Goal: Task Accomplishment & Management: Manage account settings

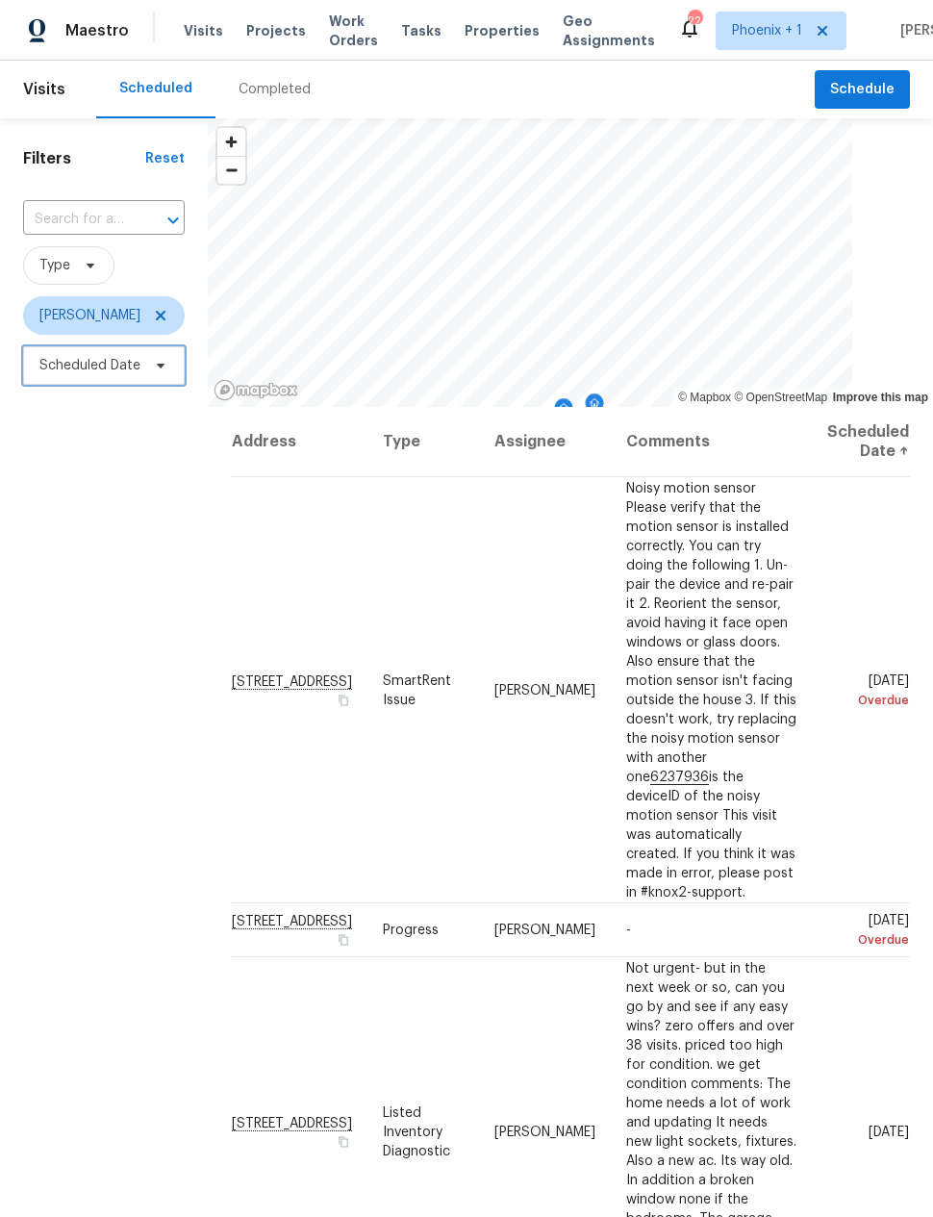
click at [114, 366] on span "Scheduled Date" at bounding box center [89, 365] width 101 height 19
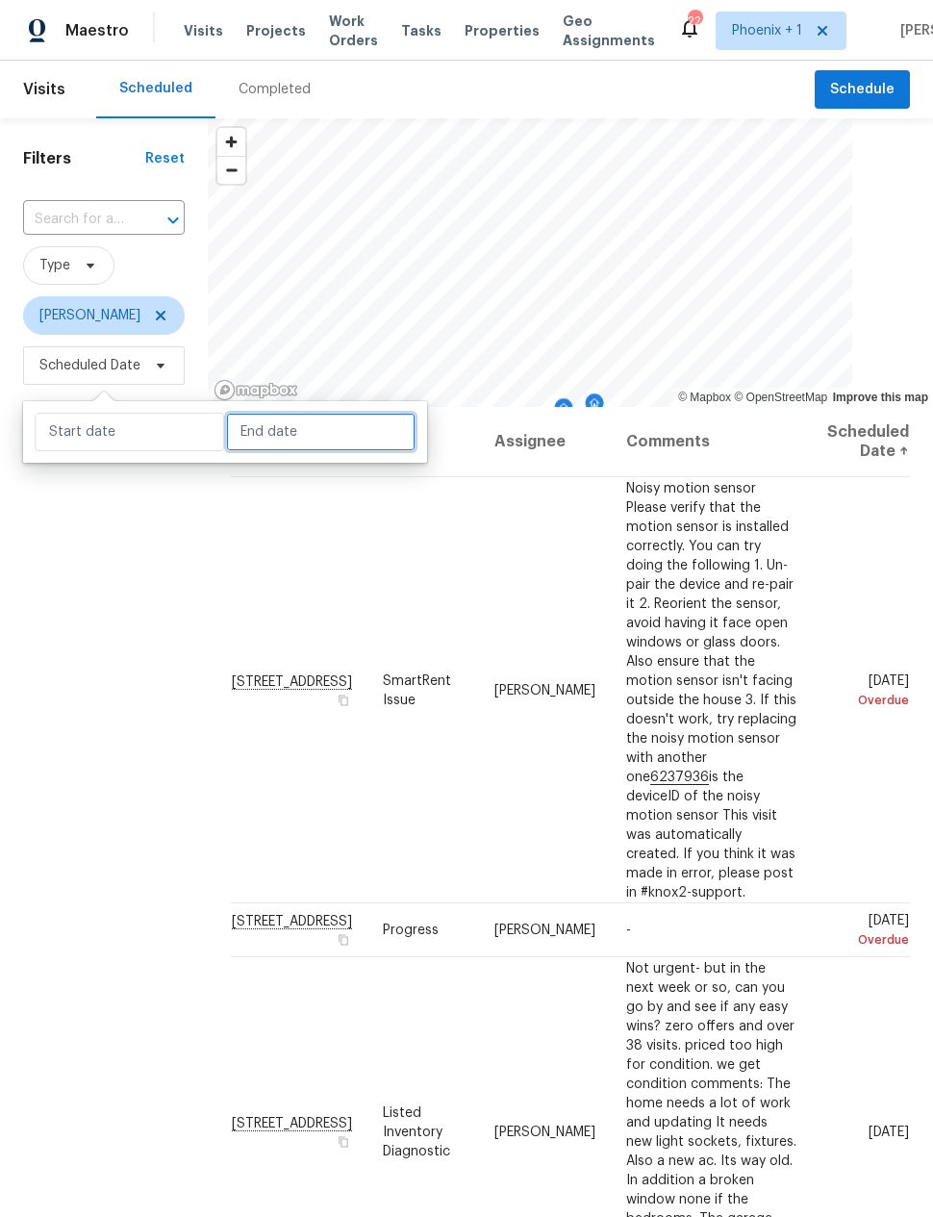
click at [272, 446] on input "text" at bounding box center [320, 432] width 189 height 38
select select "7"
select select "2025"
select select "8"
select select "2025"
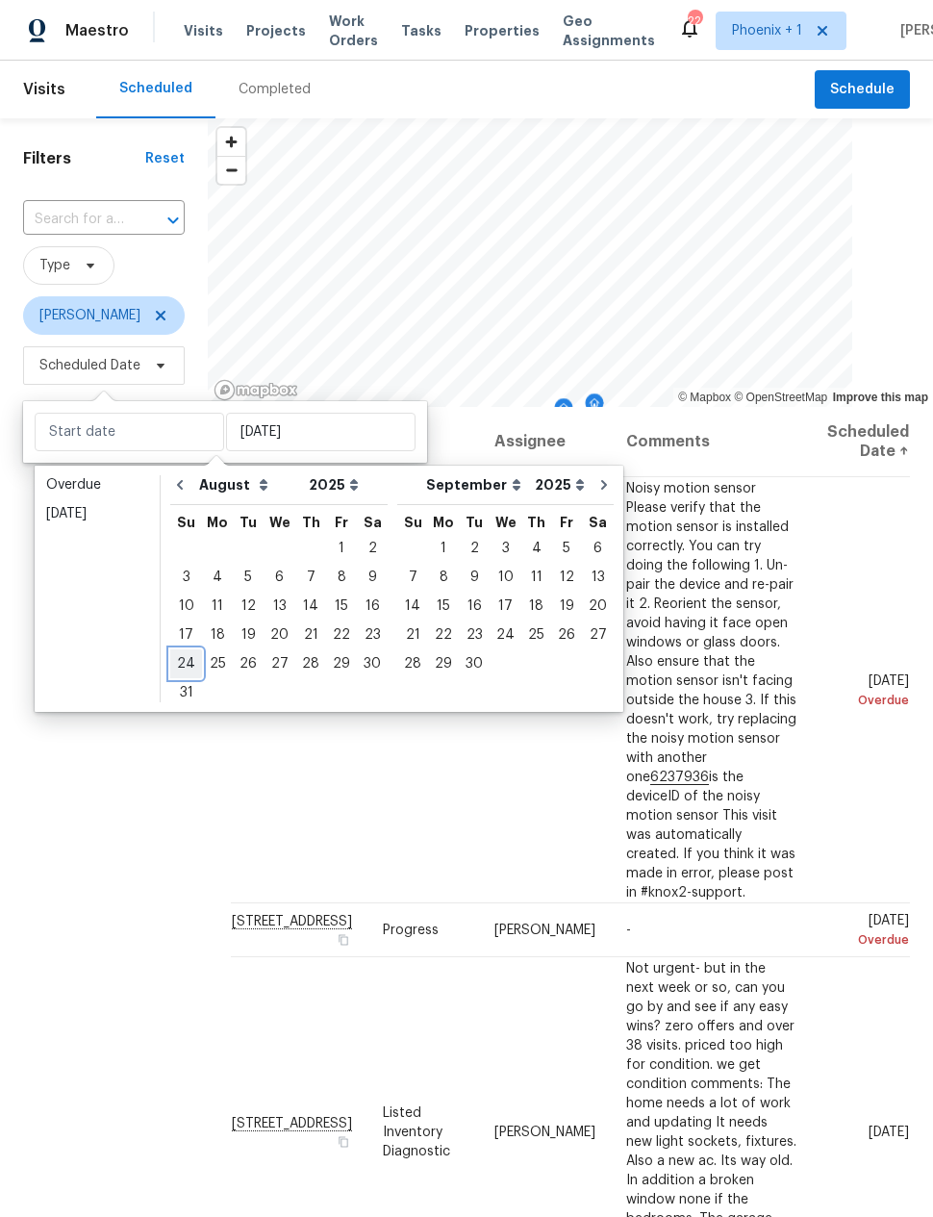
click at [188, 668] on div "24" at bounding box center [186, 663] width 32 height 27
type input "[DATE]"
click at [181, 571] on div "3" at bounding box center [186, 577] width 32 height 27
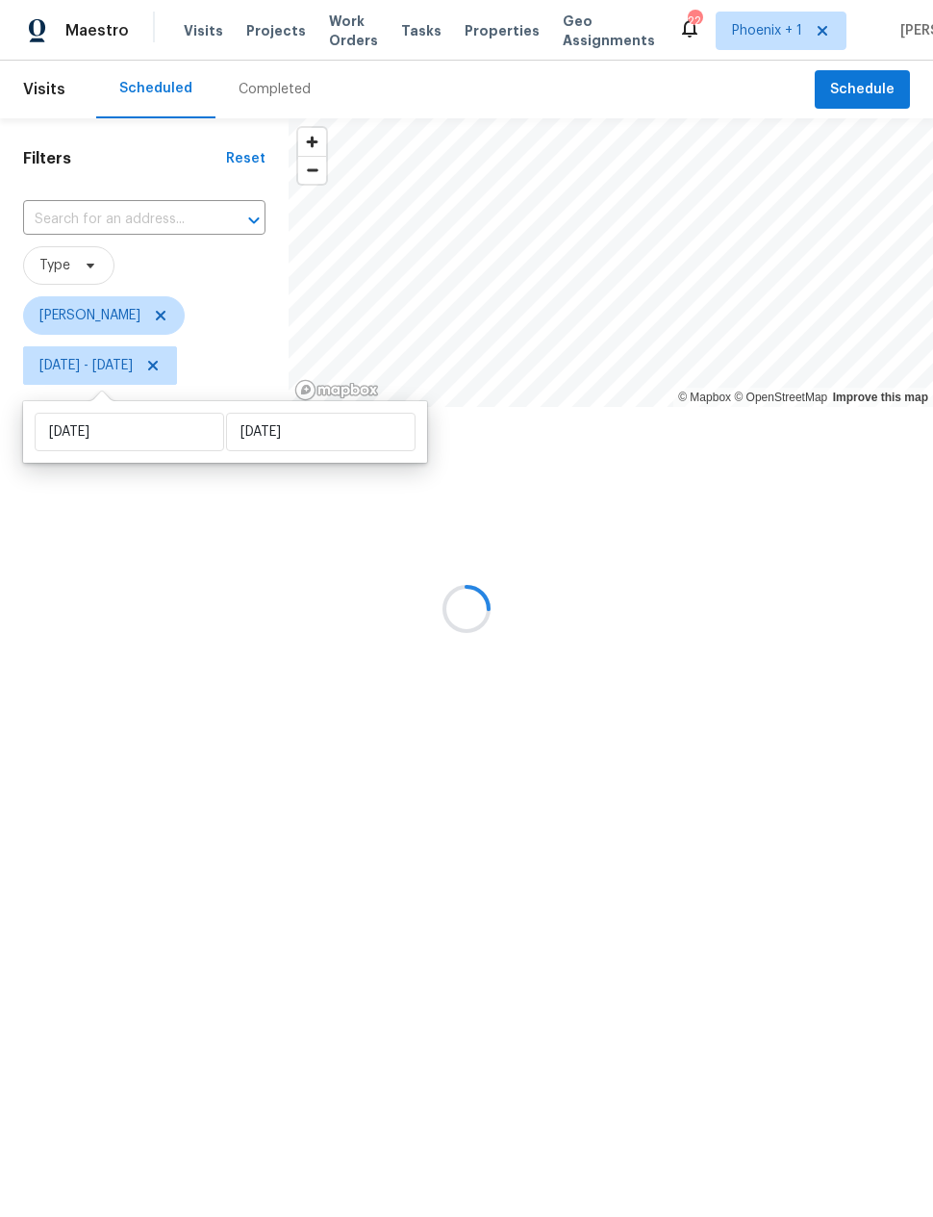
type input "Sun, Aug 03"
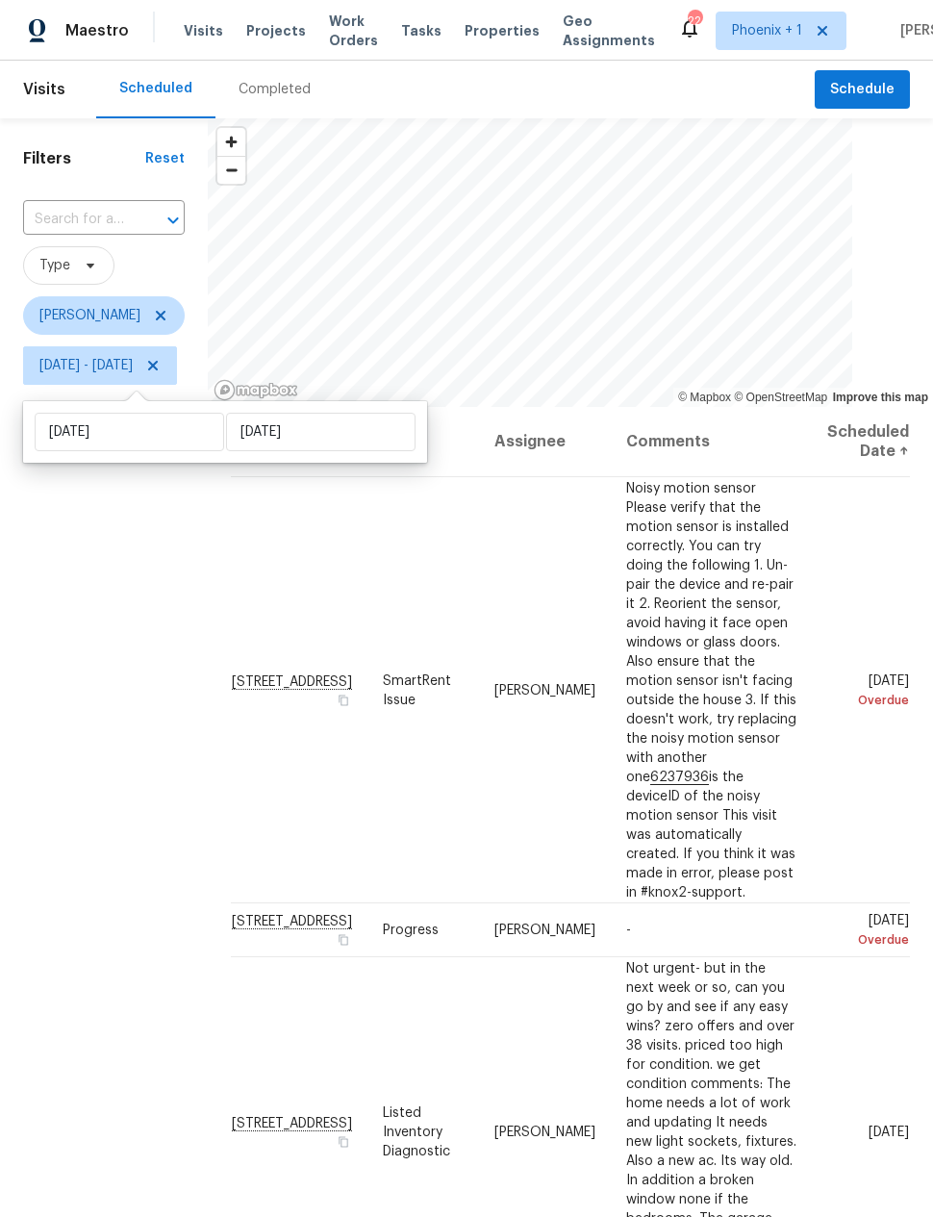
click at [147, 656] on div "Filters Reset ​ Type Eric Scott Sun, Aug 03 - Sun, Aug 24" at bounding box center [104, 749] width 208 height 1262
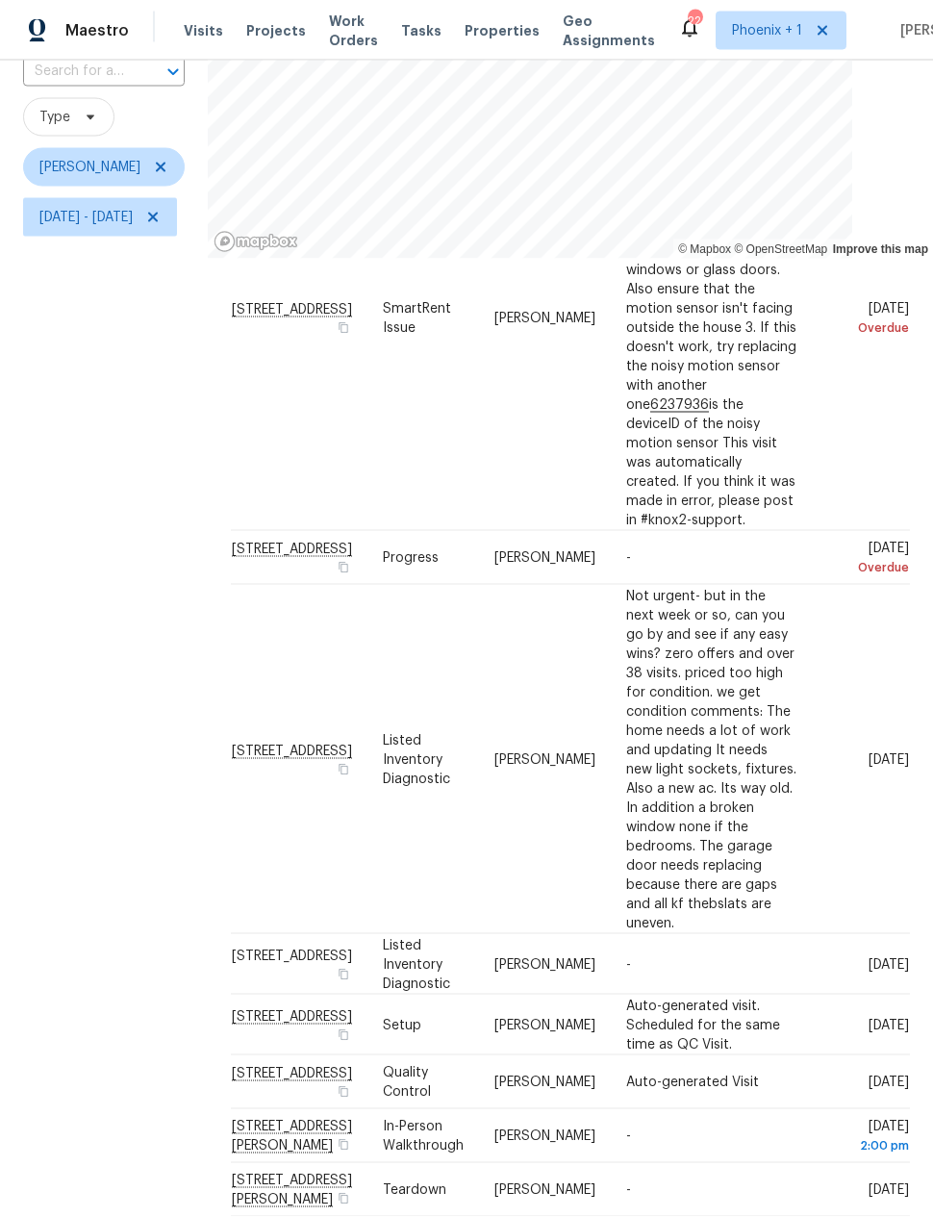
scroll to position [77, 0]
click at [116, 208] on span "Sun, Aug 03 - Sun, Aug 24" at bounding box center [85, 217] width 93 height 19
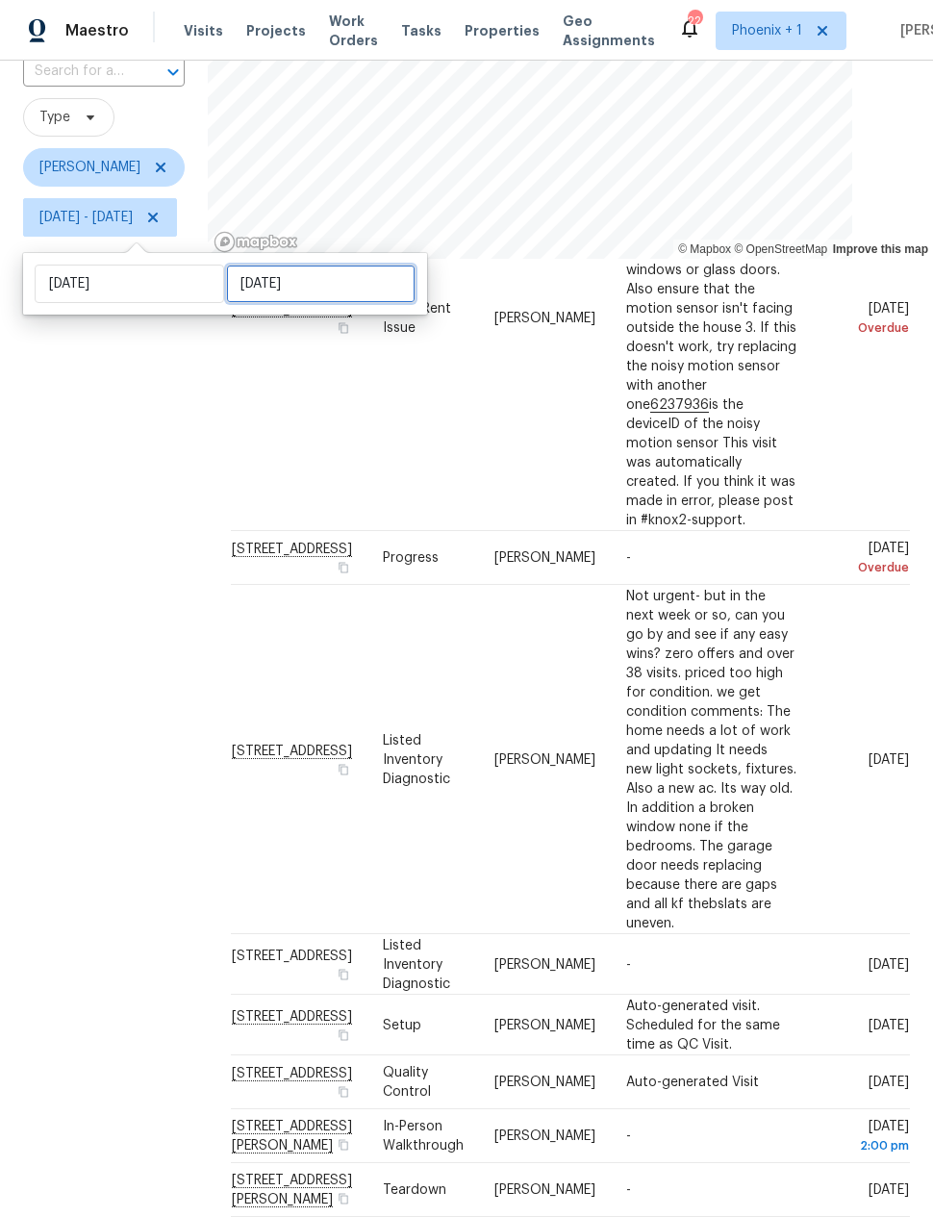
click at [274, 264] on input "Sun, Aug 24" at bounding box center [320, 283] width 189 height 38
select select "7"
select select "2025"
select select "8"
select select "2025"
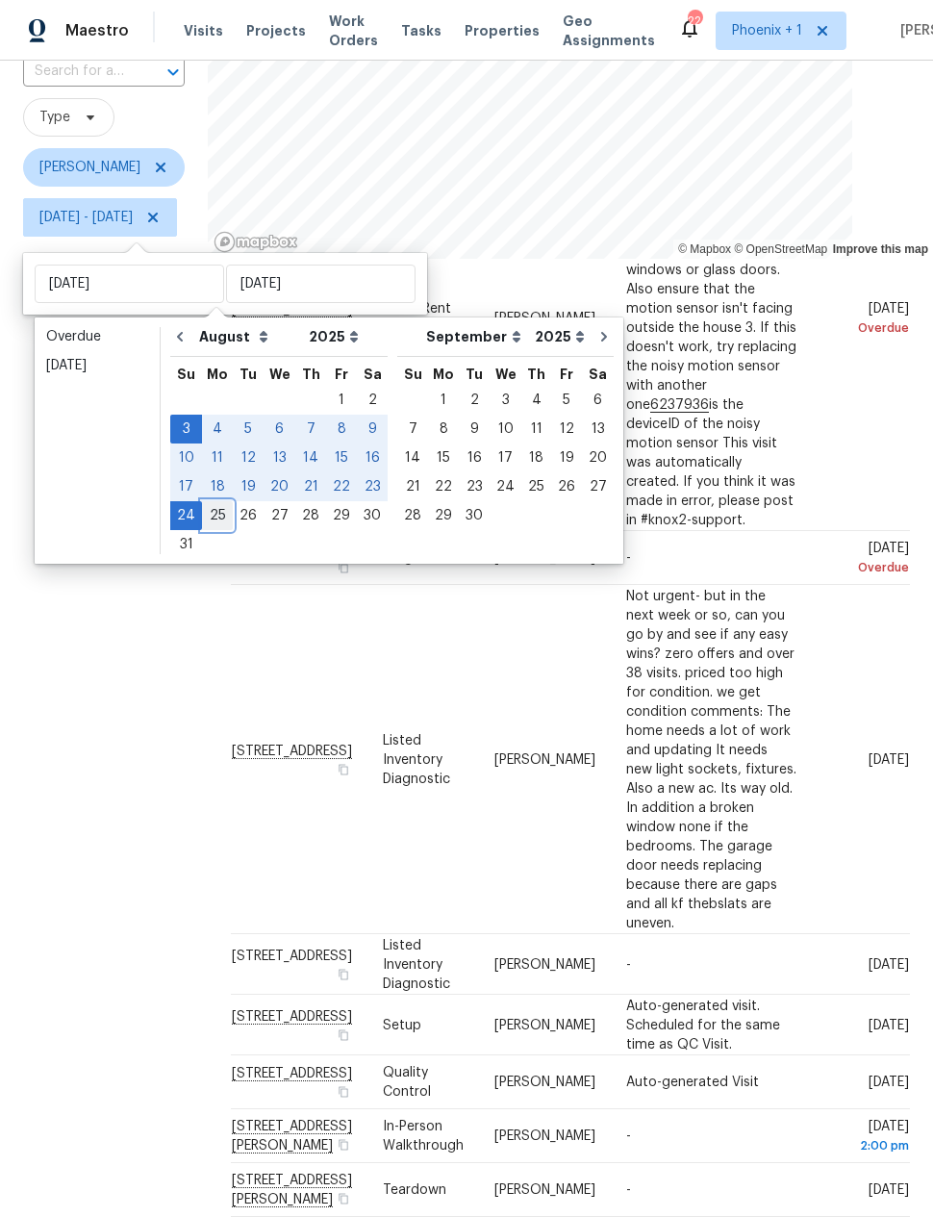
click at [220, 502] on div "25" at bounding box center [217, 515] width 31 height 27
type input "Mon, Aug 25"
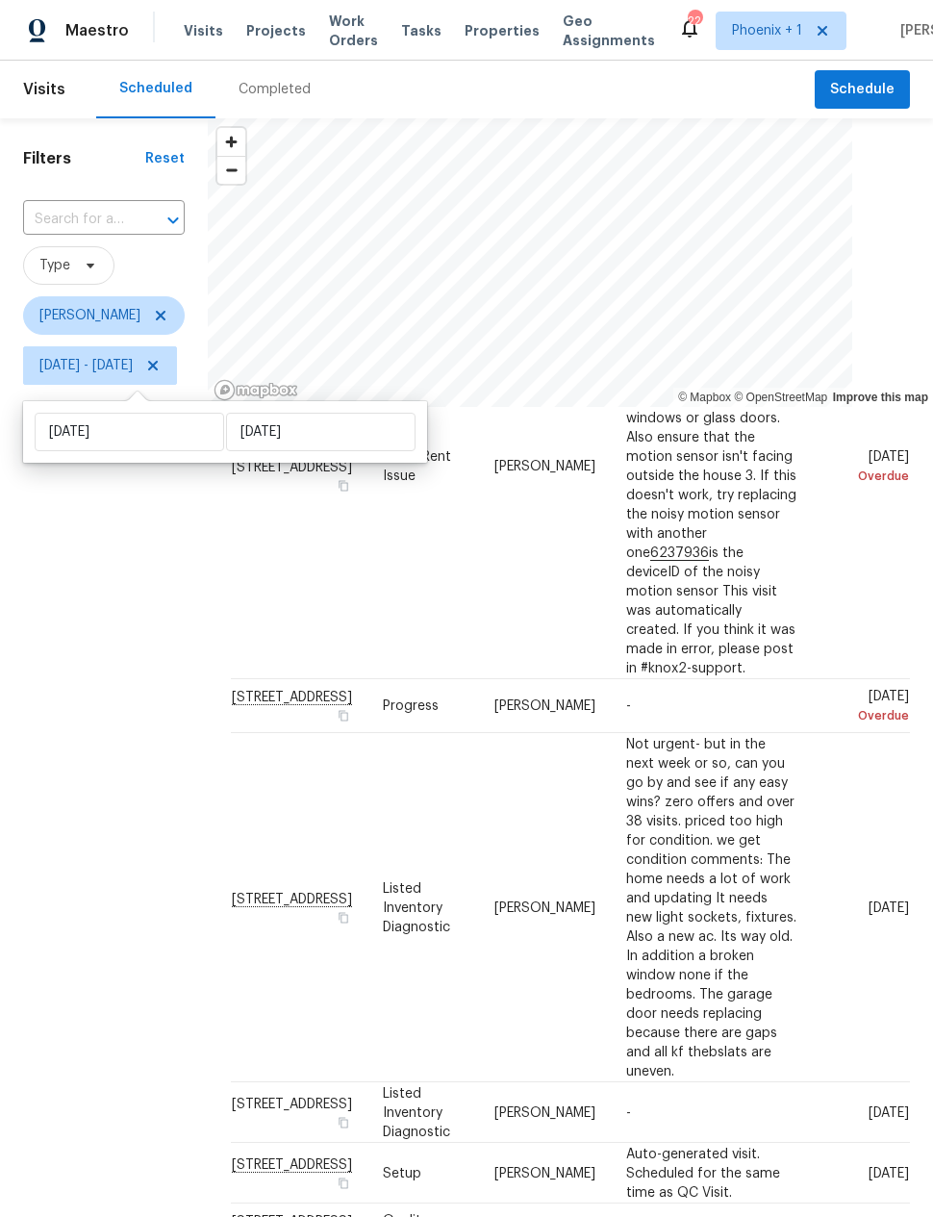
click at [140, 814] on div "Filters Reset ​ Type Eric Scott Sun, Aug 03 - Mon, Aug 25" at bounding box center [104, 749] width 208 height 1262
click at [114, 778] on div "Filters Reset ​ Type Eric Scott Sun, Aug 03 - Mon, Aug 25" at bounding box center [104, 749] width 208 height 1262
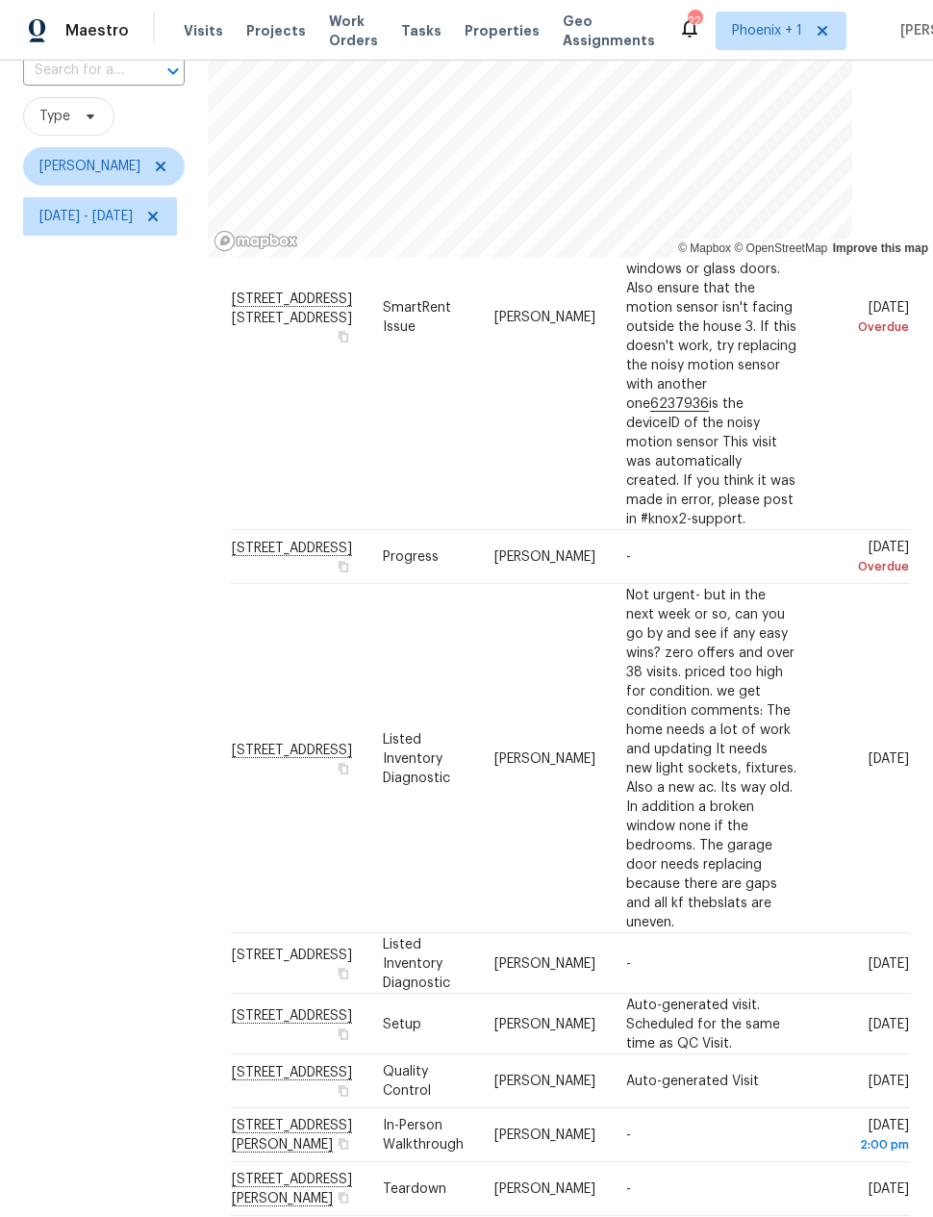
scroll to position [148, 0]
click at [0, 0] on span at bounding box center [0, 0] width 0 height 0
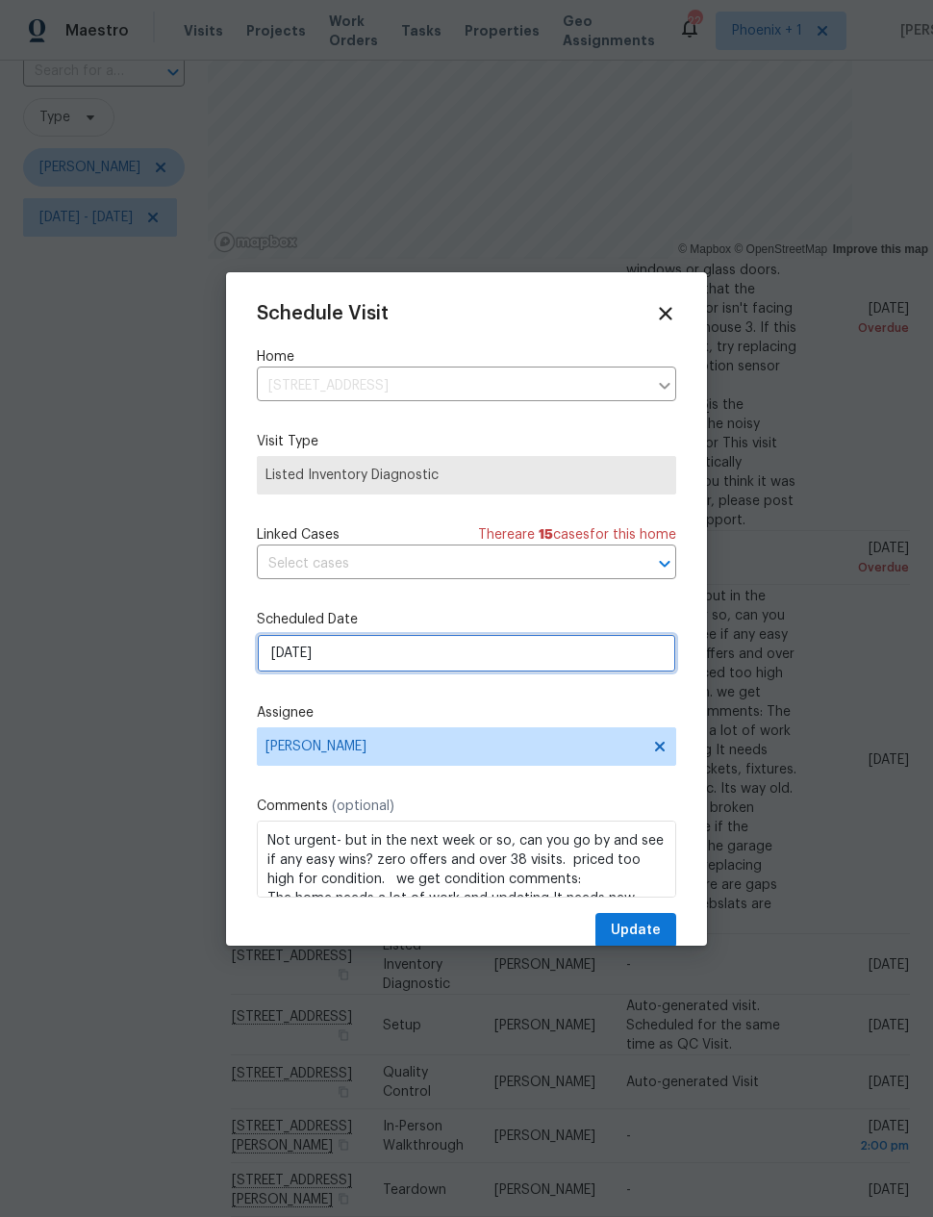
click at [277, 653] on input "8/20/2025" at bounding box center [466, 653] width 419 height 38
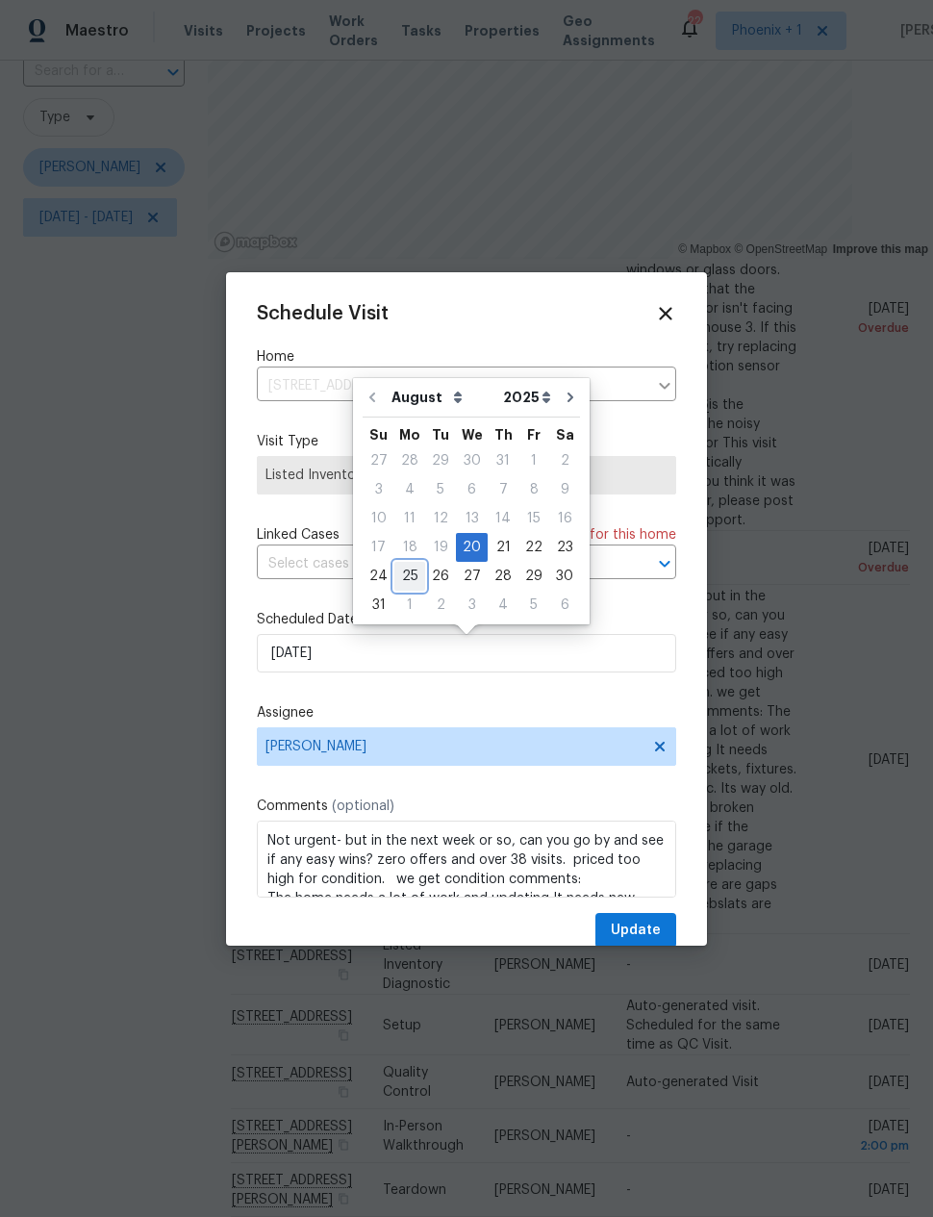
click at [397, 567] on div "25" at bounding box center [409, 576] width 31 height 27
type input "8/25/2025"
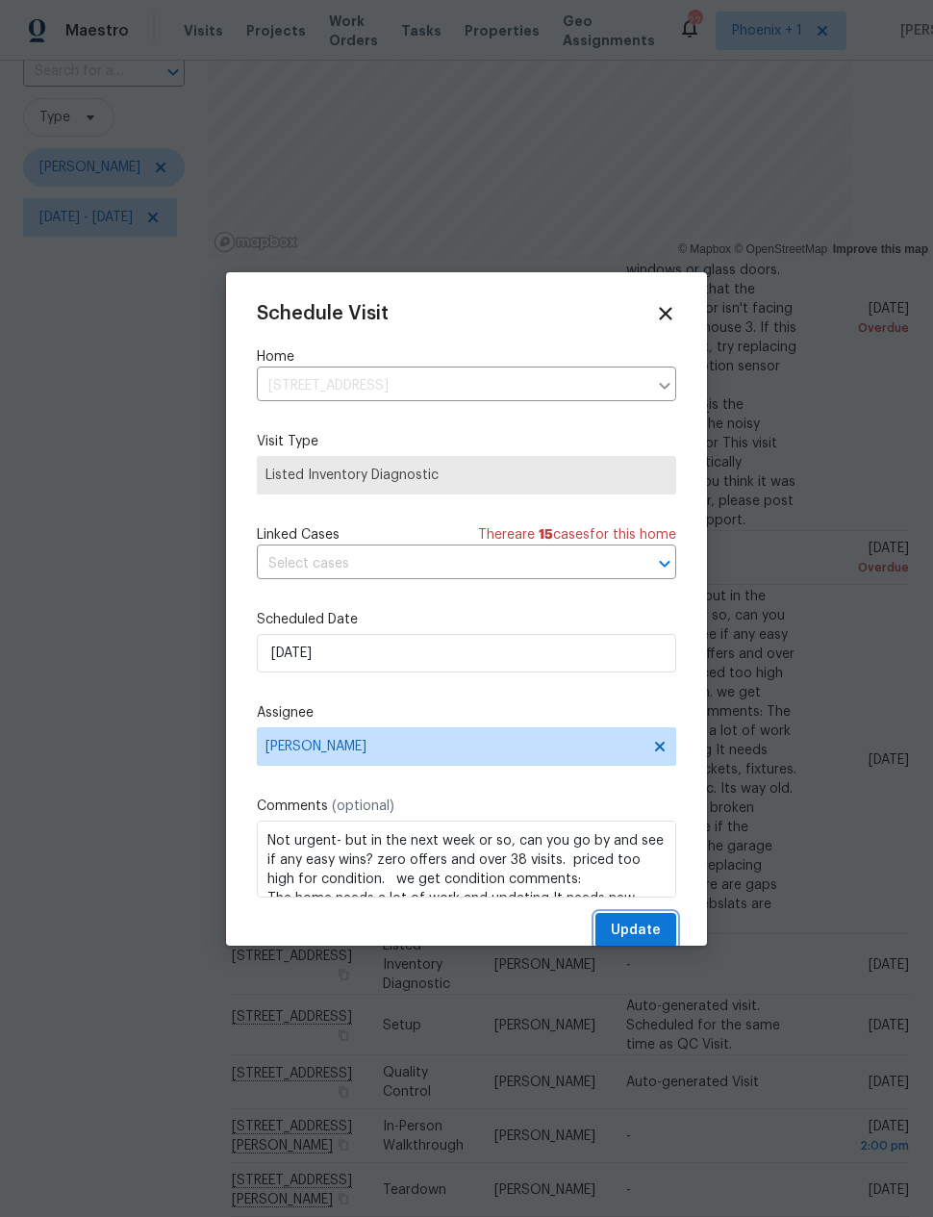
click at [647, 928] on span "Update" at bounding box center [636, 930] width 50 height 24
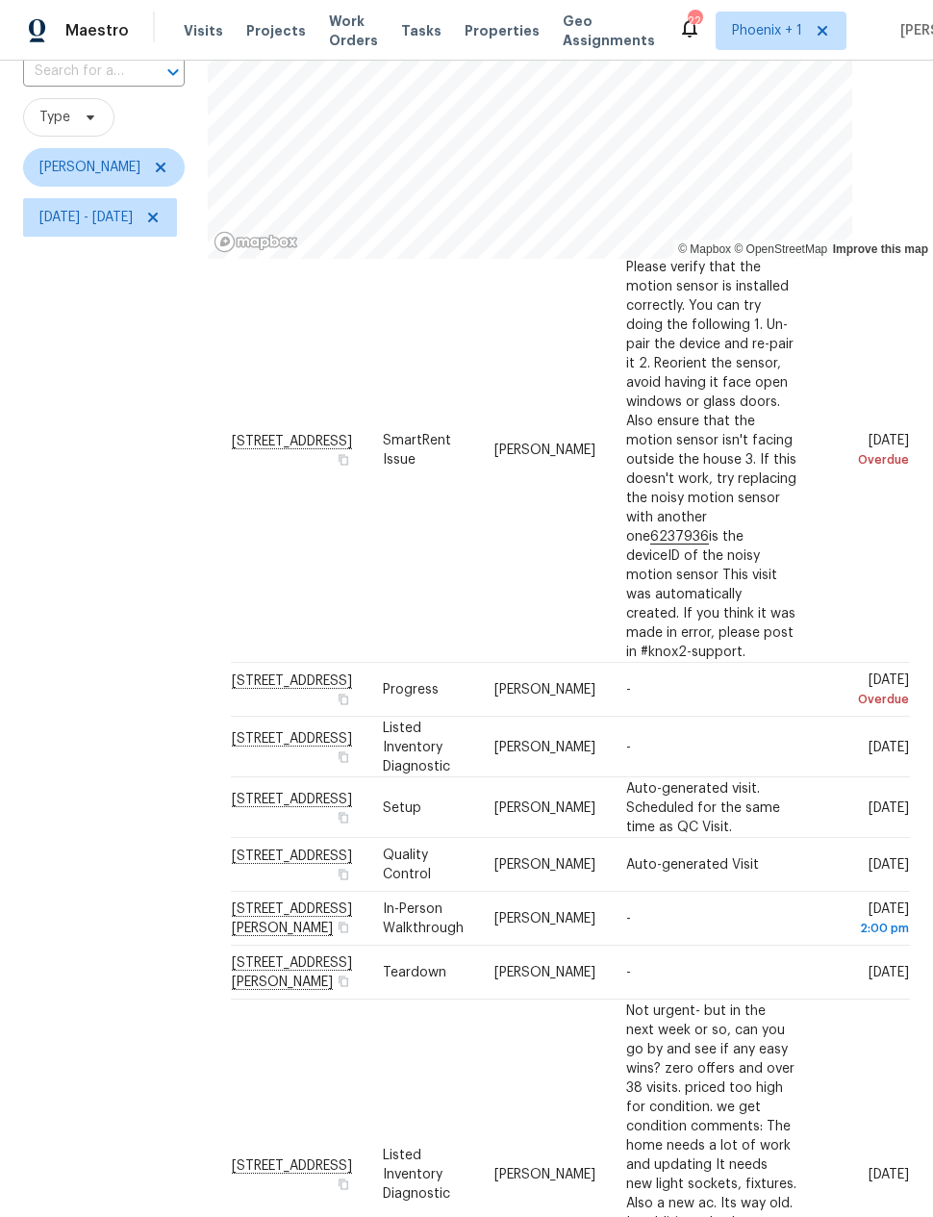
scroll to position [97, 0]
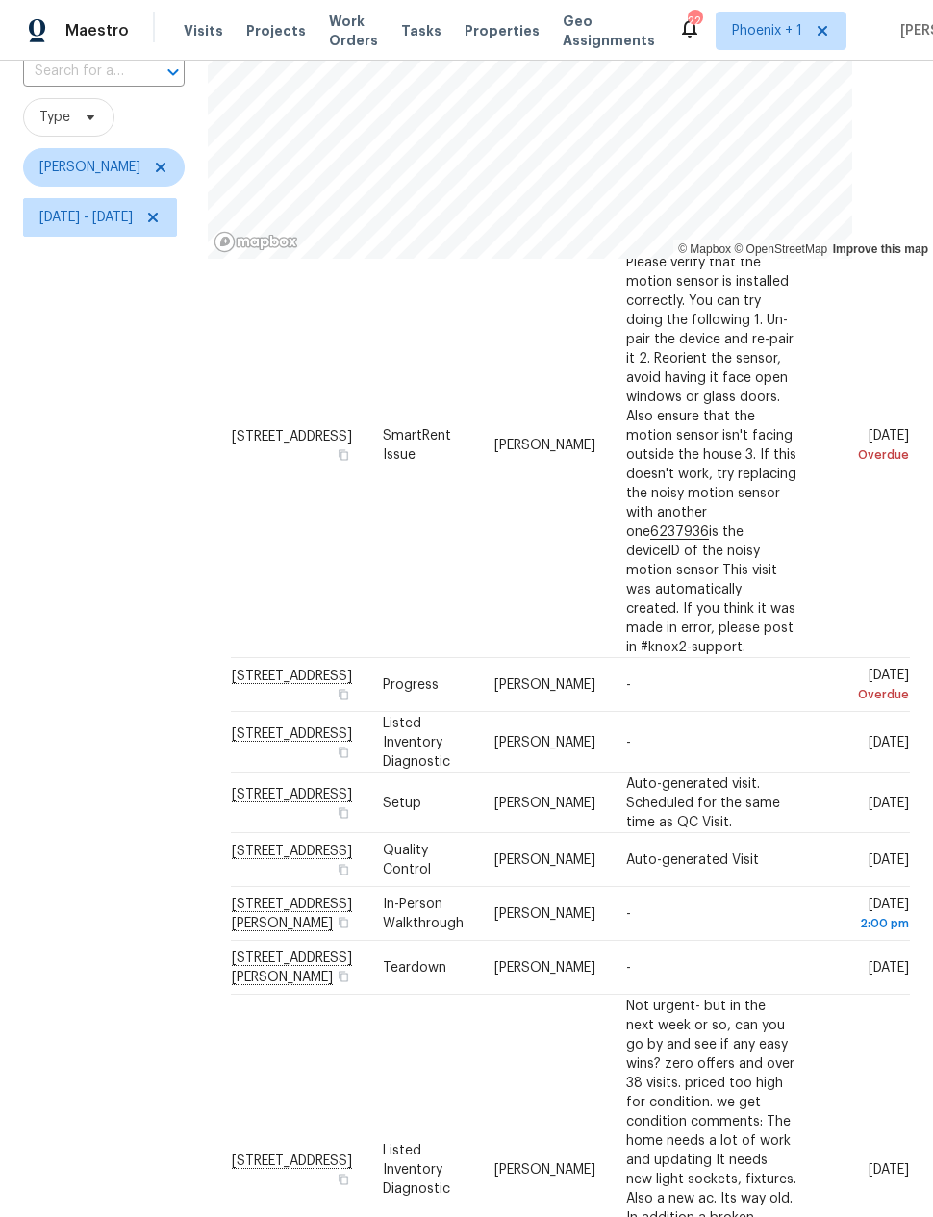
click at [138, 759] on div "Filters Reset ​ Type Eric Scott Sun, Aug 03 - Mon, Aug 25" at bounding box center [104, 601] width 208 height 1262
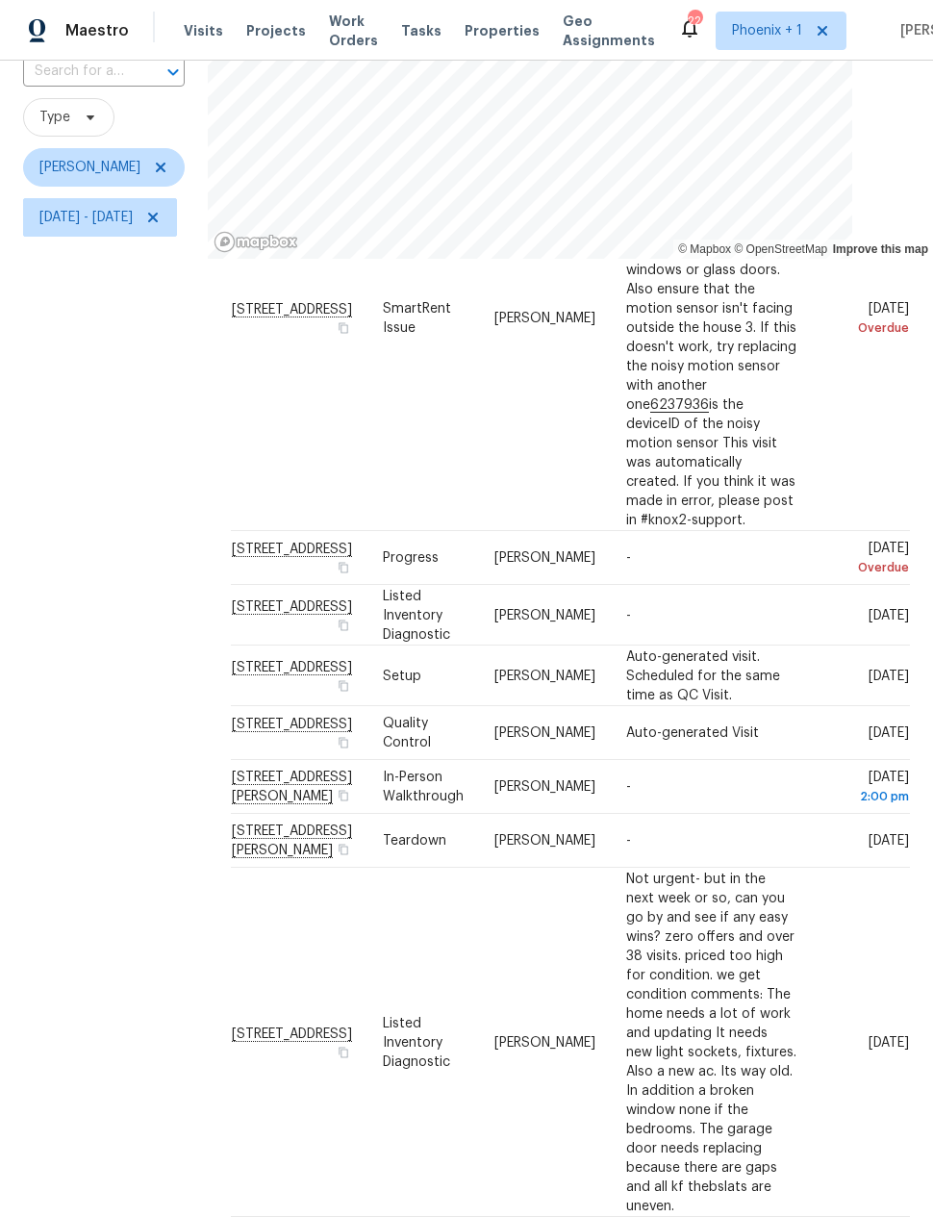
scroll to position [324, 0]
click at [139, 744] on div "Filters Reset ​ Type Eric Scott Sun, Aug 03 - Mon, Aug 25" at bounding box center [104, 601] width 208 height 1262
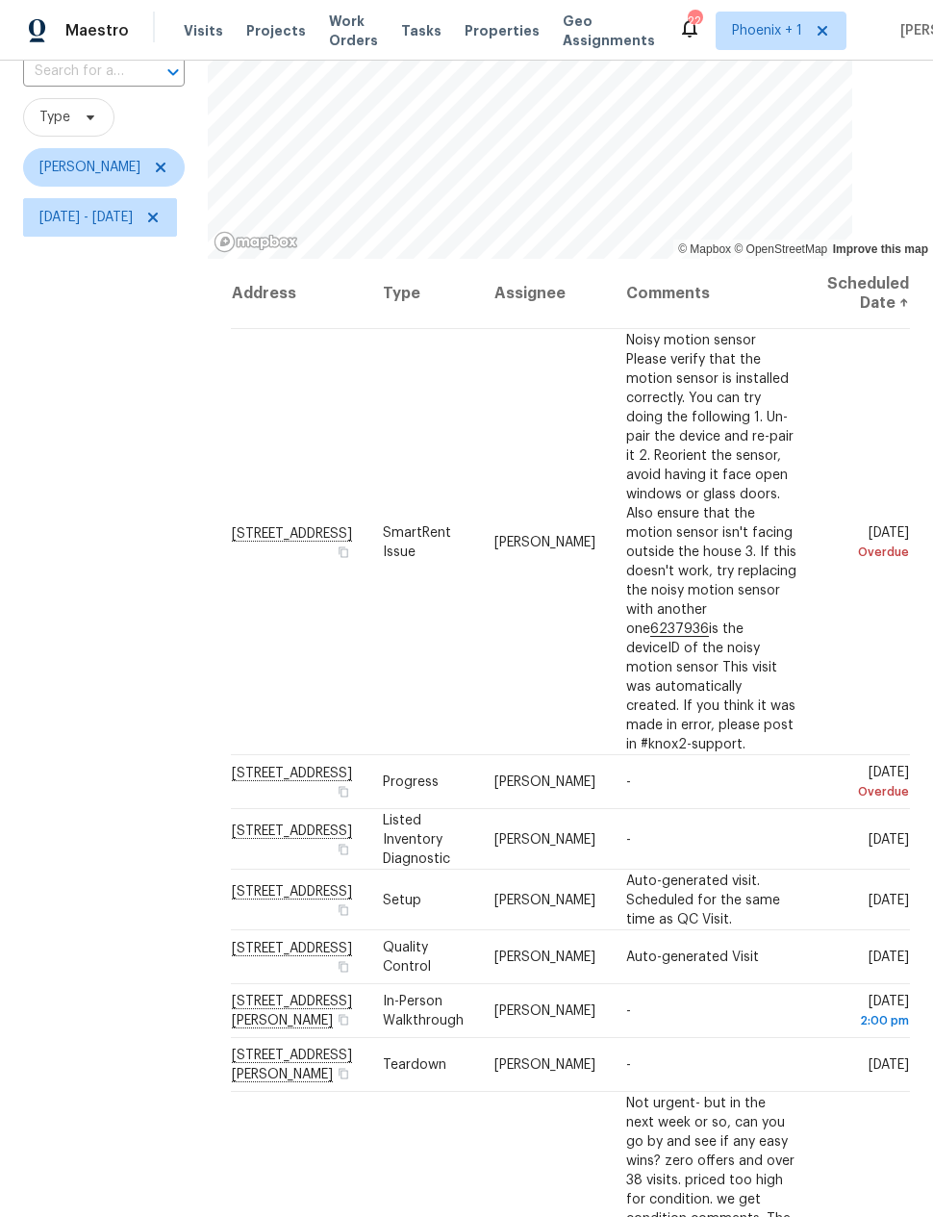
scroll to position [0, 0]
click at [0, 0] on span at bounding box center [0, 0] width 0 height 0
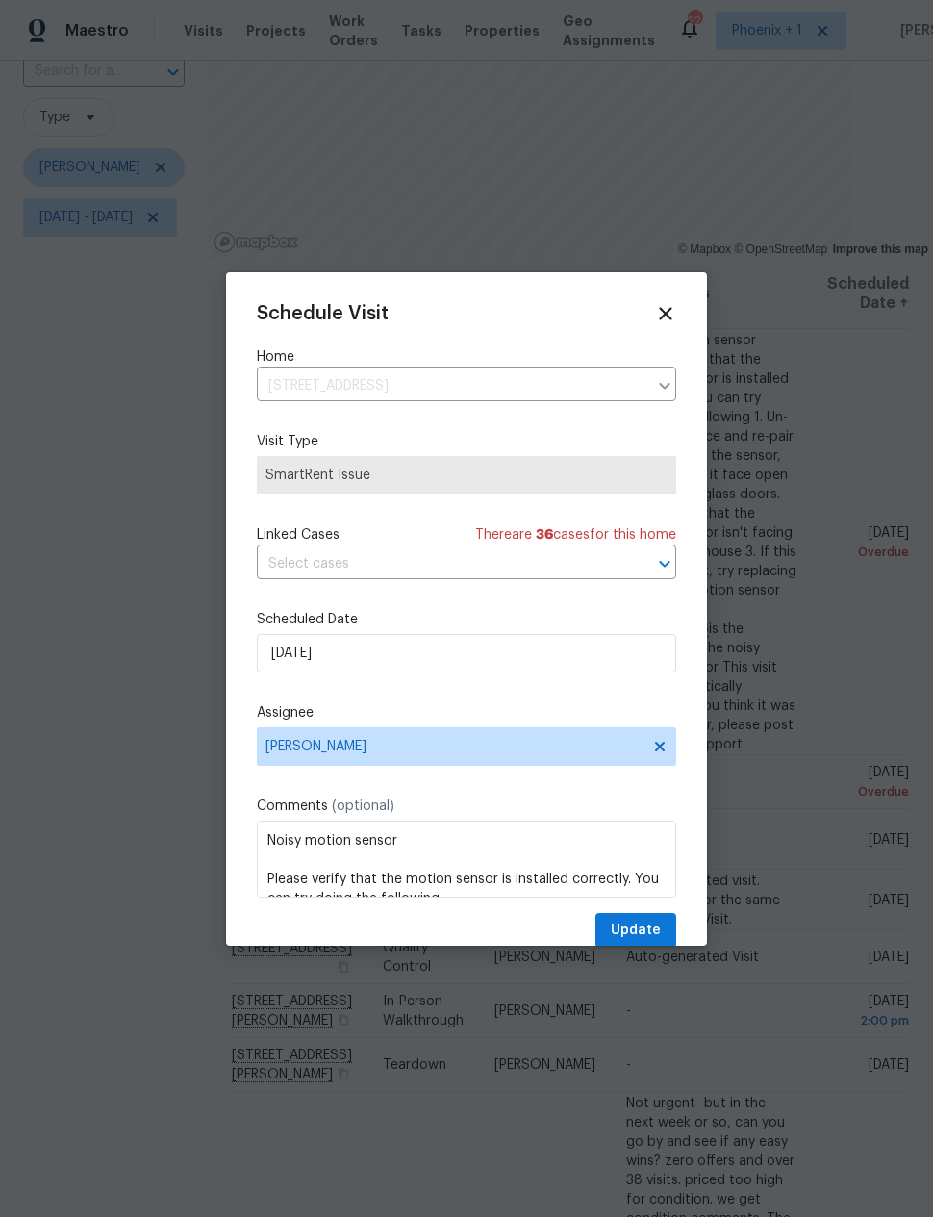
click at [823, 571] on div at bounding box center [466, 608] width 933 height 1217
click at [674, 314] on icon at bounding box center [665, 313] width 21 height 21
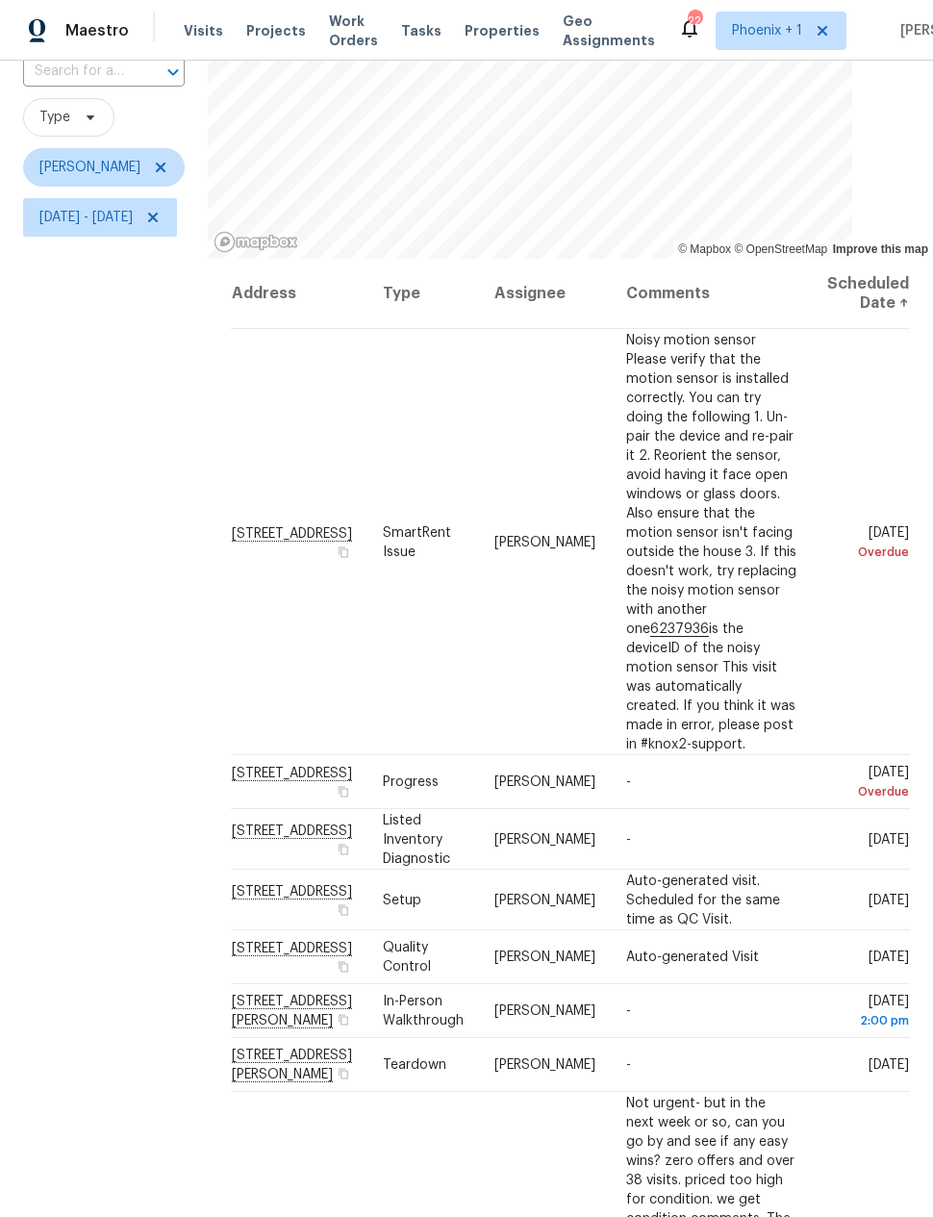
click at [0, 0] on icon at bounding box center [0, 0] width 0 height 0
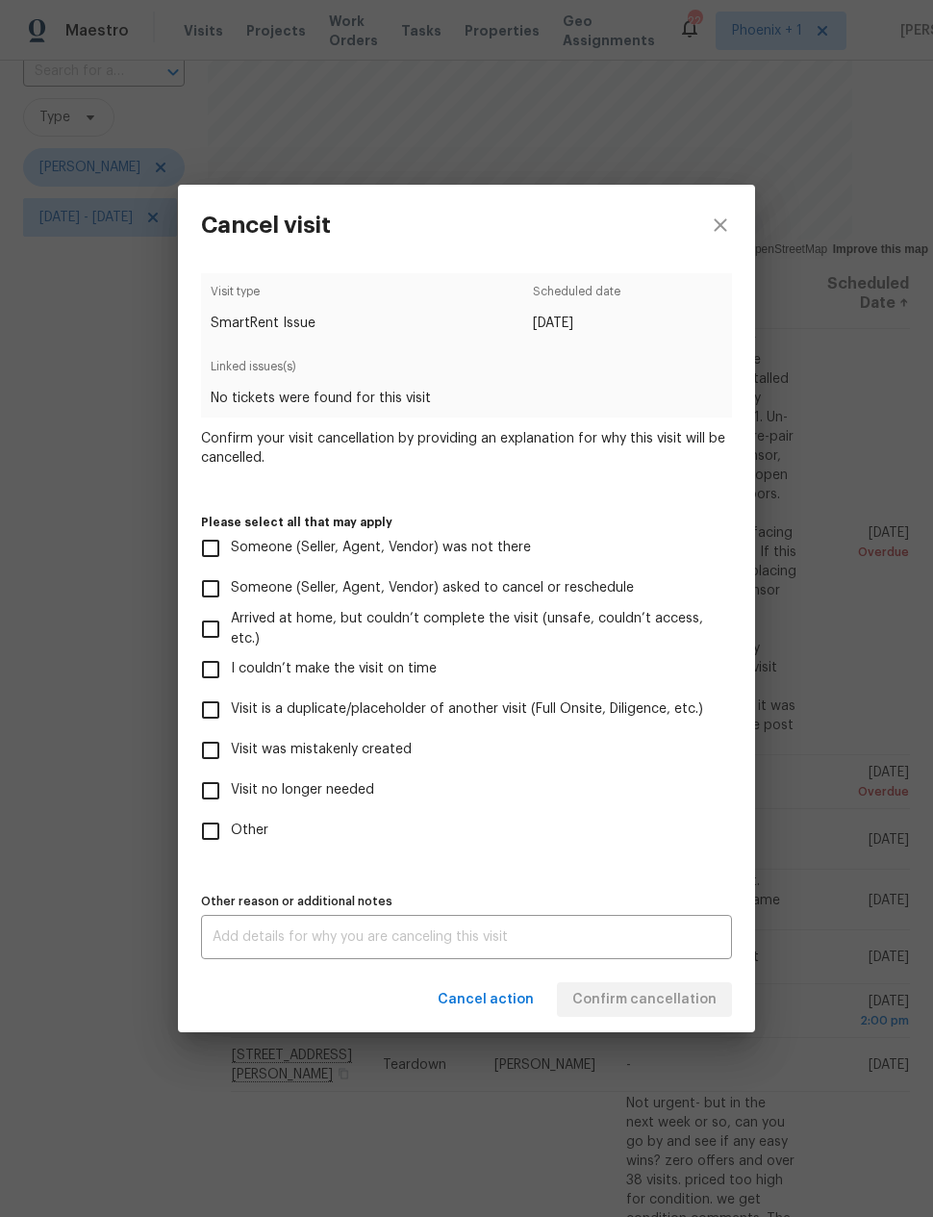
click at [209, 791] on input "Visit no longer needed" at bounding box center [210, 790] width 40 height 40
checkbox input "true"
click at [647, 941] on textarea at bounding box center [467, 936] width 508 height 13
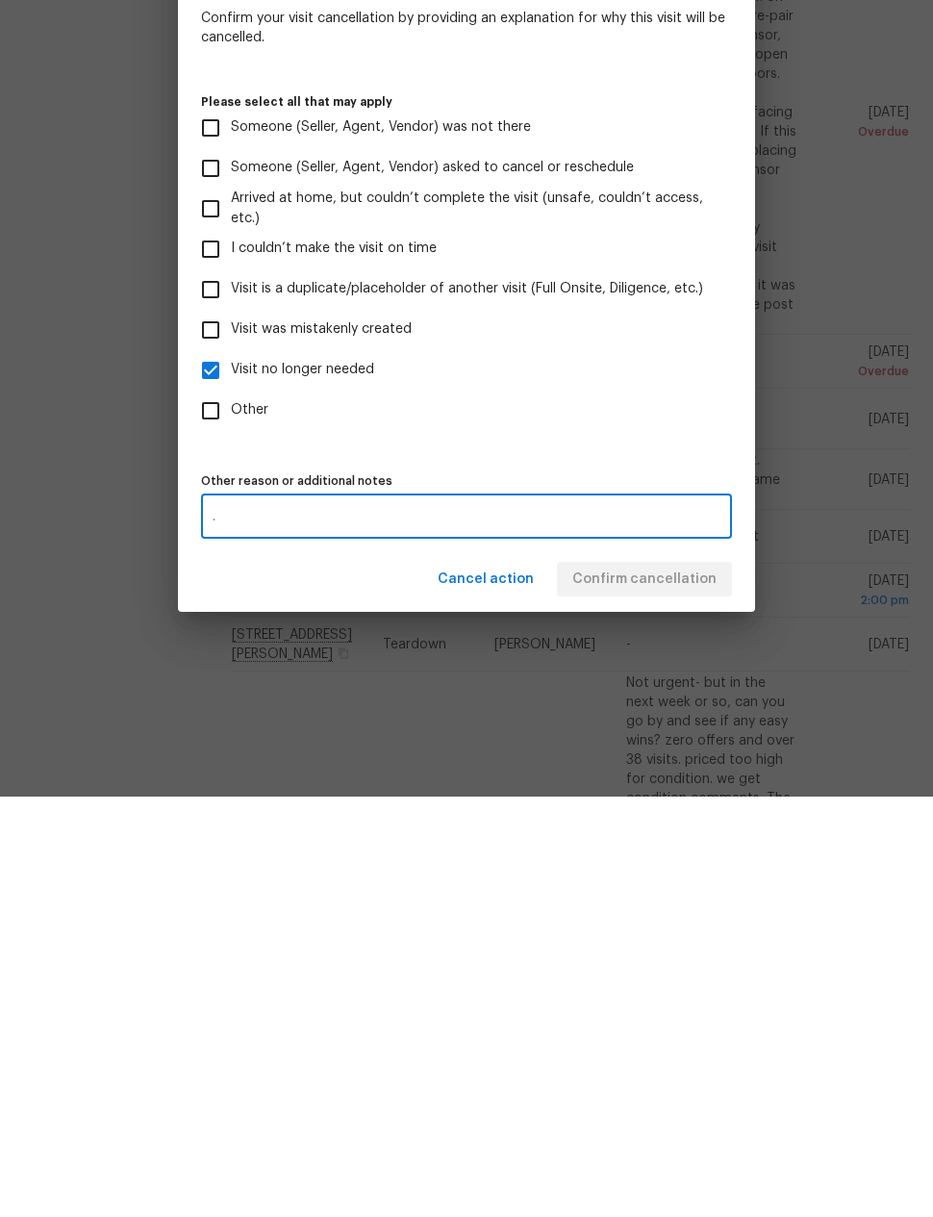
scroll to position [77, 0]
type textarea "."
click at [702, 452] on div "Visit type SmartRent Issue Scheduled date 8/14/2025 Linked issues(s) No tickets…" at bounding box center [466, 616] width 531 height 686
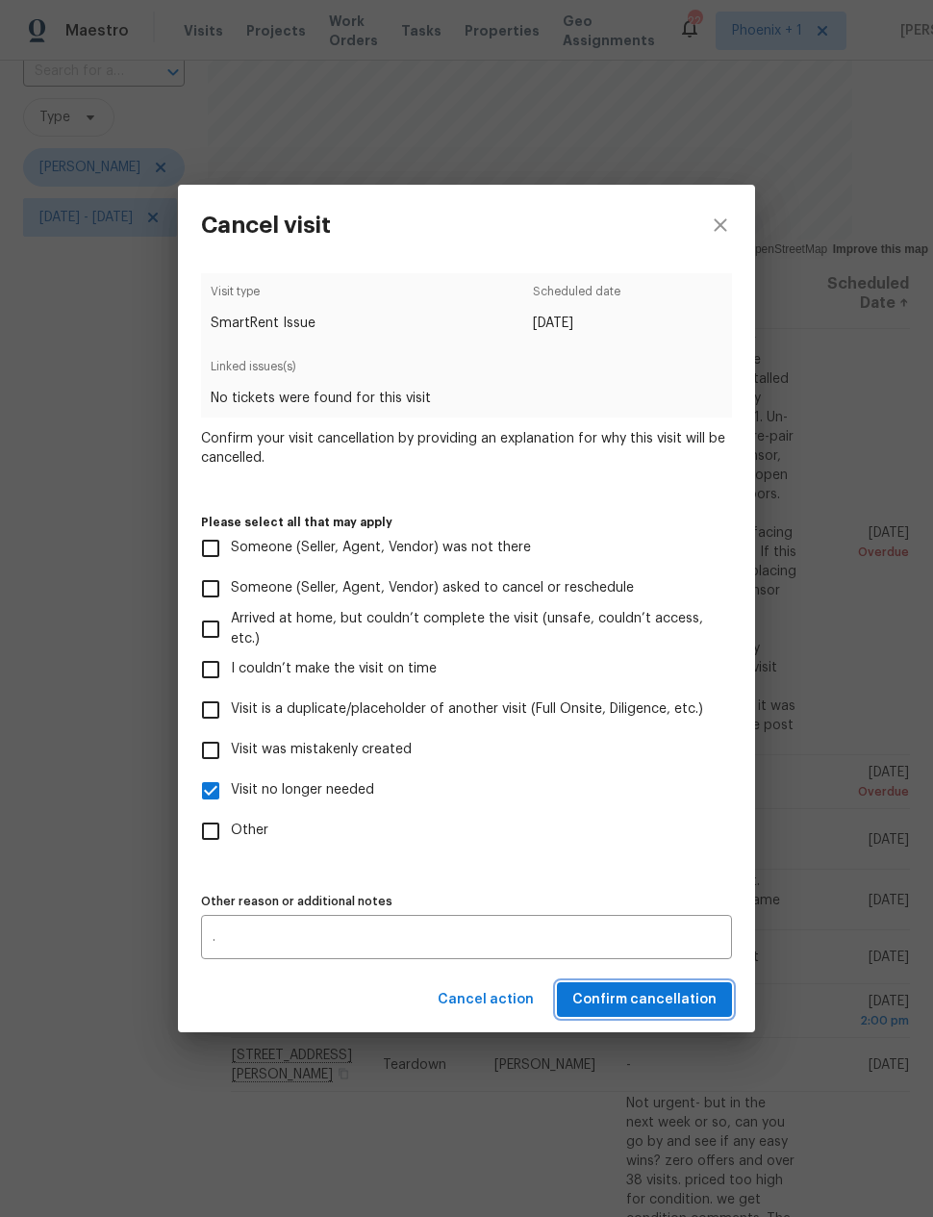
click at [678, 1012] on span "Confirm cancellation" at bounding box center [644, 1000] width 144 height 24
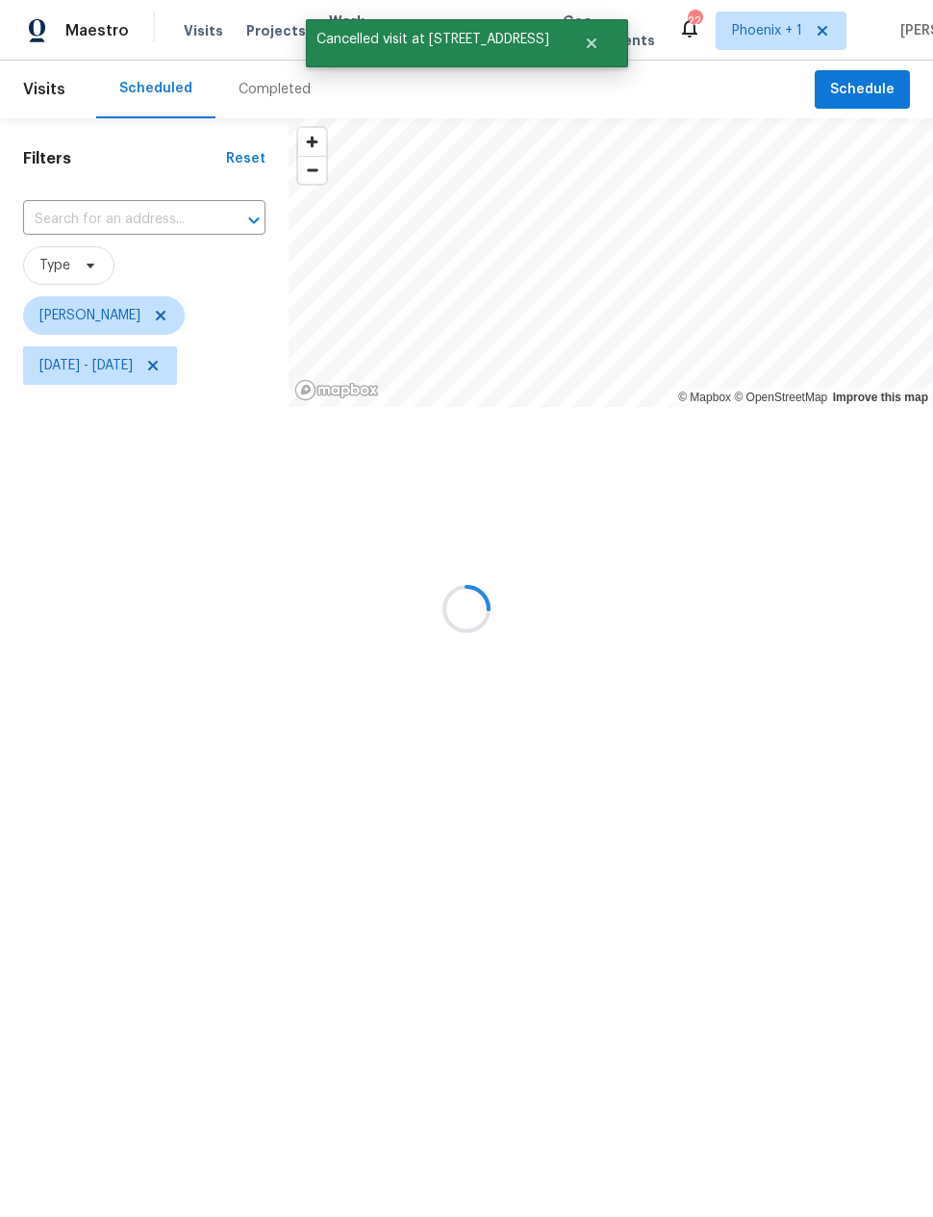
scroll to position [0, 0]
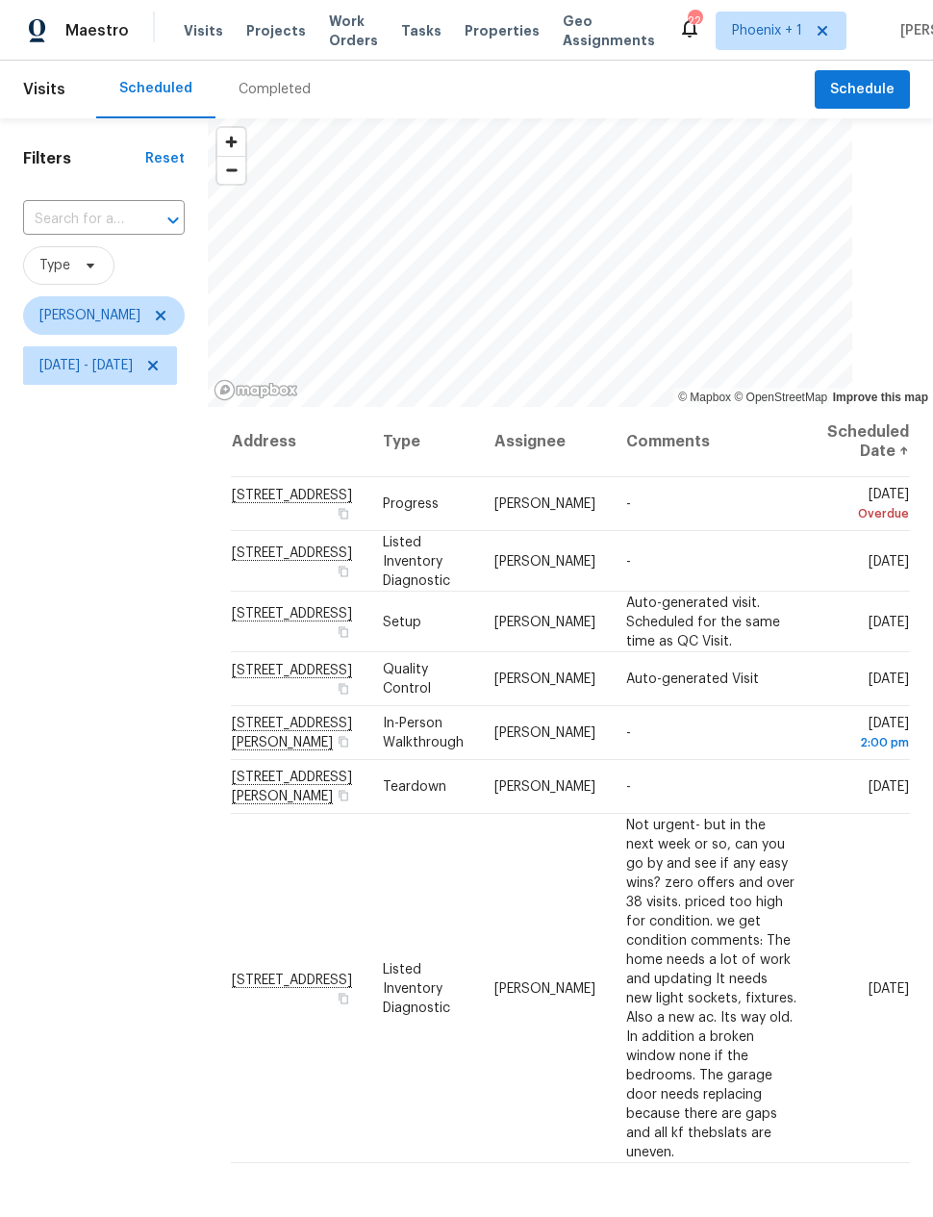
click at [342, 492] on span "17517 W Ventura St, Surprise, AZ 85388" at bounding box center [292, 496] width 120 height 14
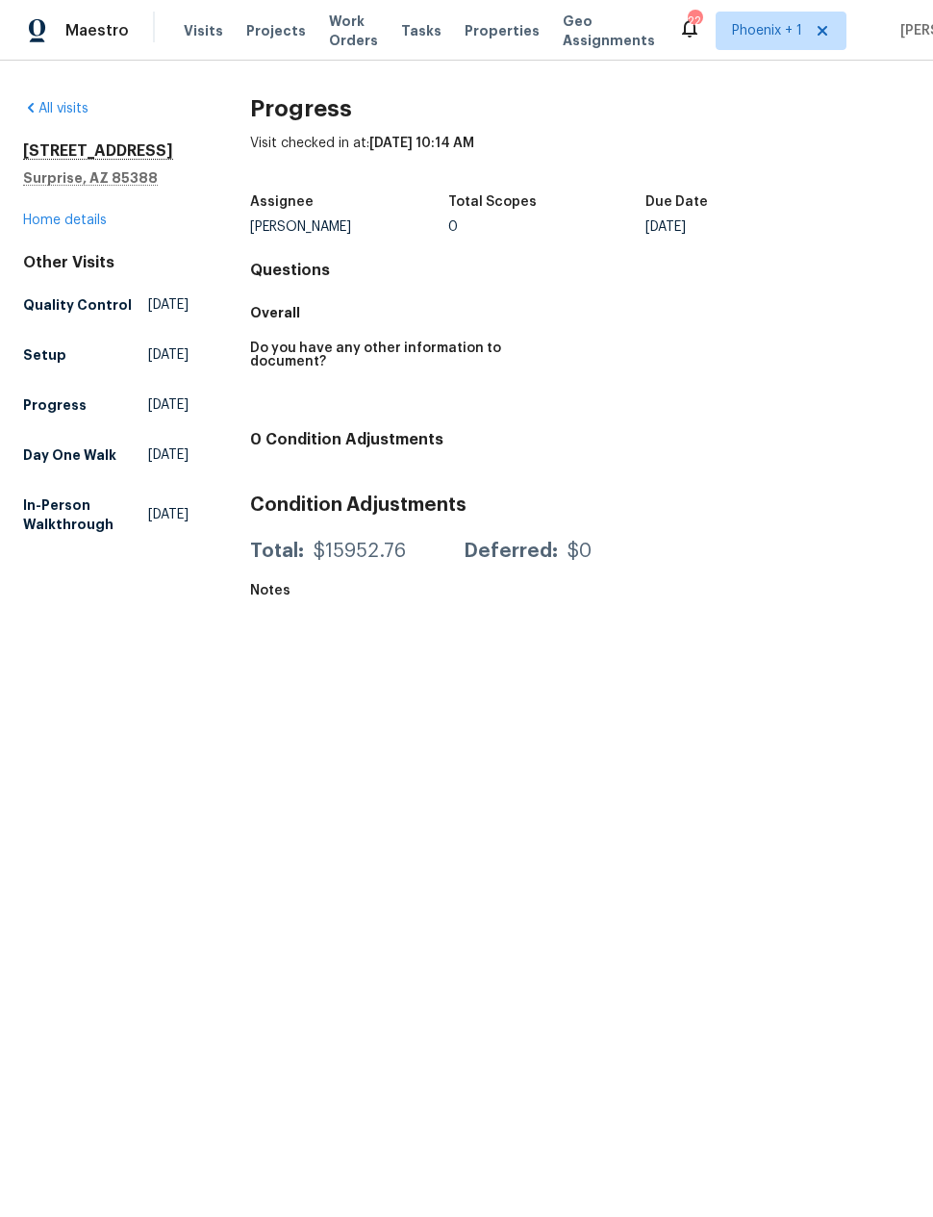
click at [53, 224] on link "Home details" at bounding box center [65, 219] width 84 height 13
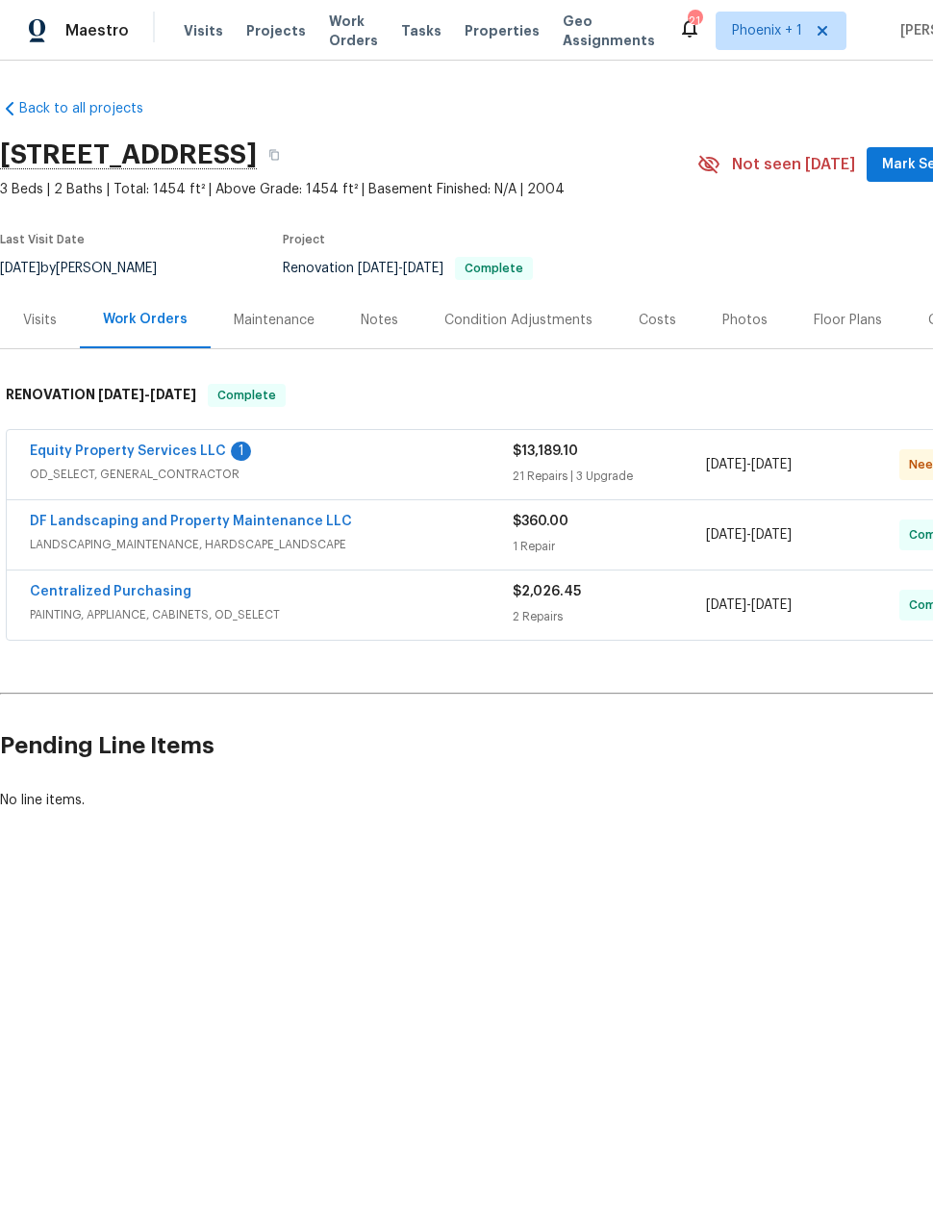
click at [57, 325] on div "Visits" at bounding box center [40, 319] width 80 height 57
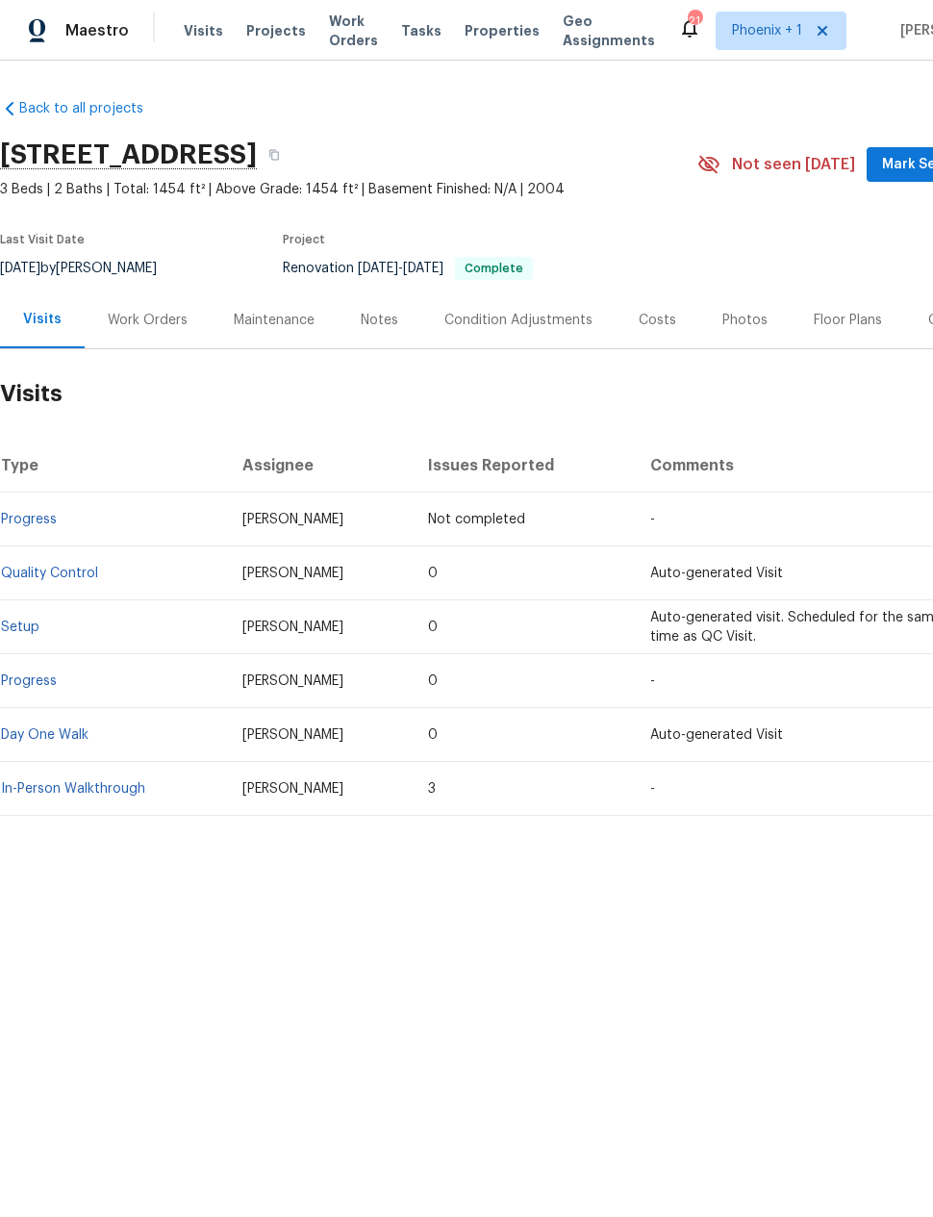
click at [141, 326] on div "Work Orders" at bounding box center [148, 320] width 80 height 19
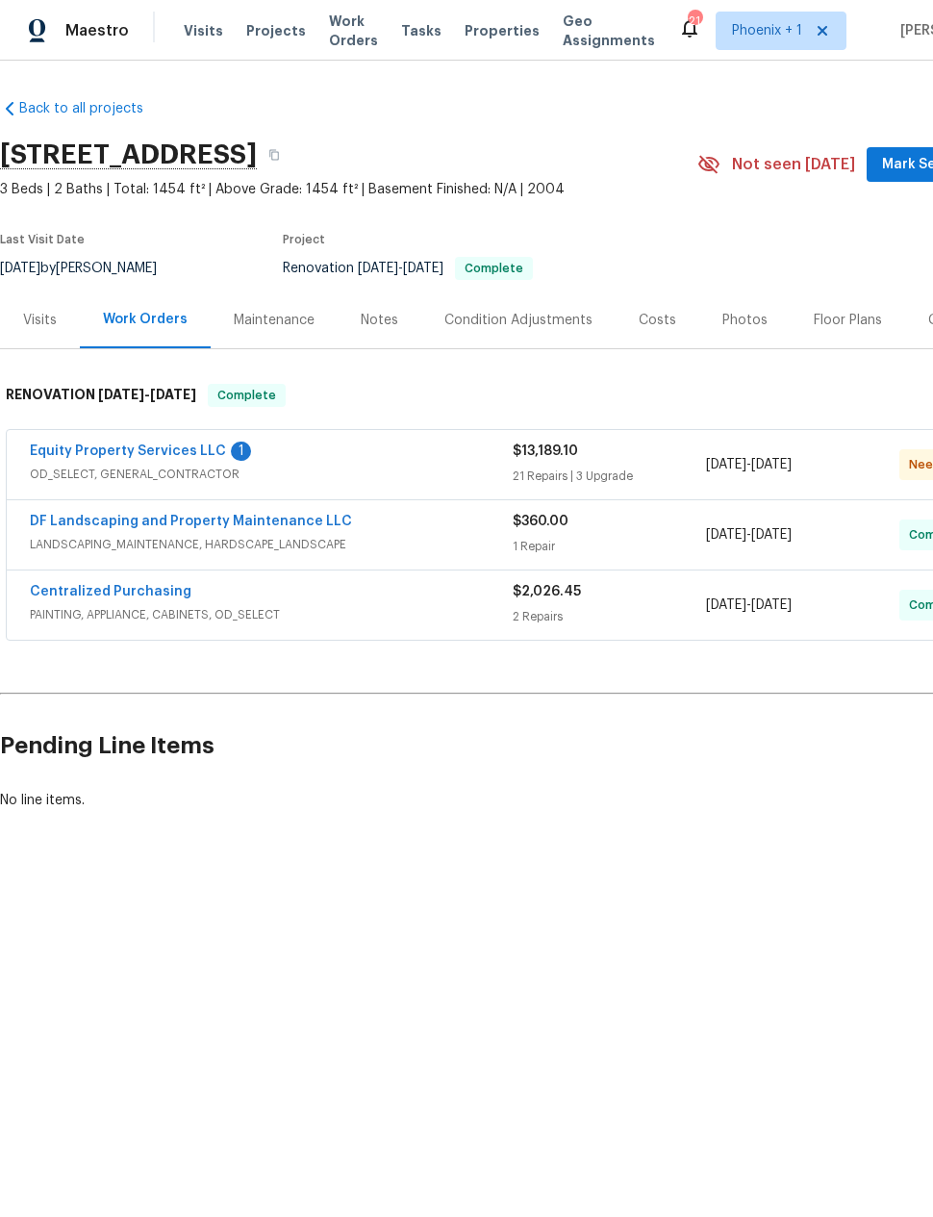
click at [136, 454] on link "Equity Property Services LLC" at bounding box center [128, 450] width 196 height 13
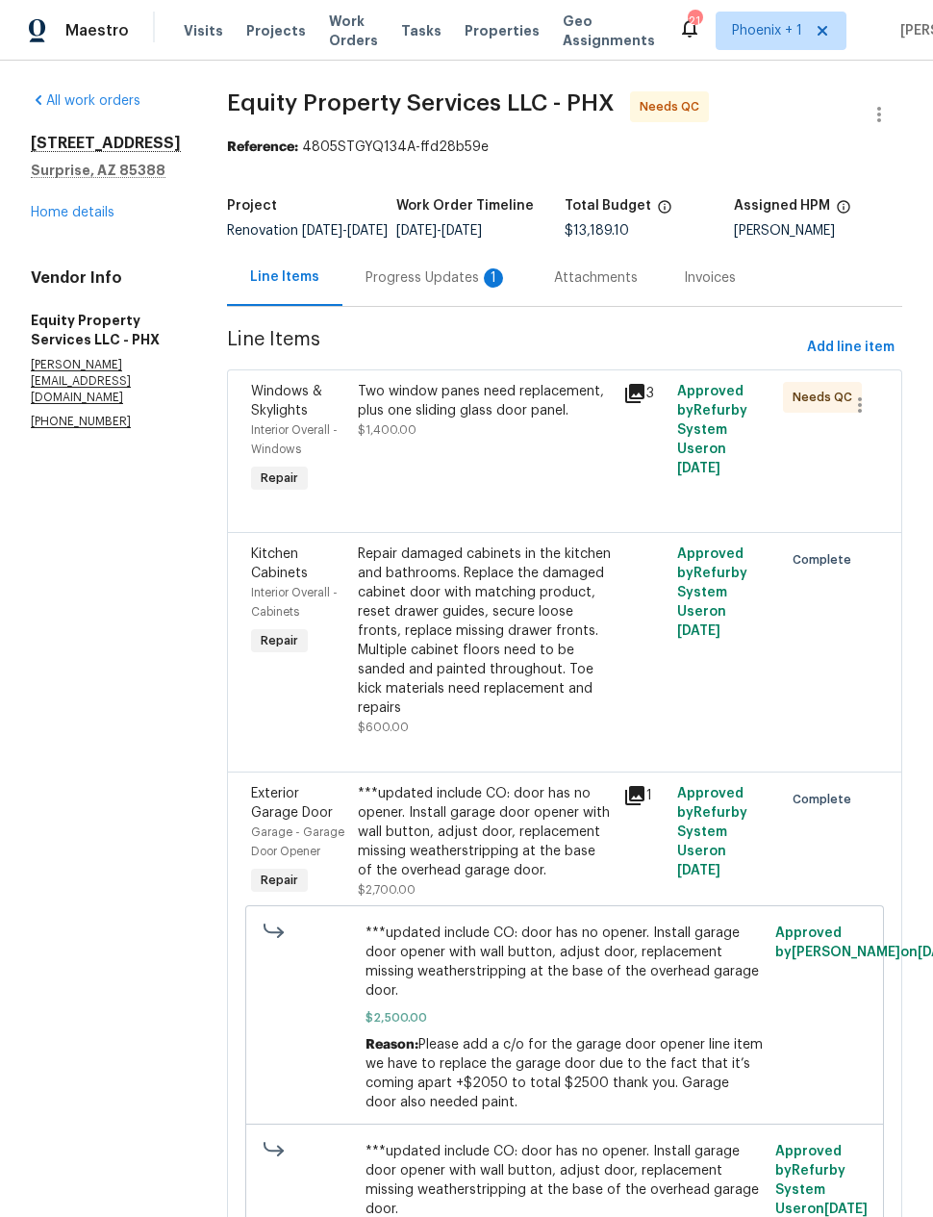
click at [376, 288] on div "Progress Updates 1" at bounding box center [436, 277] width 142 height 19
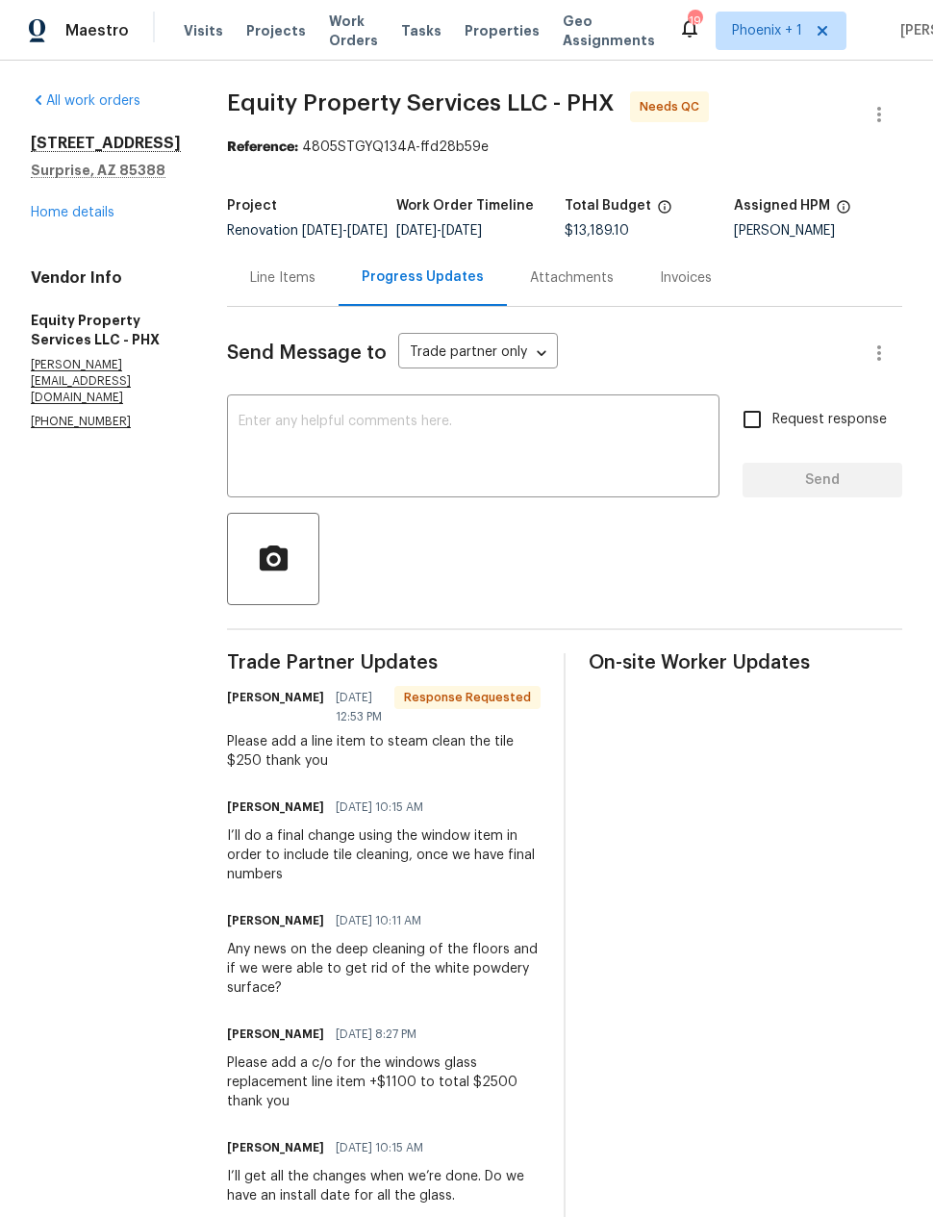
click at [74, 219] on link "Home details" at bounding box center [73, 212] width 84 height 13
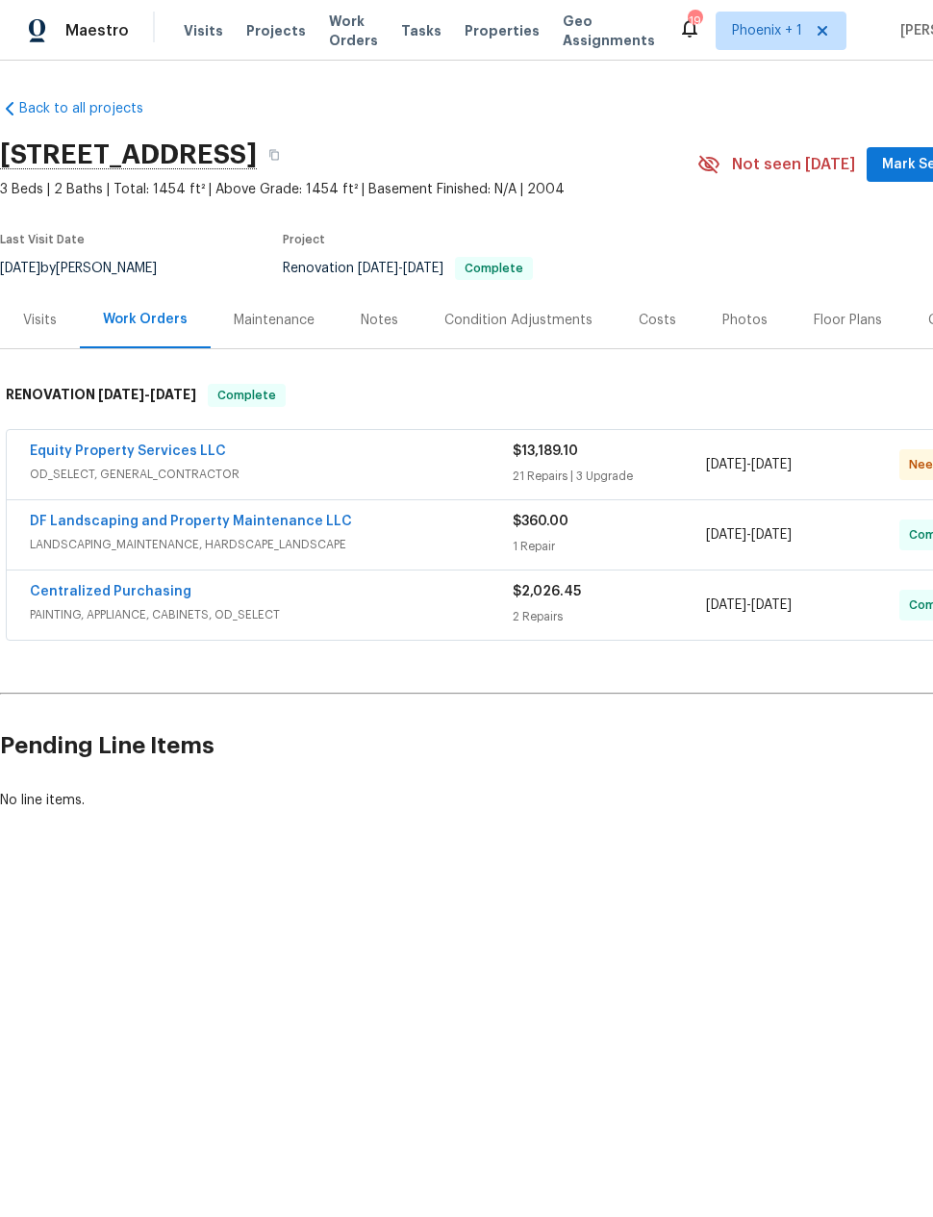
click at [741, 320] on div "Photos" at bounding box center [744, 320] width 45 height 19
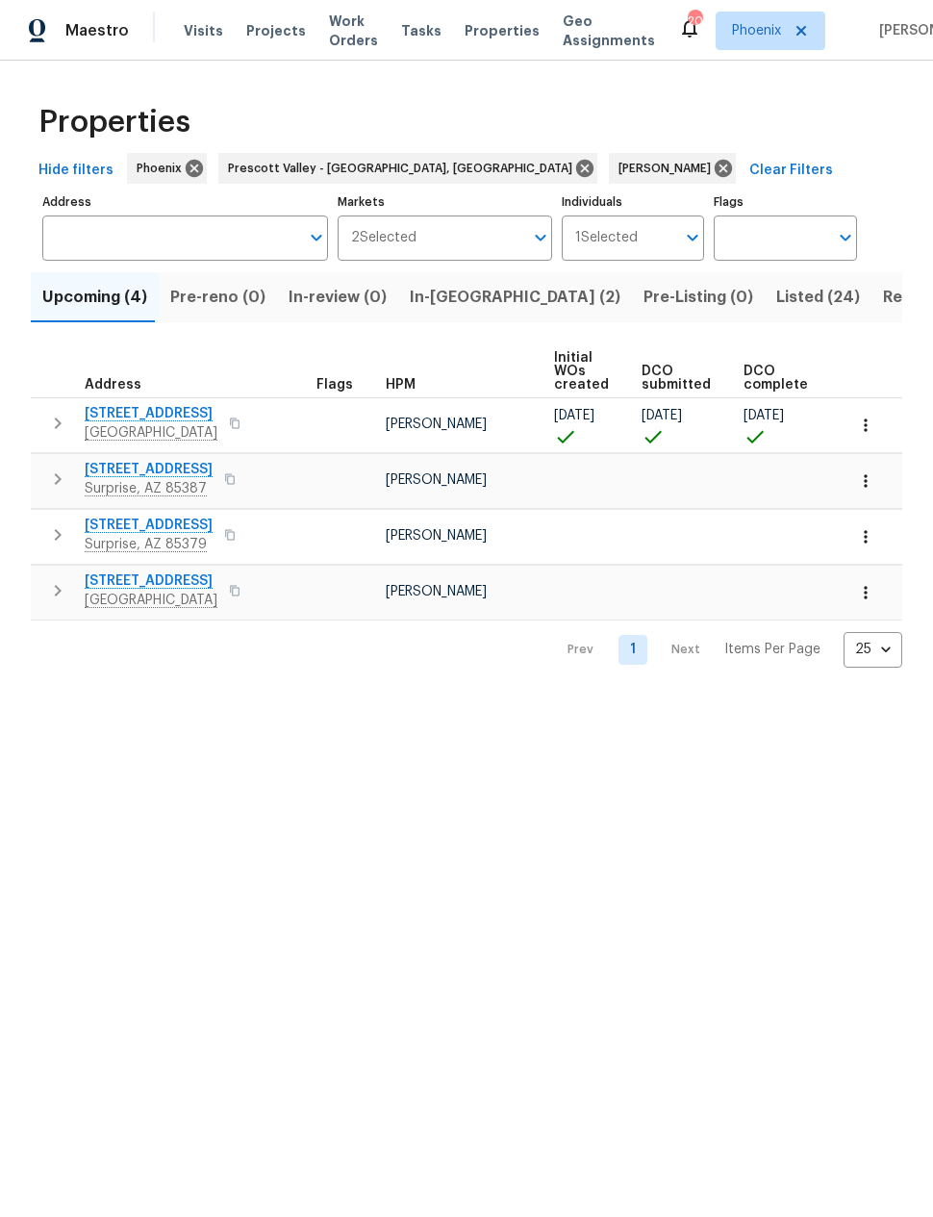
click at [441, 303] on span "In-reno (2)" at bounding box center [515, 297] width 211 height 27
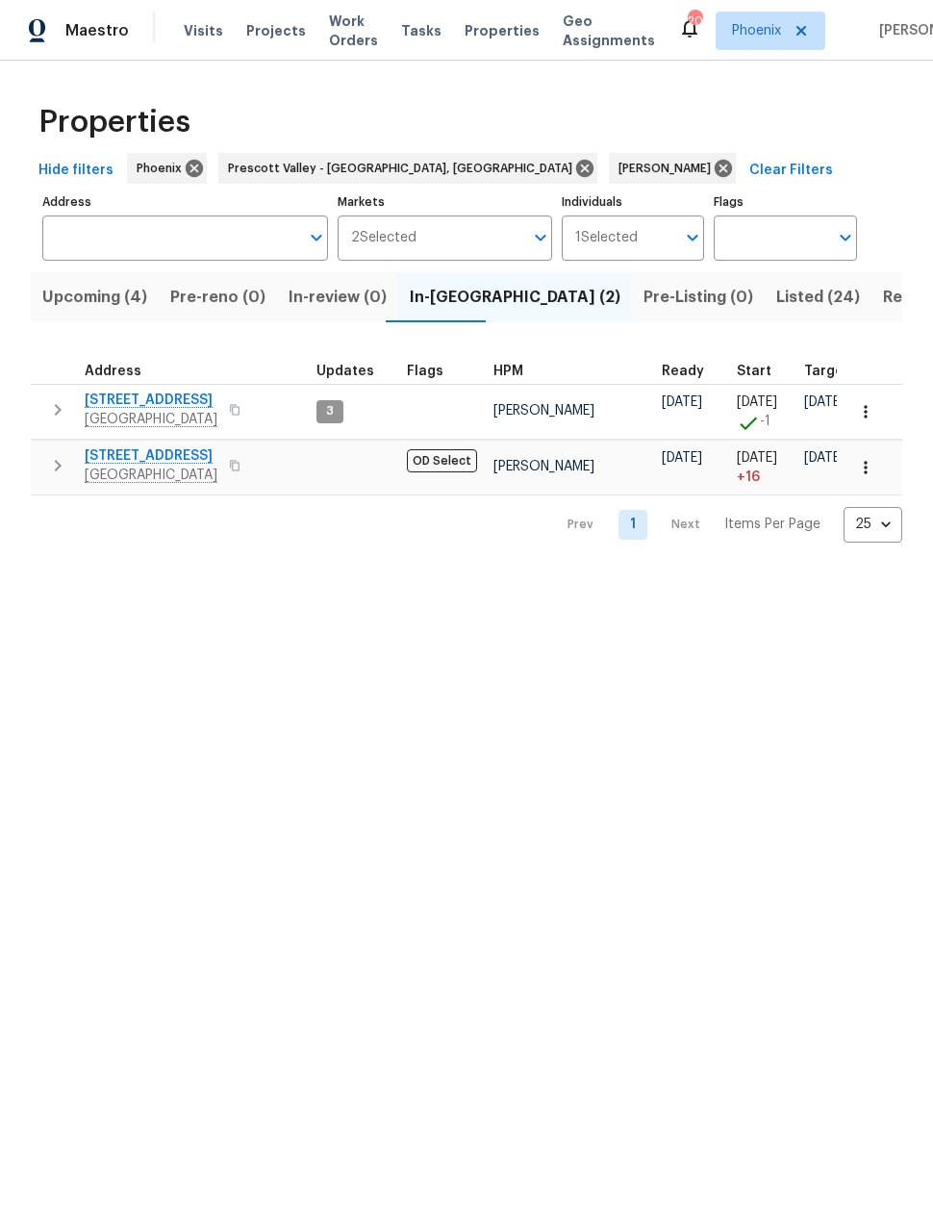
click at [72, 291] on span "Upcoming (4)" at bounding box center [94, 297] width 105 height 27
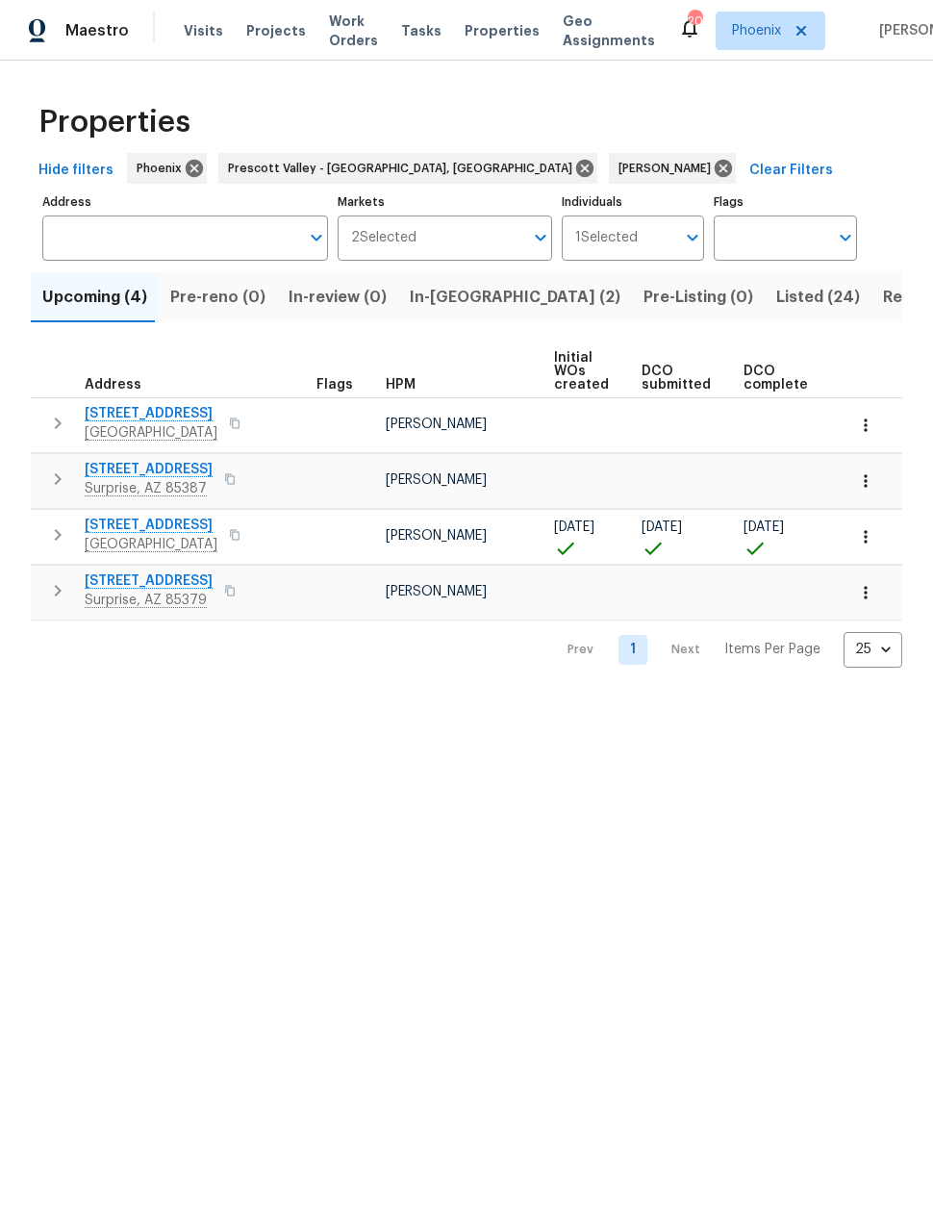
click at [157, 532] on span "10933 W Vista Ave" at bounding box center [151, 524] width 133 height 19
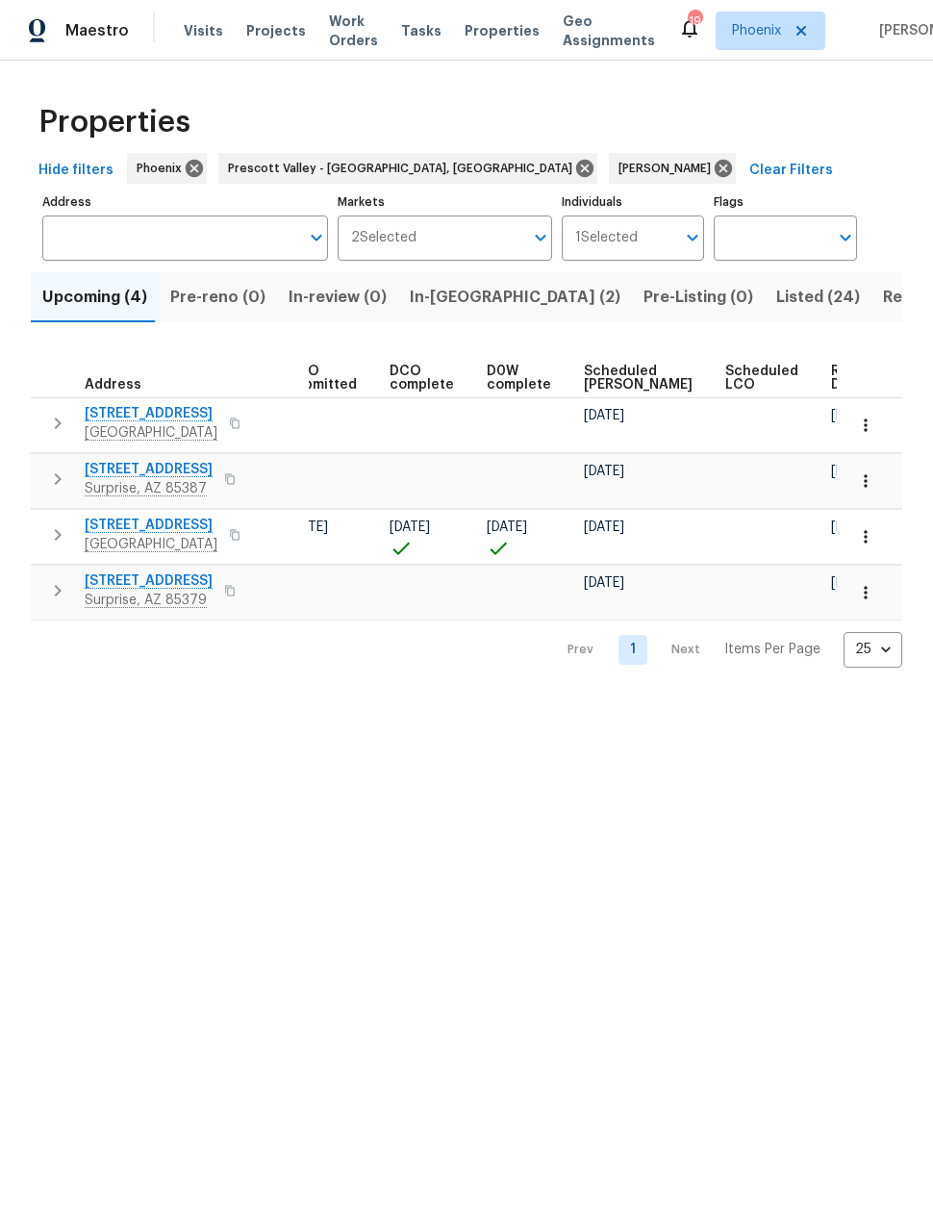
scroll to position [0, 353]
click at [832, 383] on span "Ready Date" at bounding box center [853, 377] width 42 height 27
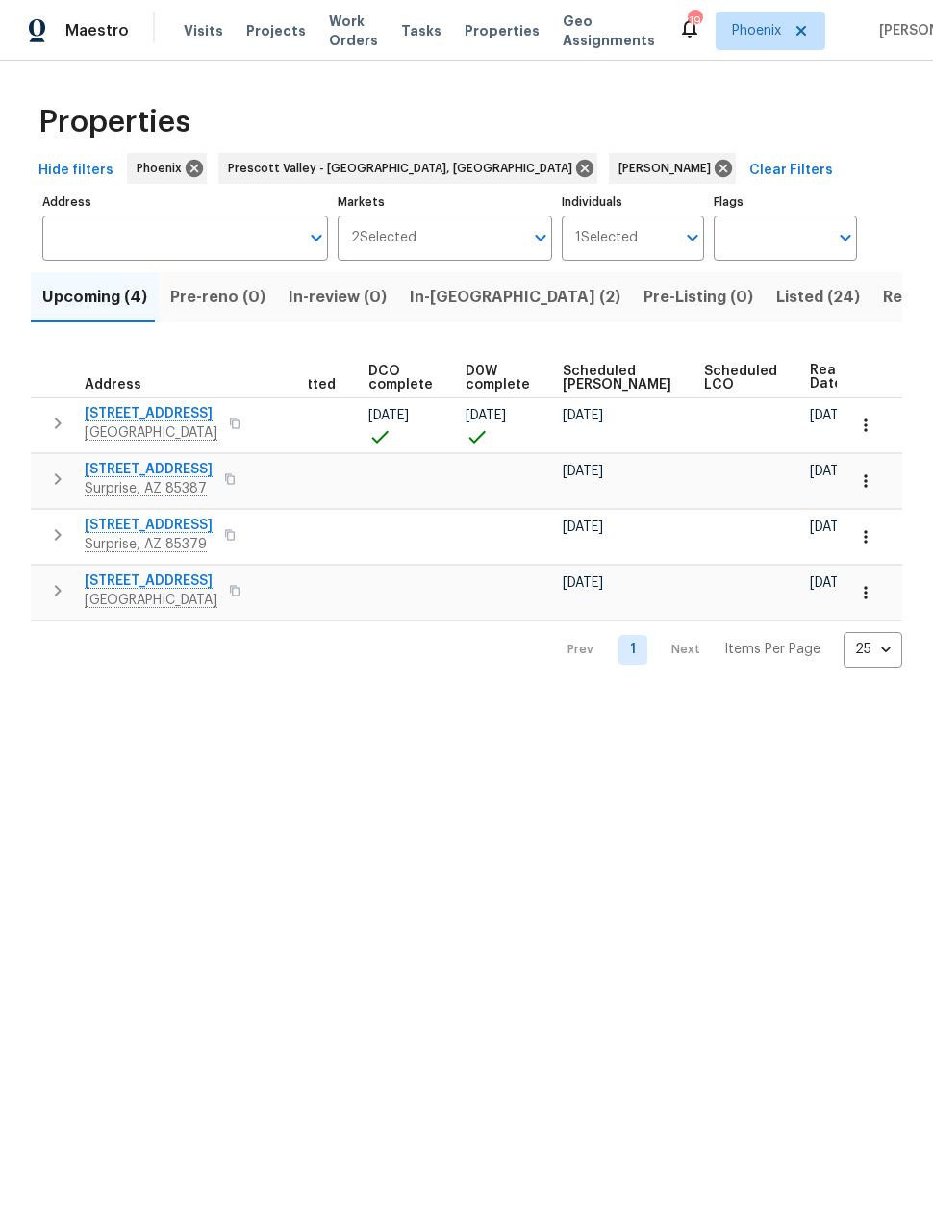
scroll to position [0, 374]
click at [883, 299] on span "Resale (8)" at bounding box center [921, 297] width 76 height 27
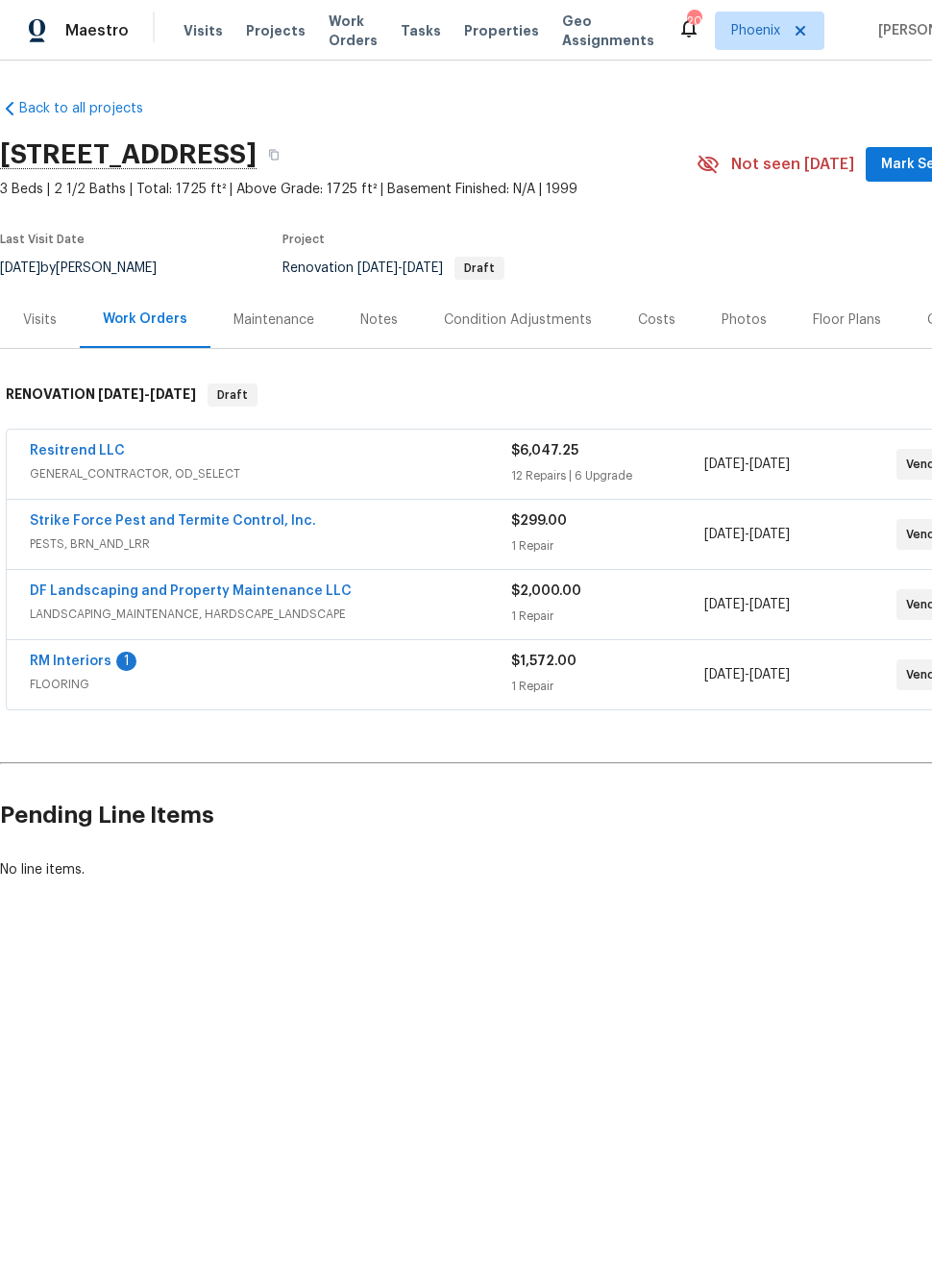
click at [91, 664] on link "RM Interiors" at bounding box center [71, 660] width 82 height 13
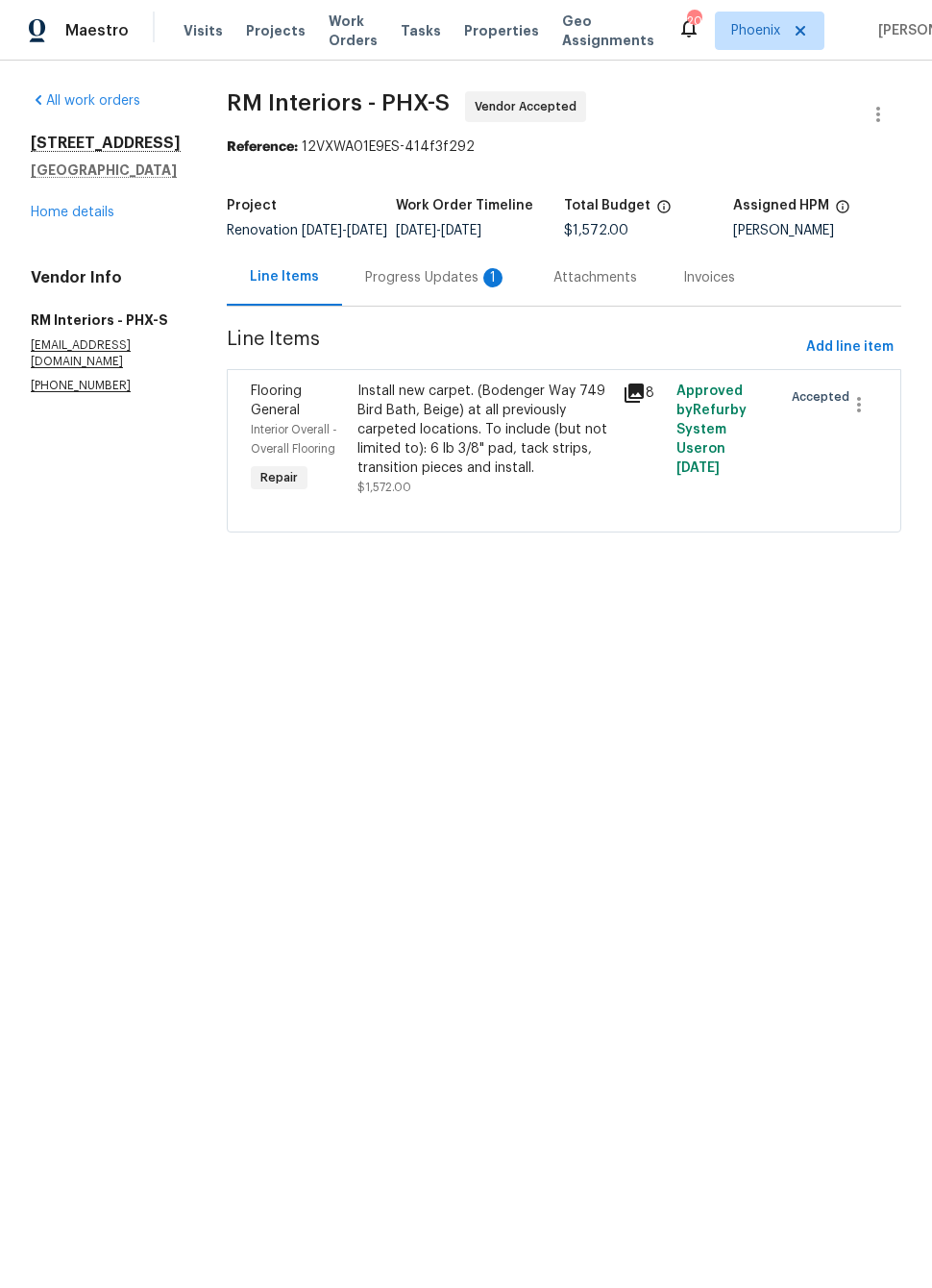
click at [414, 285] on div "Progress Updates 1" at bounding box center [436, 277] width 142 height 19
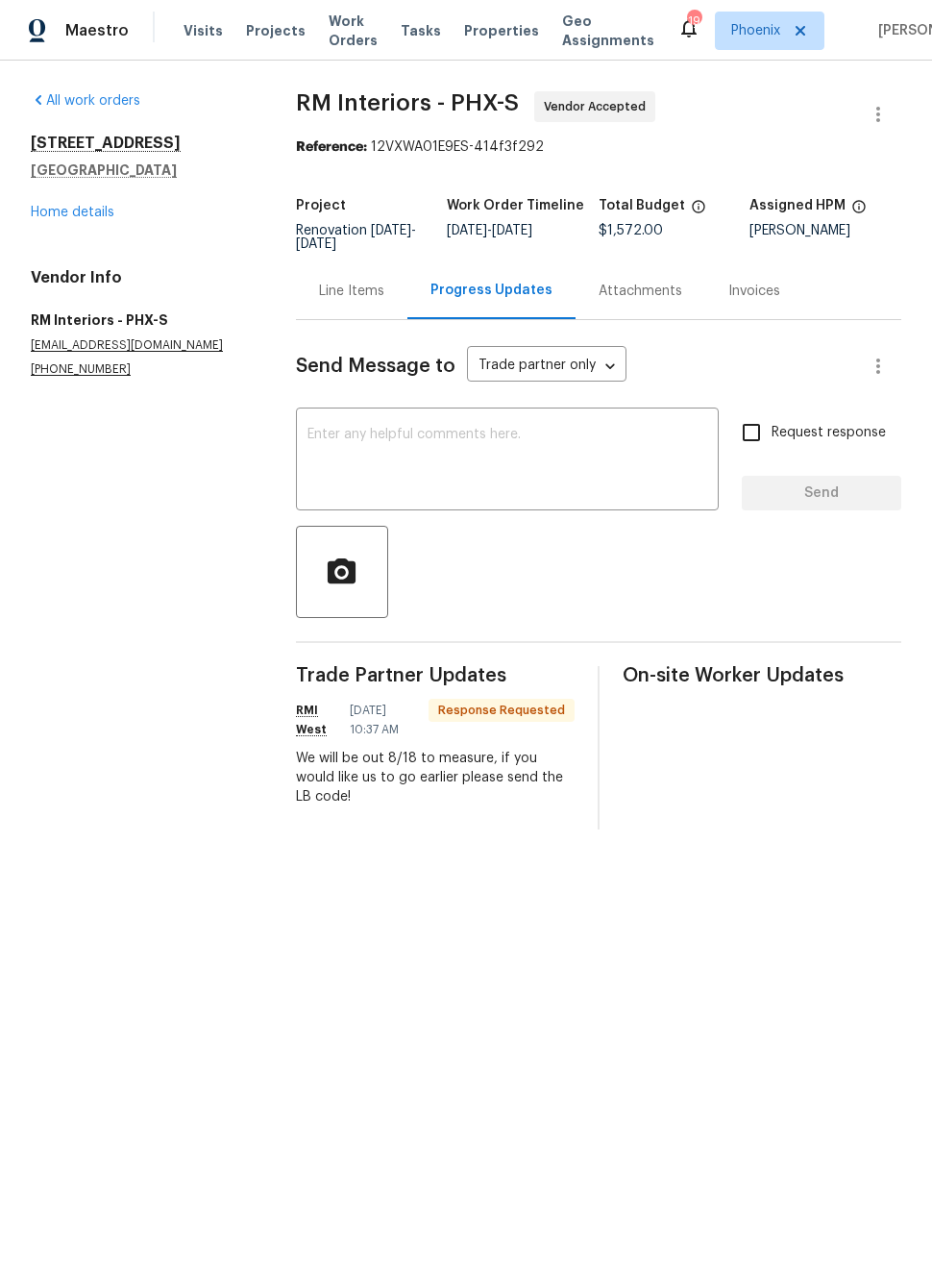
click at [88, 218] on link "Home details" at bounding box center [73, 212] width 84 height 13
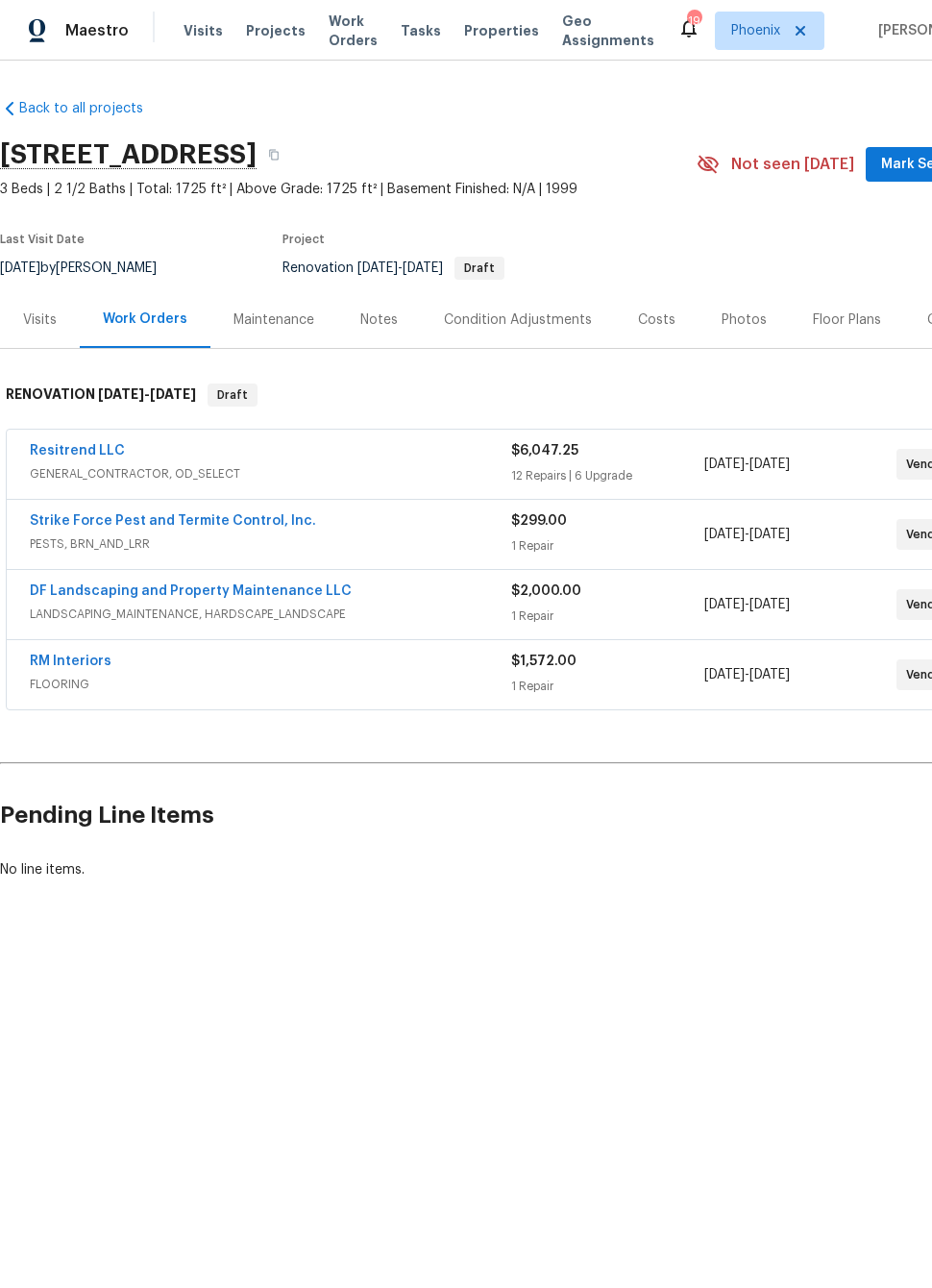
click at [98, 596] on link "DF Landscaping and Property Maintenance LLC" at bounding box center [191, 591] width 322 height 13
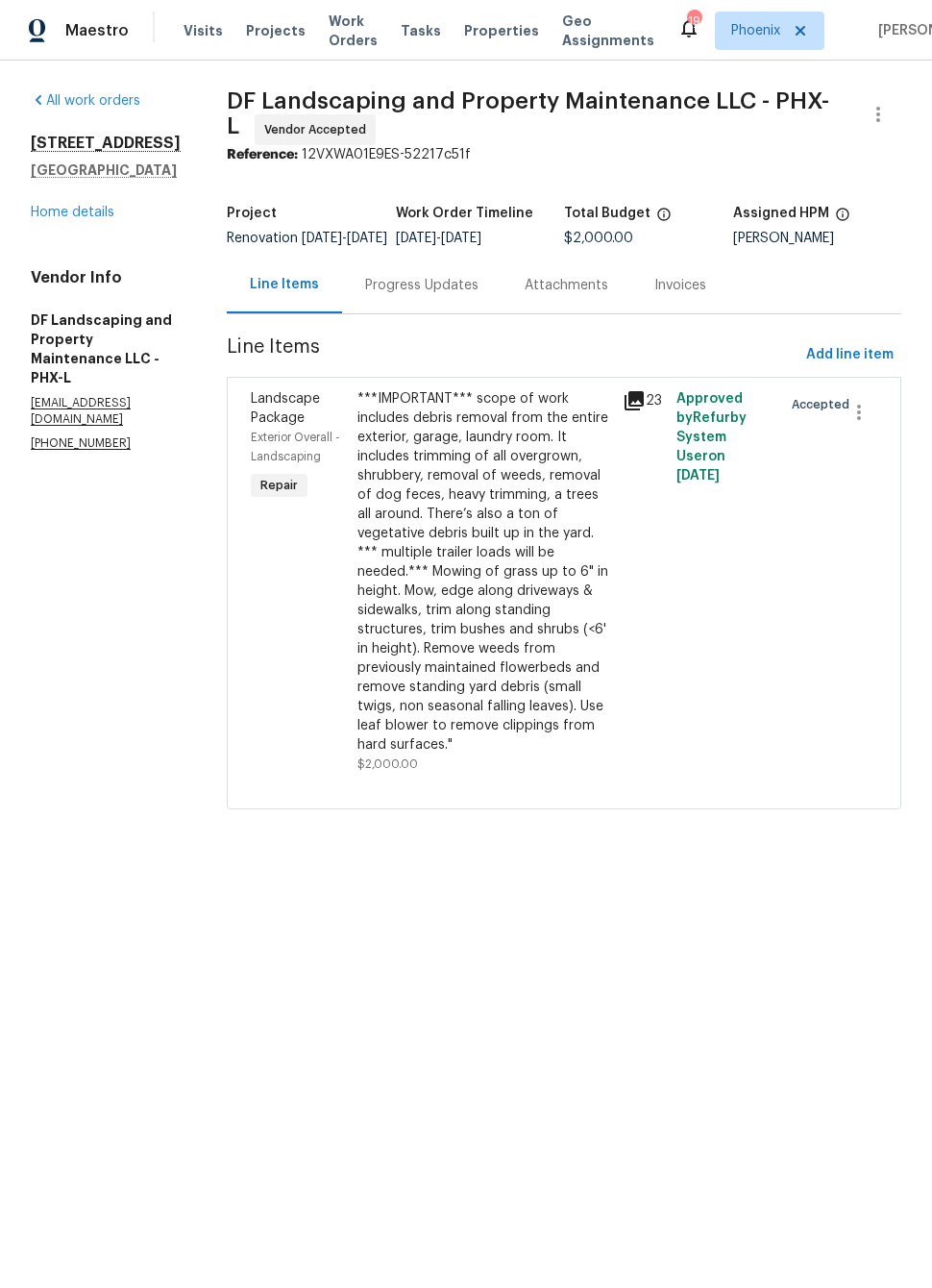
click at [643, 411] on icon at bounding box center [633, 400] width 19 height 19
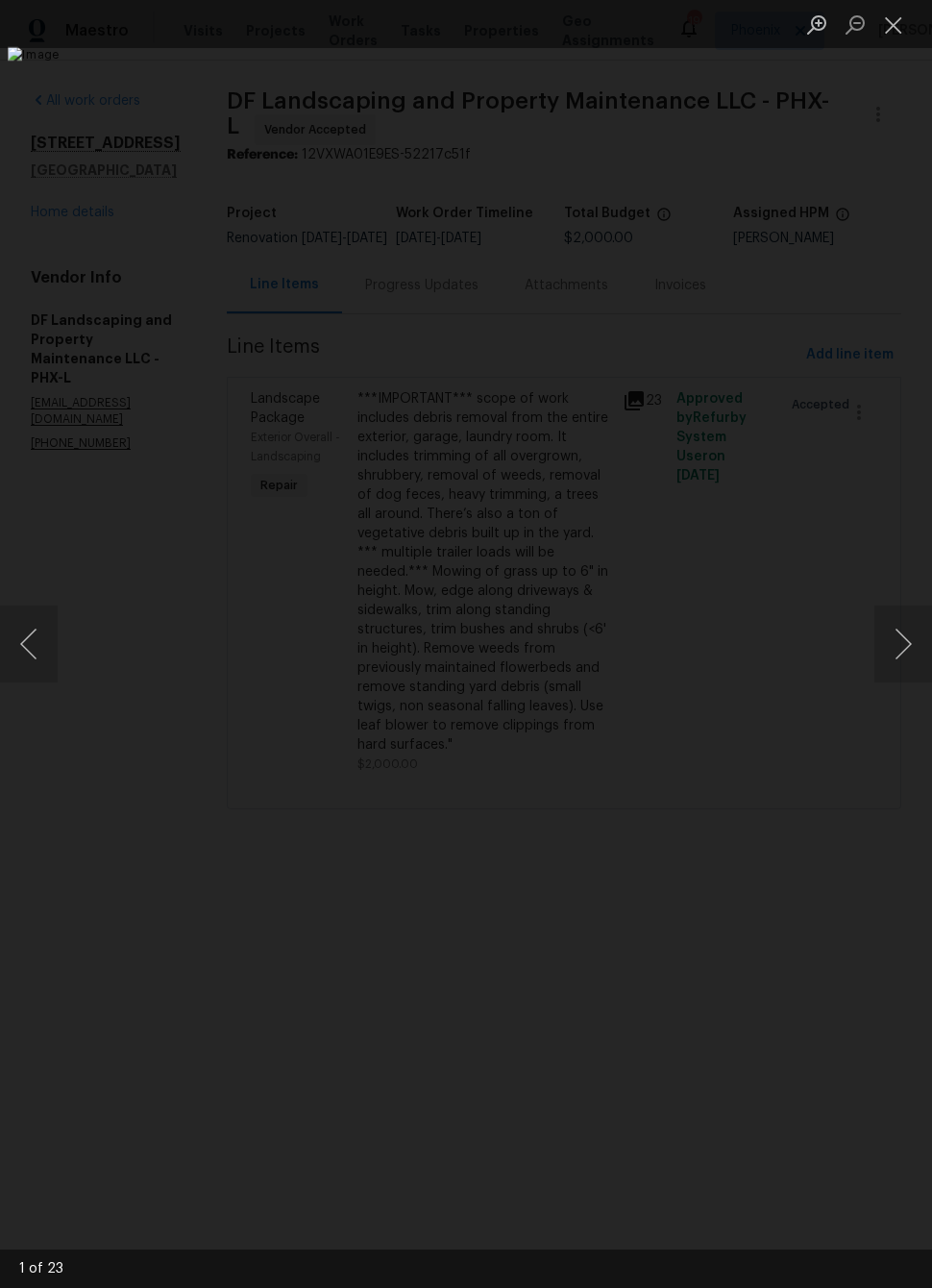
click at [918, 641] on button "Next image" at bounding box center [903, 644] width 58 height 77
click at [899, 634] on button "Next image" at bounding box center [903, 644] width 58 height 77
click at [891, 635] on button "Next image" at bounding box center [903, 644] width 58 height 77
click at [896, 633] on button "Next image" at bounding box center [903, 644] width 58 height 77
click at [898, 632] on button "Next image" at bounding box center [903, 644] width 58 height 77
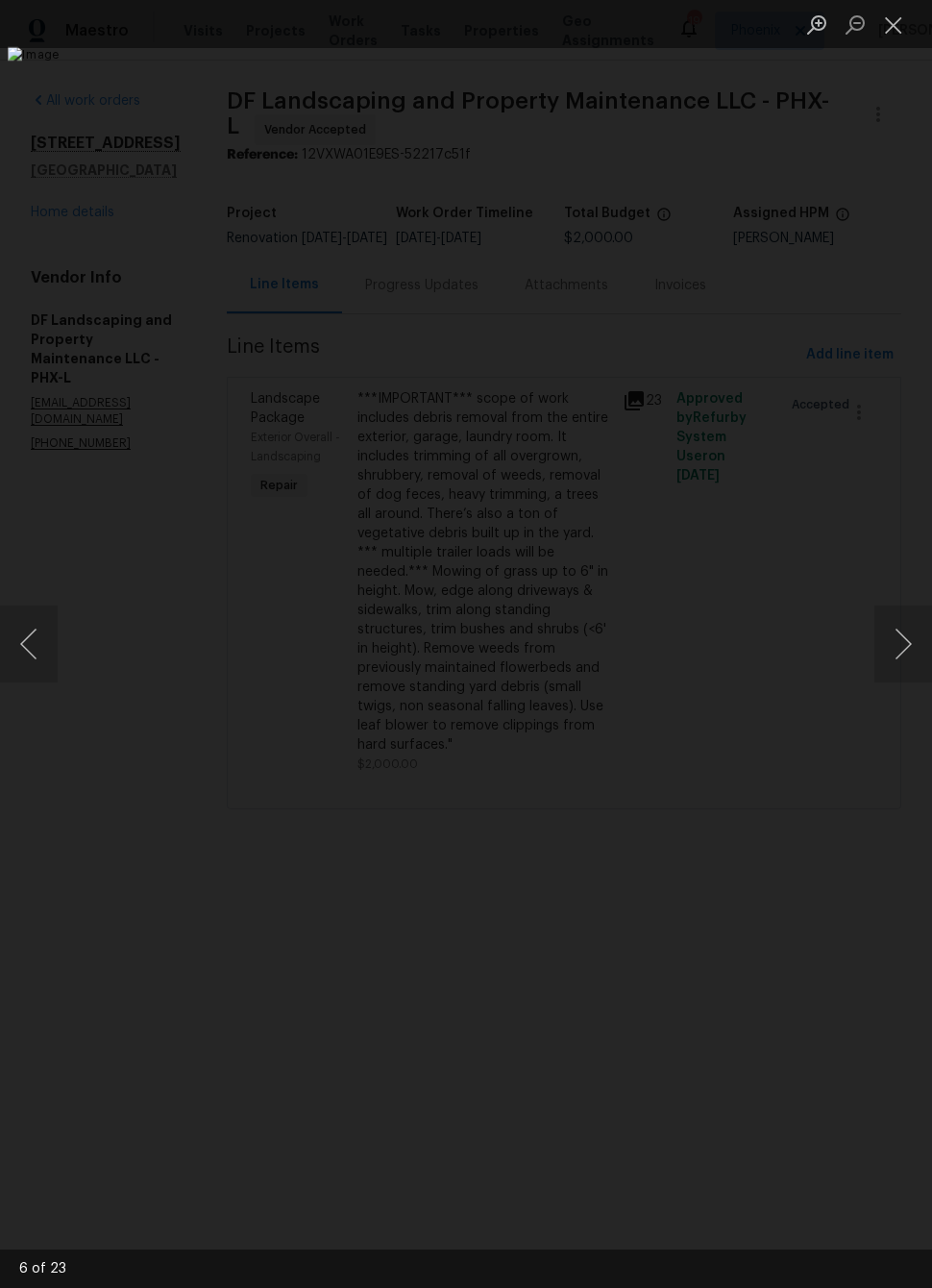
click at [891, 641] on button "Next image" at bounding box center [903, 644] width 58 height 77
click at [892, 640] on button "Next image" at bounding box center [903, 644] width 58 height 77
click at [894, 640] on button "Next image" at bounding box center [903, 644] width 58 height 77
click at [898, 639] on button "Next image" at bounding box center [903, 644] width 58 height 77
click at [899, 640] on button "Next image" at bounding box center [903, 644] width 58 height 77
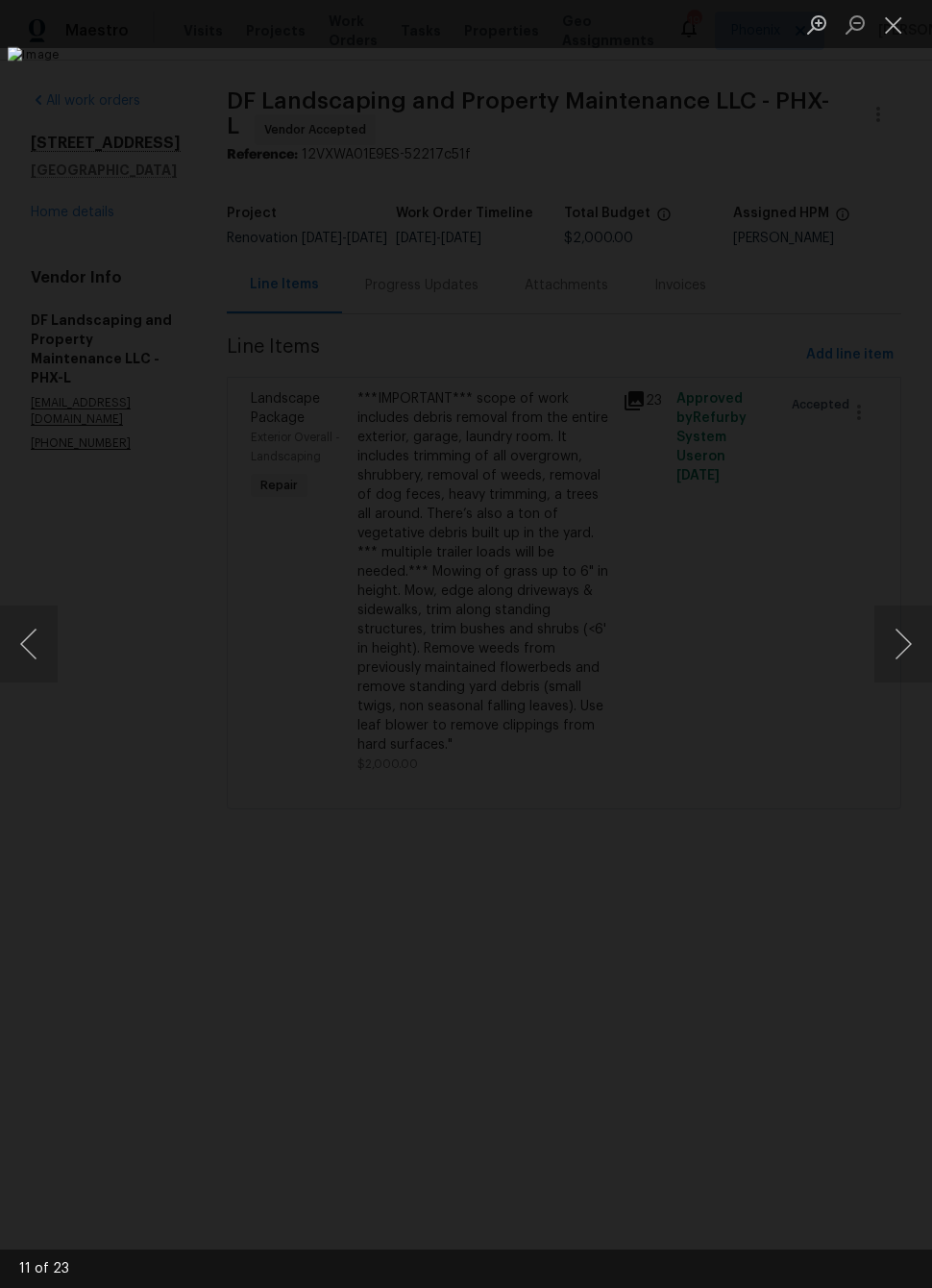
click at [899, 640] on button "Next image" at bounding box center [903, 644] width 58 height 77
click at [897, 635] on button "Next image" at bounding box center [903, 644] width 58 height 77
click at [891, 641] on button "Next image" at bounding box center [903, 644] width 58 height 77
click at [894, 638] on button "Next image" at bounding box center [903, 644] width 58 height 77
click at [891, 647] on button "Next image" at bounding box center [903, 644] width 58 height 77
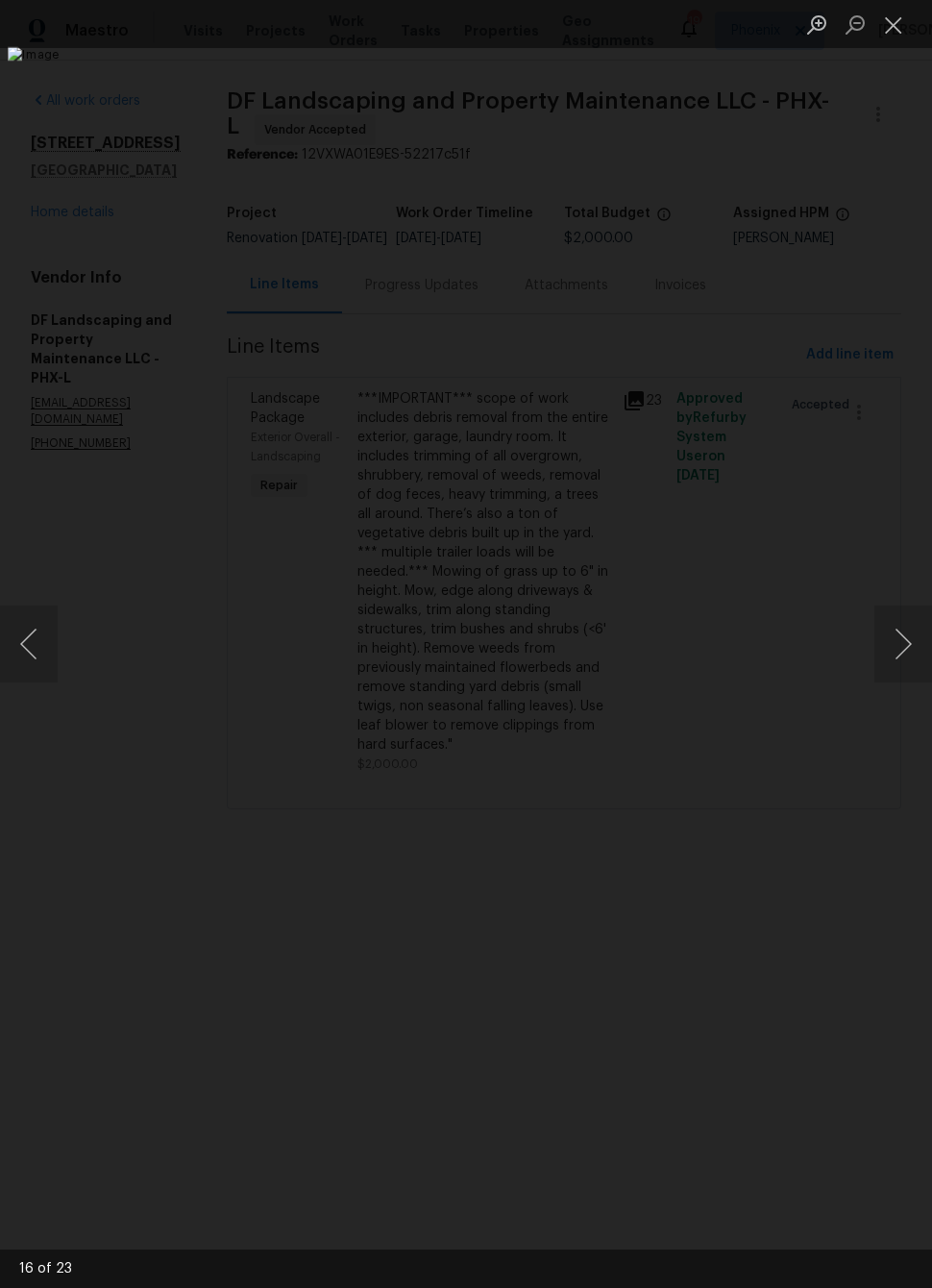
click at [892, 657] on button "Next image" at bounding box center [903, 644] width 58 height 77
click at [904, 635] on button "Next image" at bounding box center [903, 644] width 58 height 77
click at [901, 633] on button "Next image" at bounding box center [903, 644] width 58 height 77
click at [897, 648] on button "Next image" at bounding box center [903, 644] width 58 height 77
click at [904, 639] on button "Next image" at bounding box center [903, 644] width 58 height 77
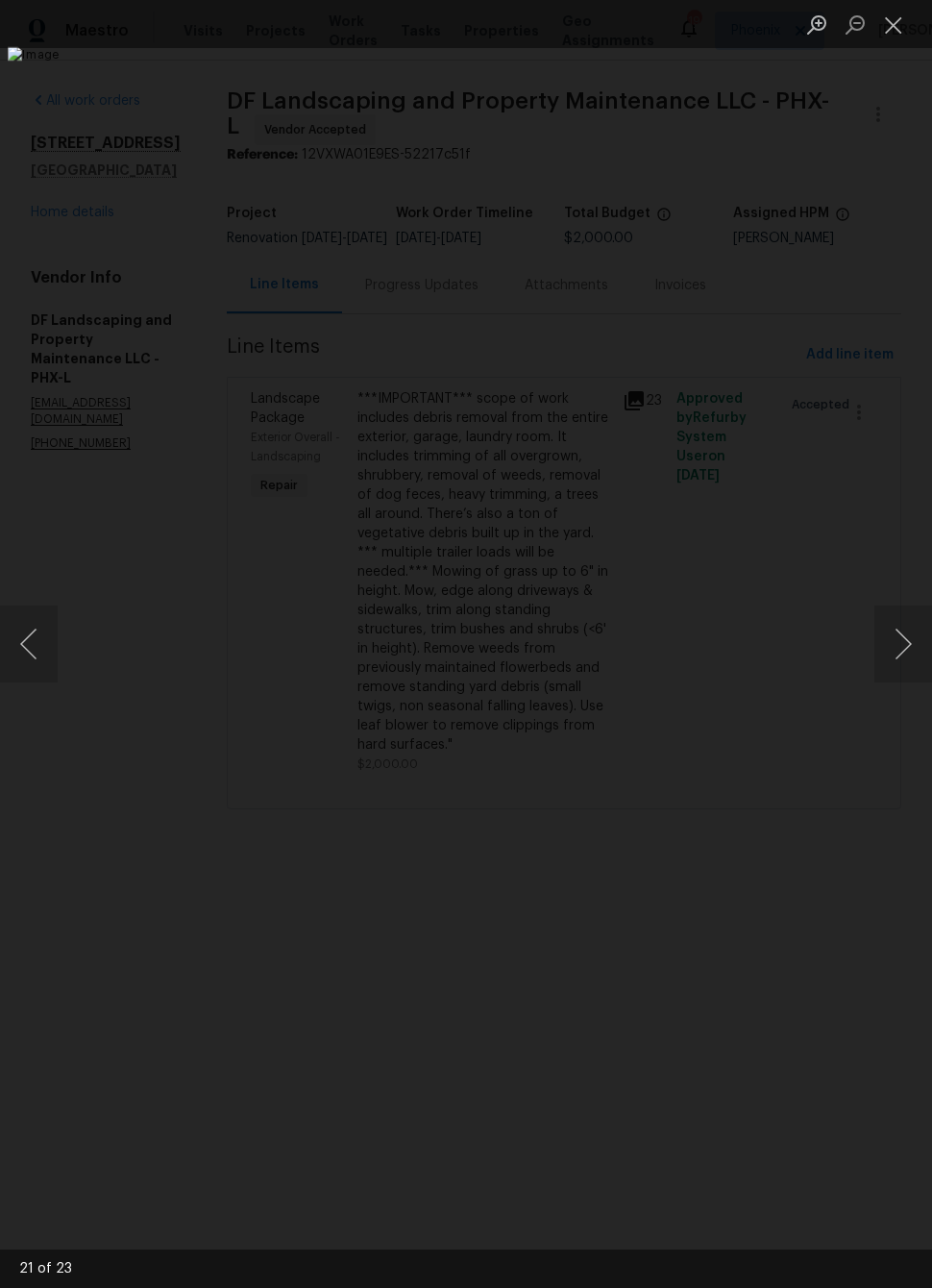
click at [897, 639] on button "Next image" at bounding box center [903, 644] width 58 height 77
click at [898, 635] on button "Next image" at bounding box center [903, 644] width 58 height 77
click at [901, 636] on button "Next image" at bounding box center [903, 644] width 58 height 77
click at [897, 639] on button "Next image" at bounding box center [903, 644] width 58 height 77
click at [891, 640] on button "Next image" at bounding box center [903, 644] width 58 height 77
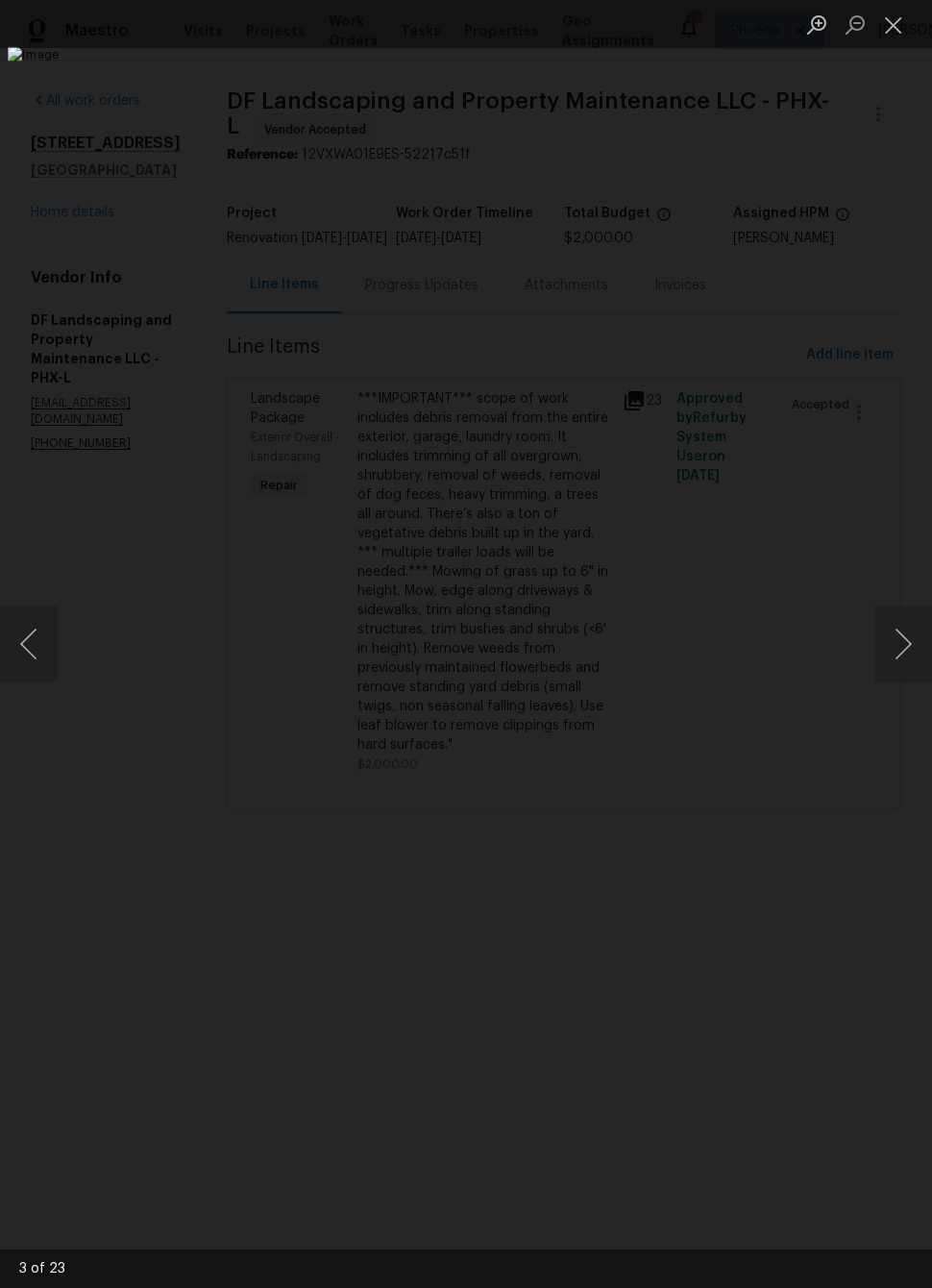
click at [872, 248] on div "Lightbox" at bounding box center [466, 644] width 932 height 1288
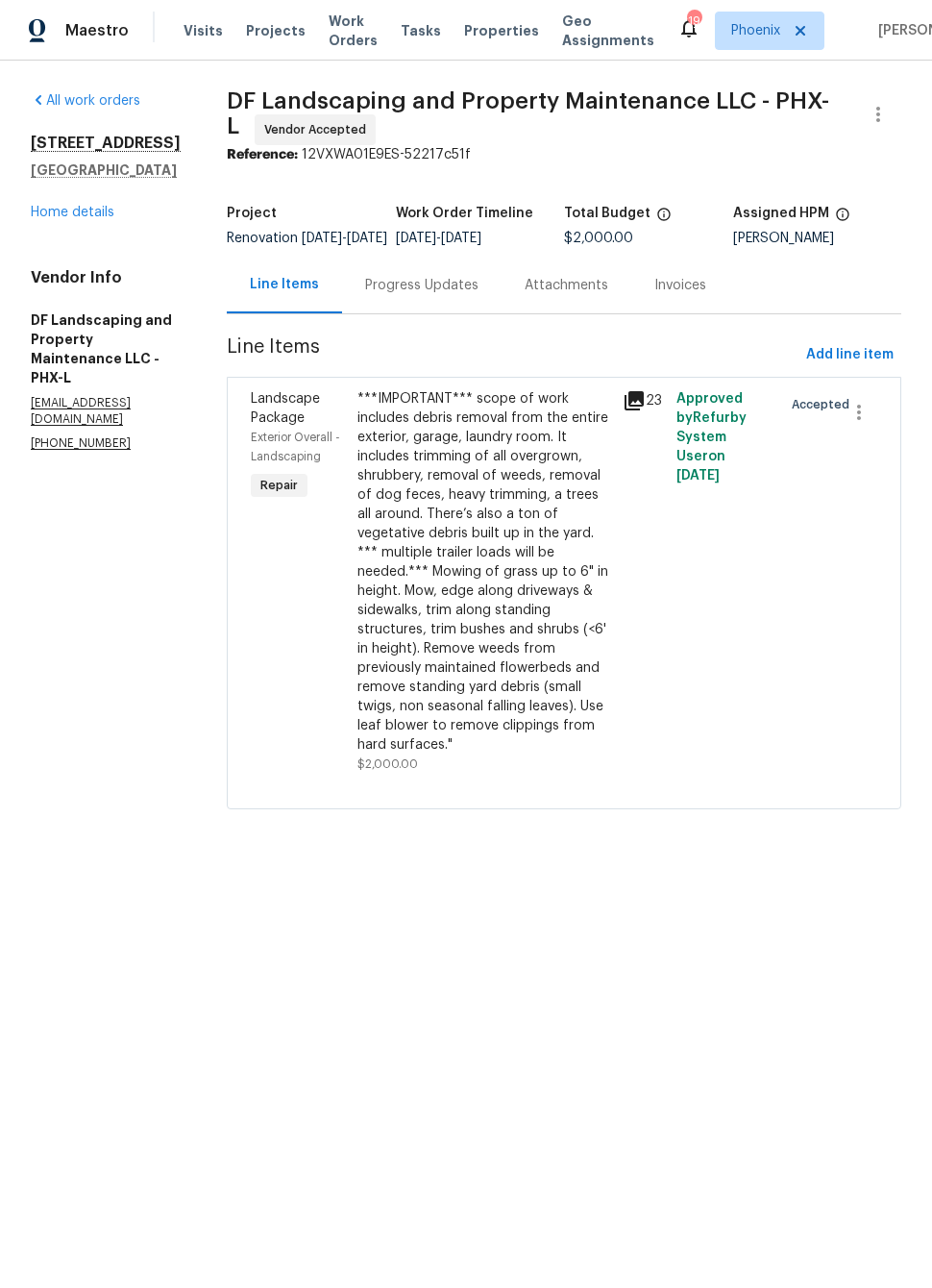
click at [85, 214] on link "Home details" at bounding box center [73, 212] width 84 height 13
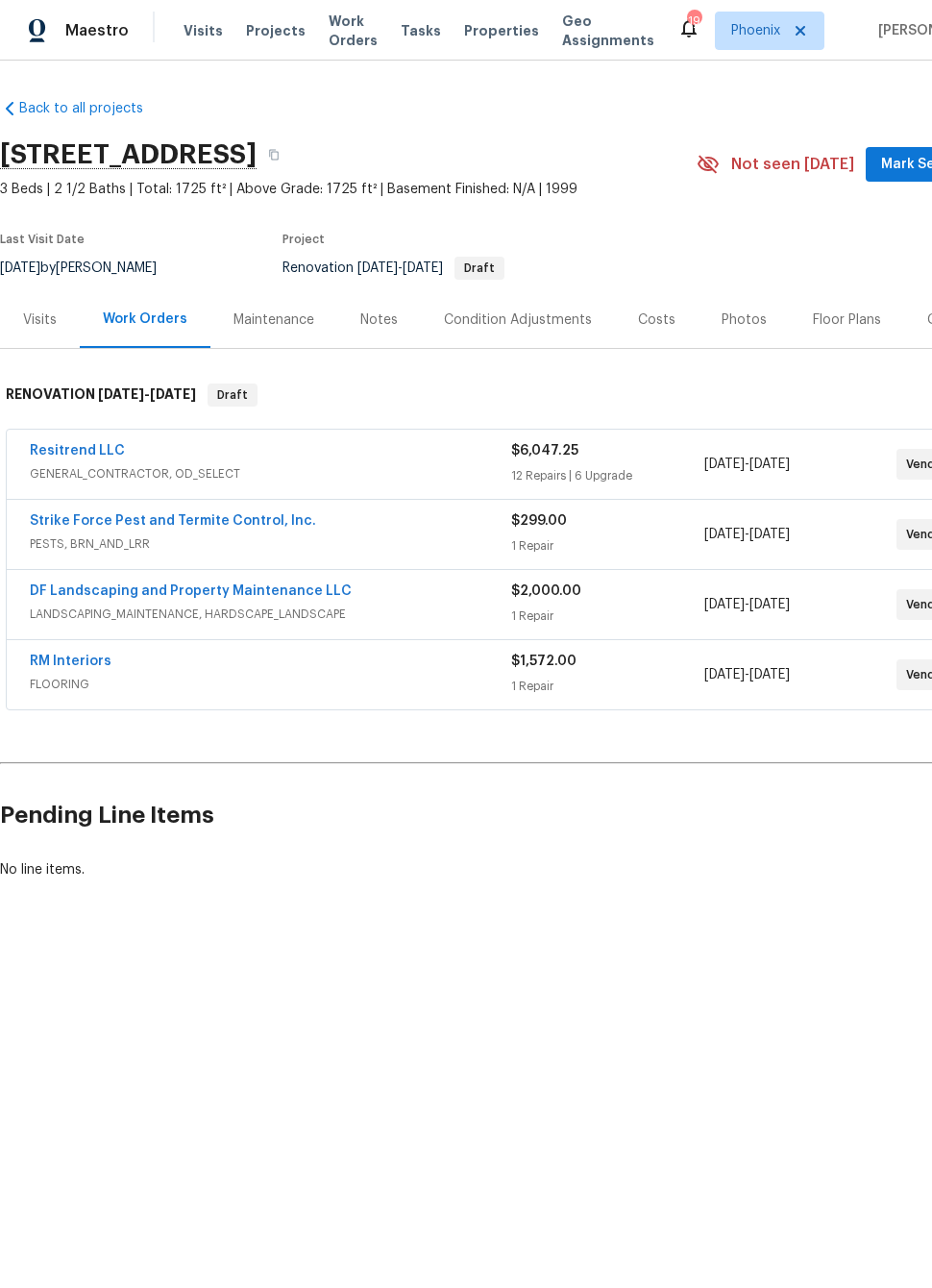
click at [69, 456] on link "Resitrend LLC" at bounding box center [77, 450] width 95 height 13
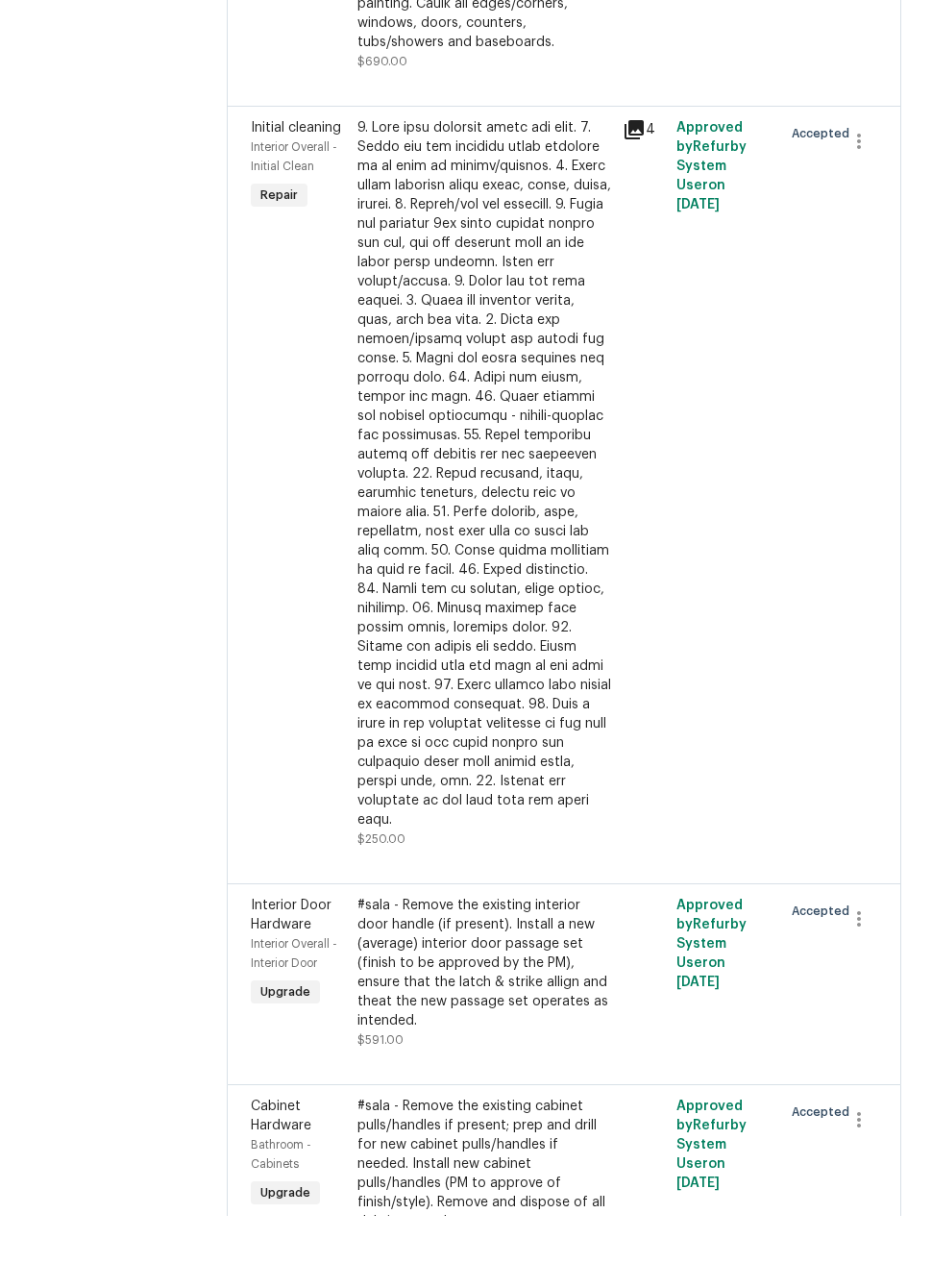
scroll to position [47, 0]
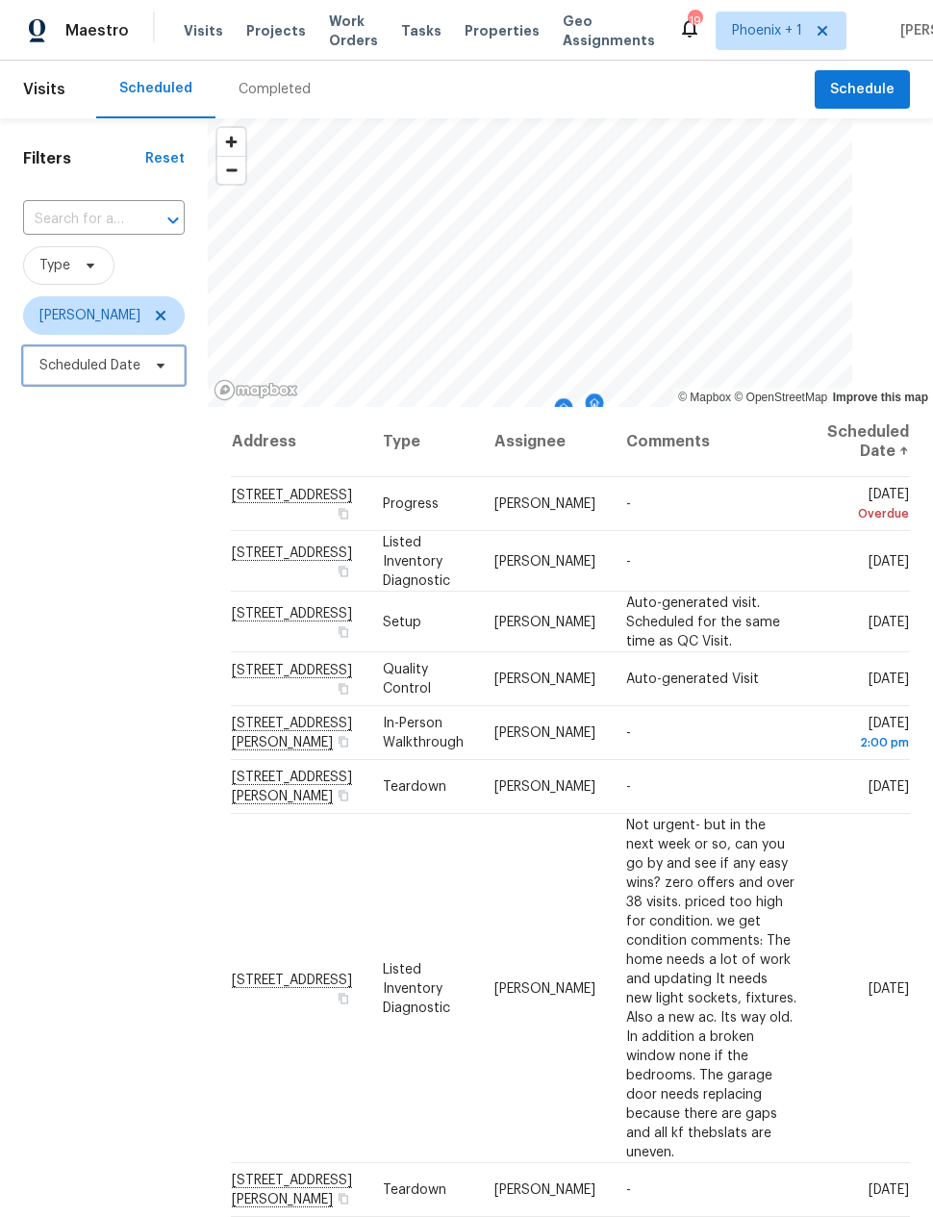
click at [76, 367] on span "Scheduled Date" at bounding box center [89, 365] width 101 height 19
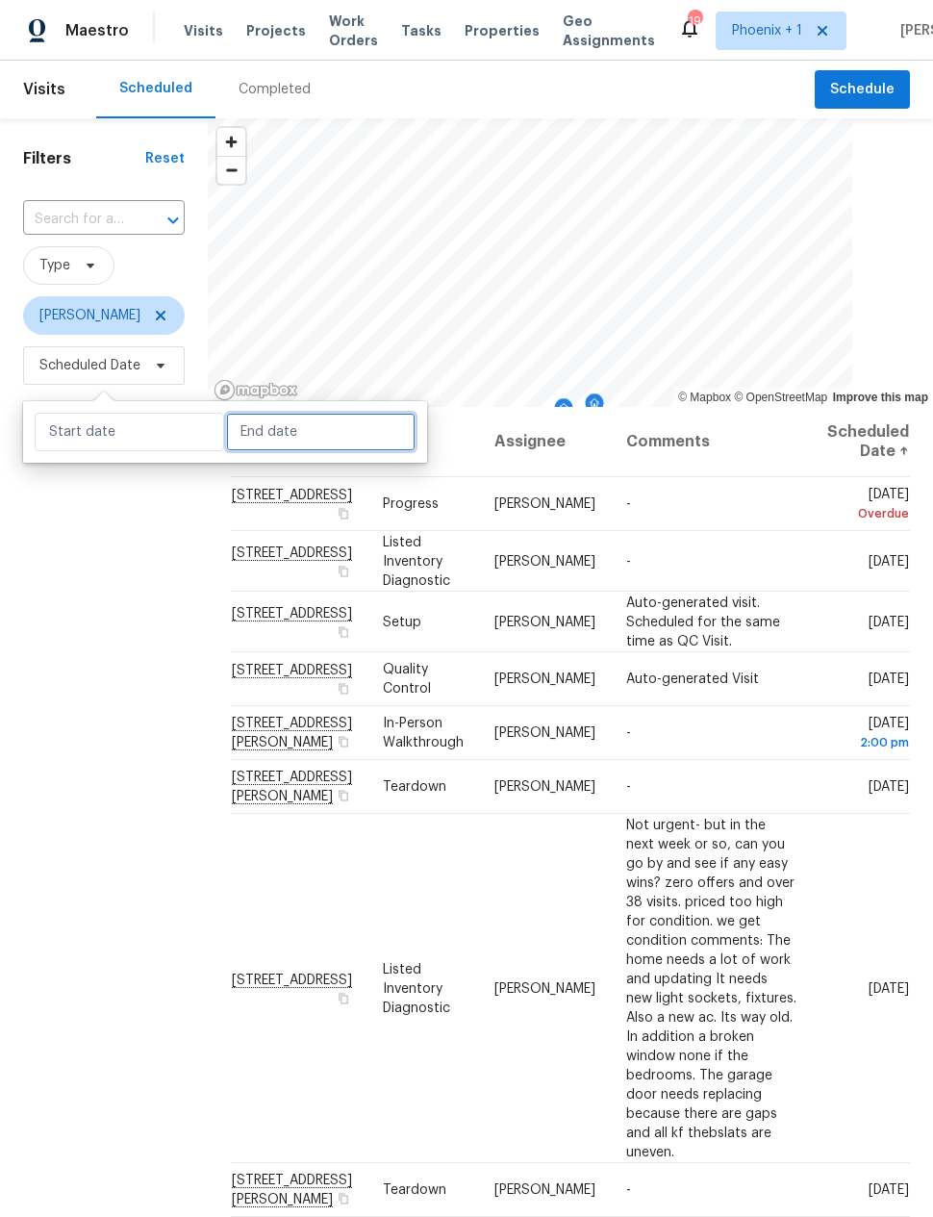
click at [257, 435] on input "text" at bounding box center [320, 432] width 189 height 38
select select "7"
select select "2025"
select select "8"
select select "2025"
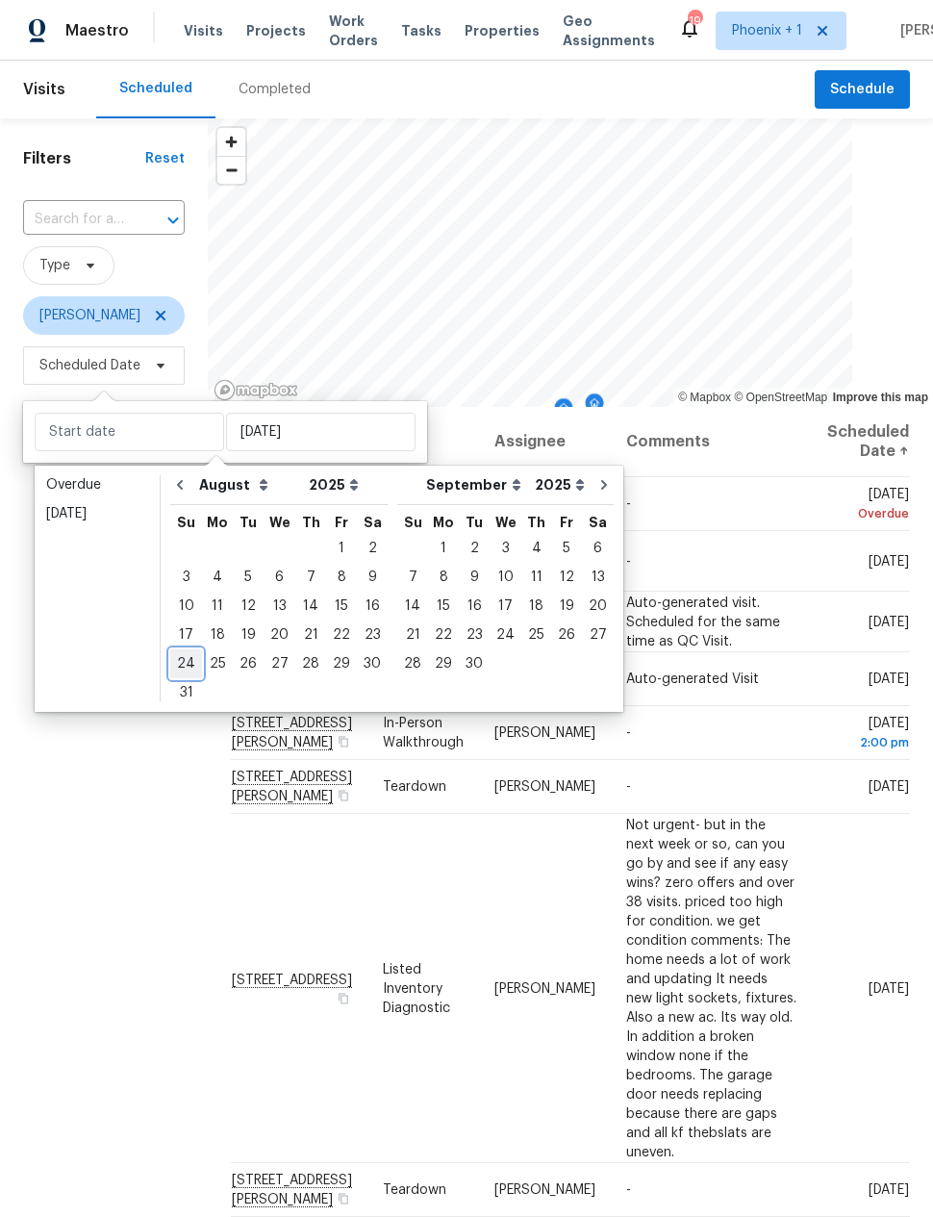
click at [183, 666] on div "24" at bounding box center [186, 663] width 32 height 27
type input "[DATE]"
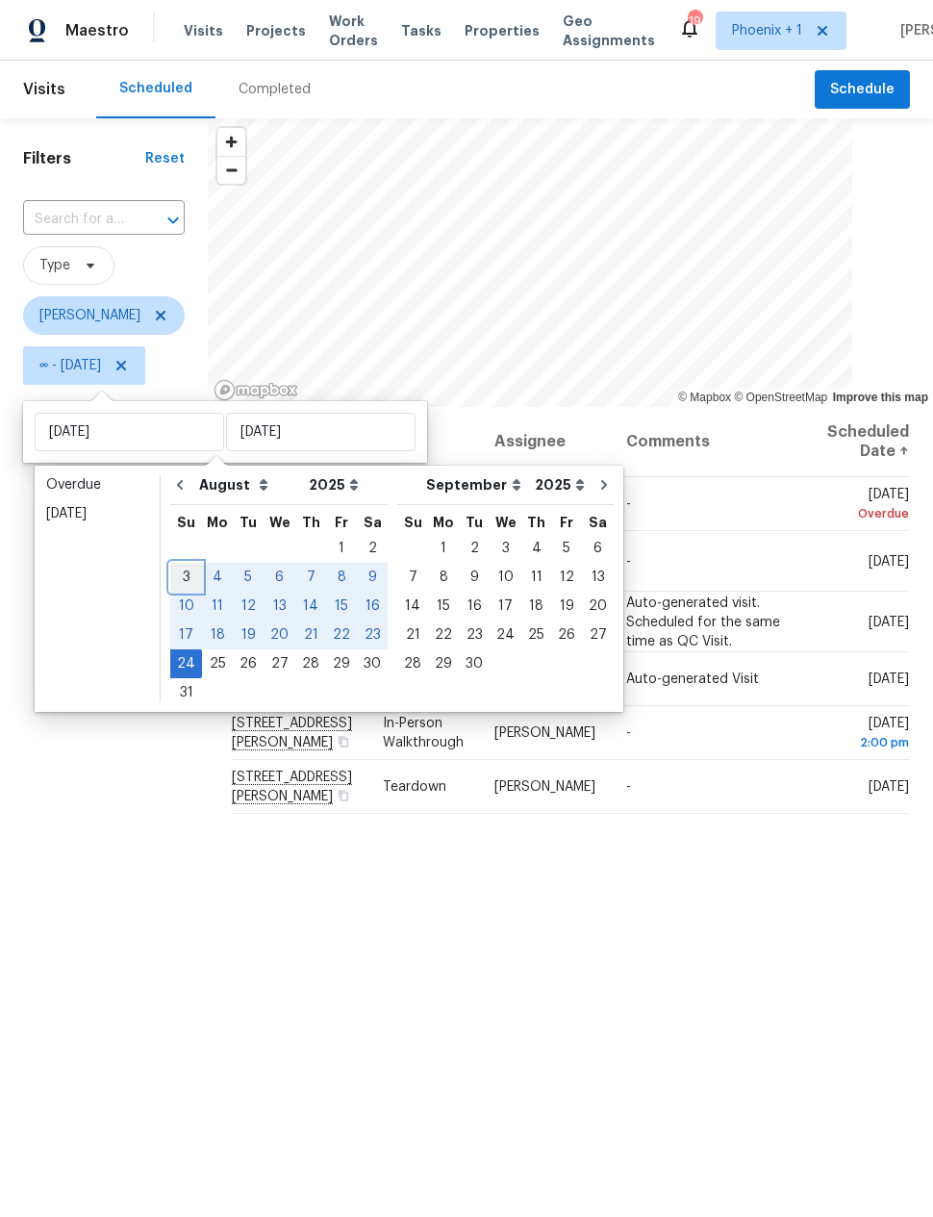
click at [178, 579] on div "3" at bounding box center [186, 577] width 32 height 27
type input "[DATE]"
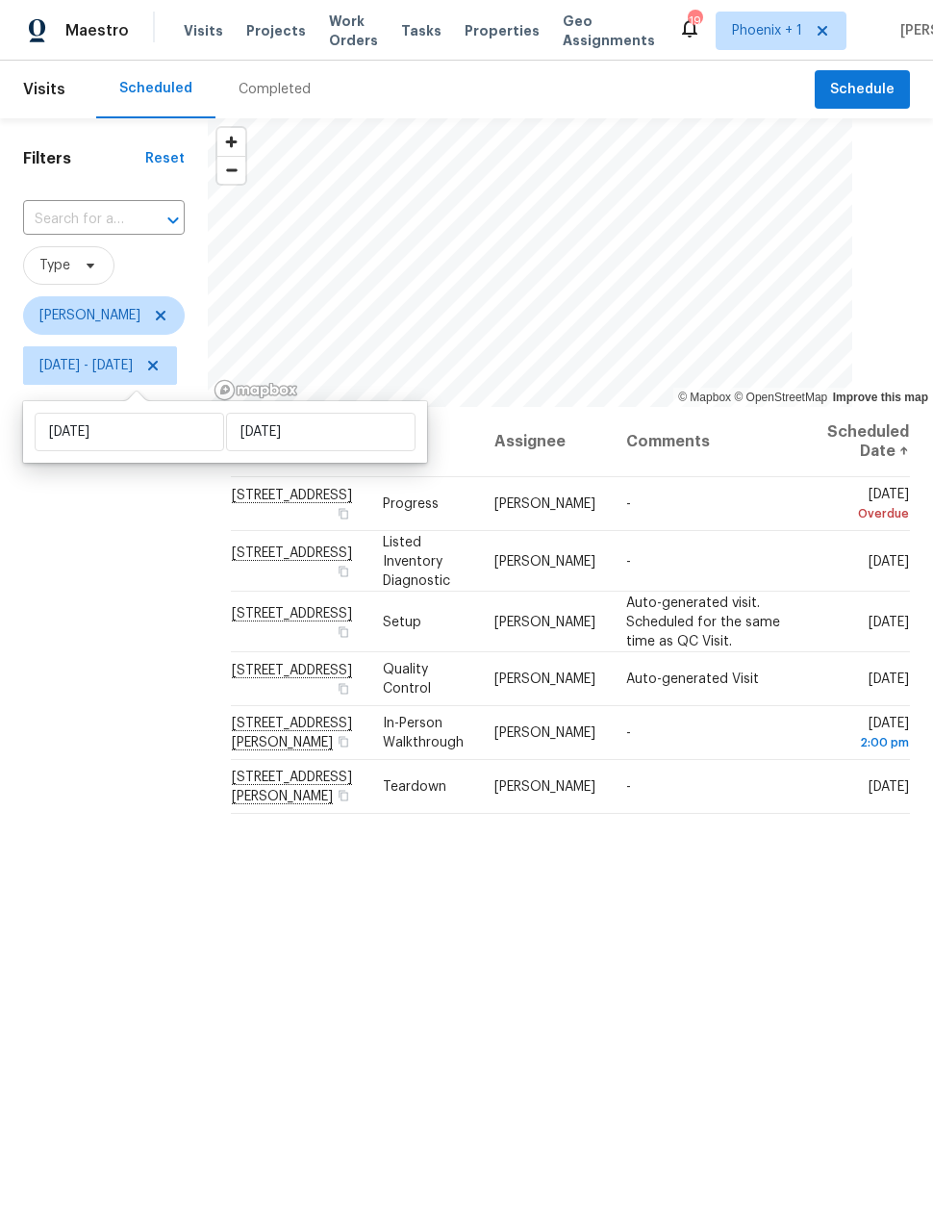
click at [163, 586] on div "Filters Reset ​ Type Eric Scott Sun, Aug 03 - Sun, Aug 24" at bounding box center [104, 749] width 208 height 1262
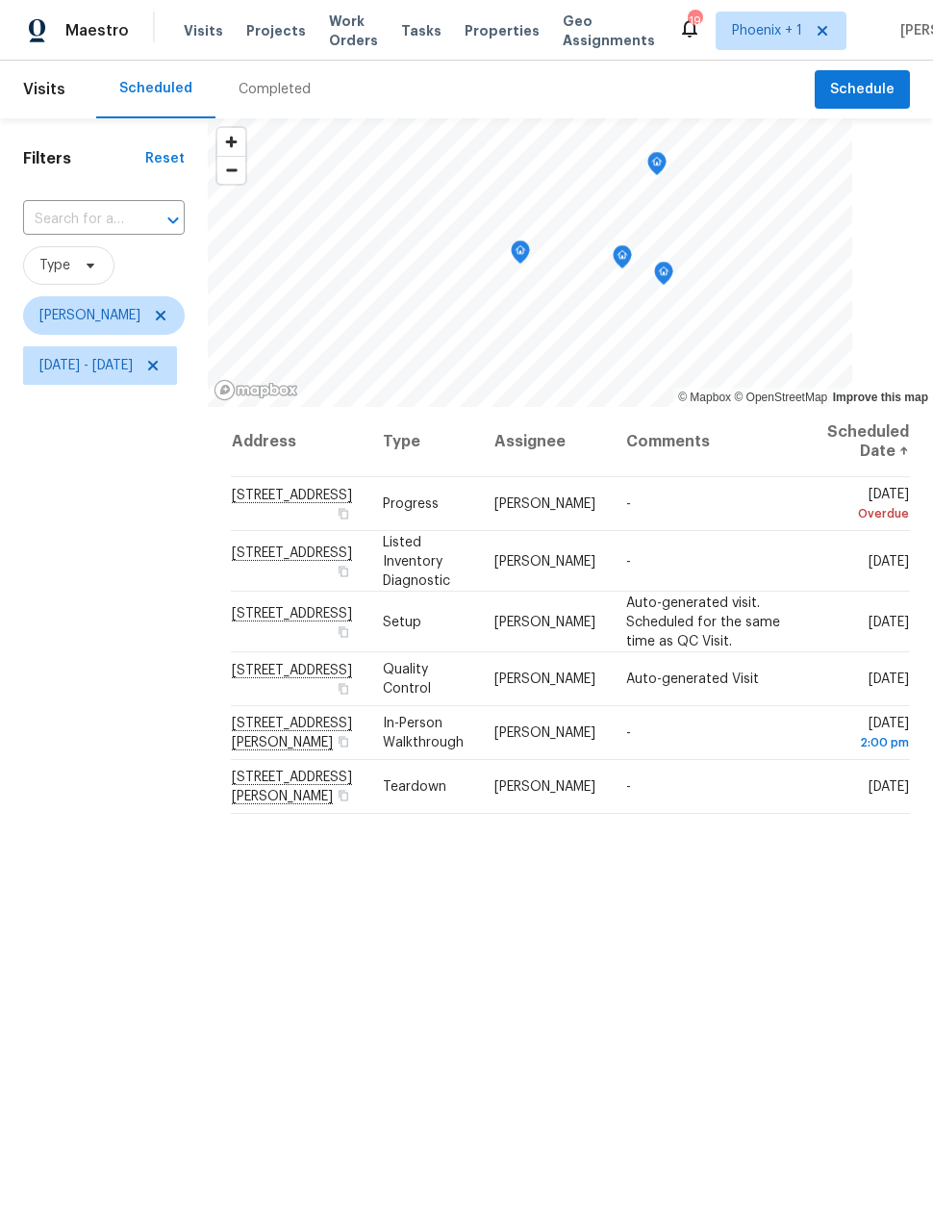
click at [660, 165] on icon "Map marker" at bounding box center [657, 163] width 6 height 5
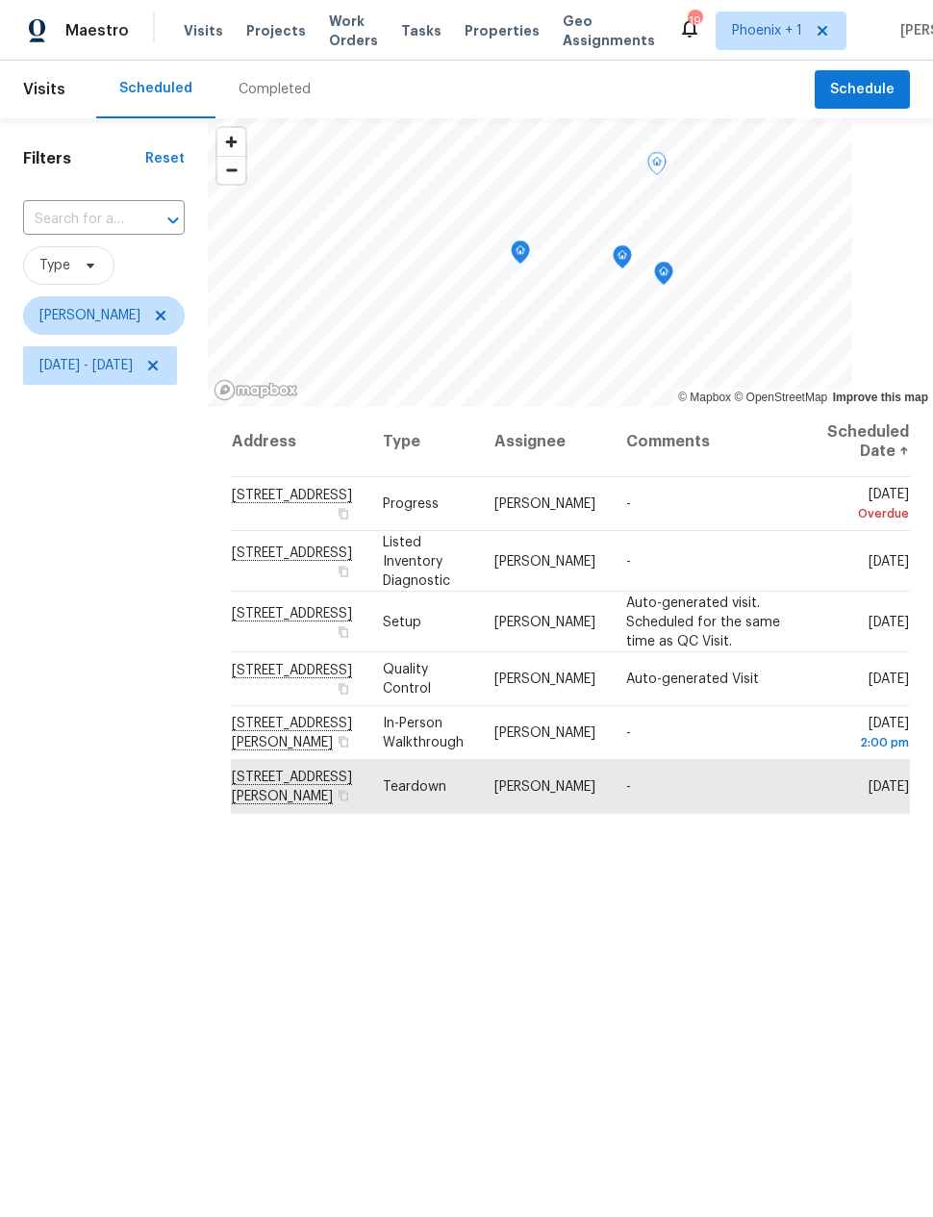
click at [672, 275] on icon "Map marker" at bounding box center [663, 274] width 17 height 22
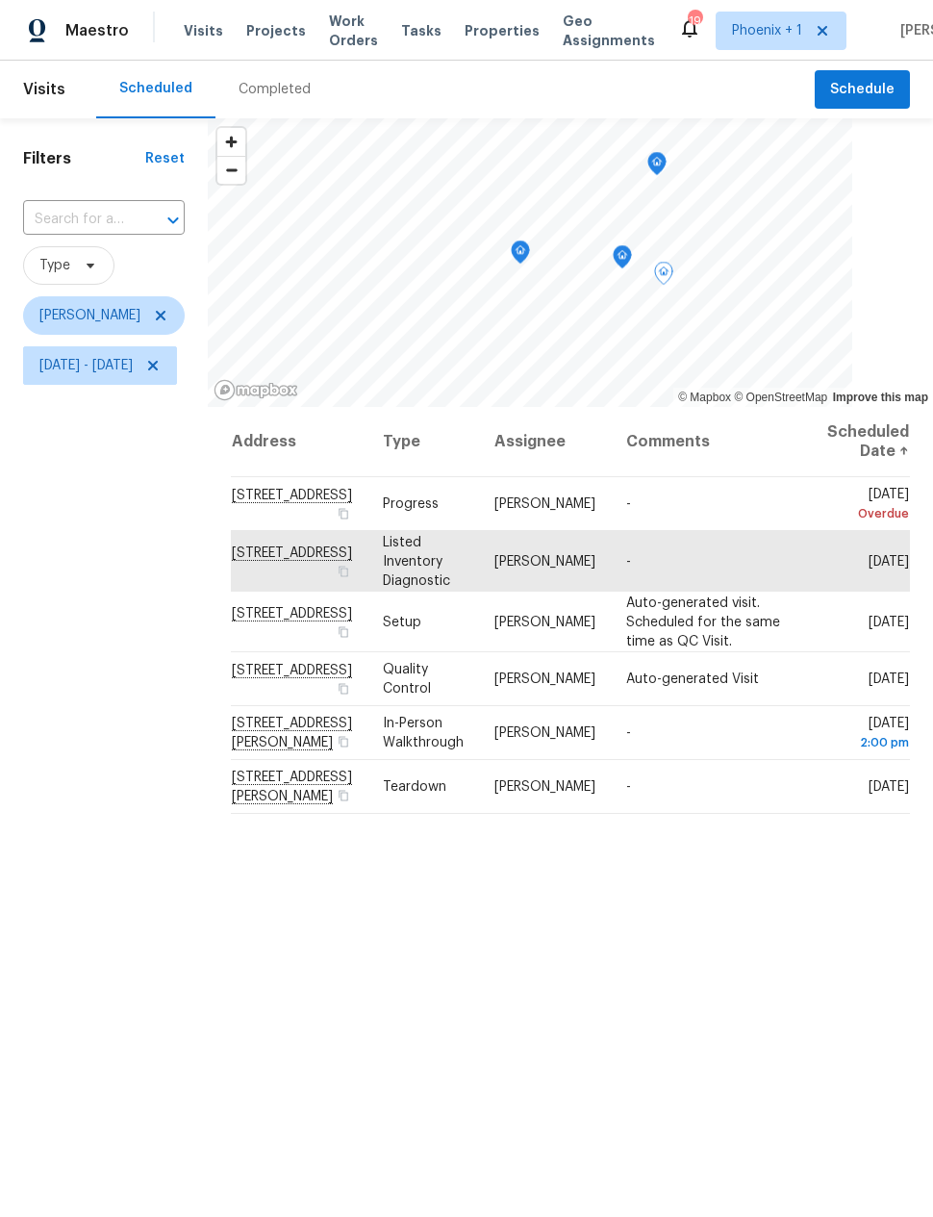
click at [631, 262] on icon "Map marker" at bounding box center [622, 257] width 17 height 22
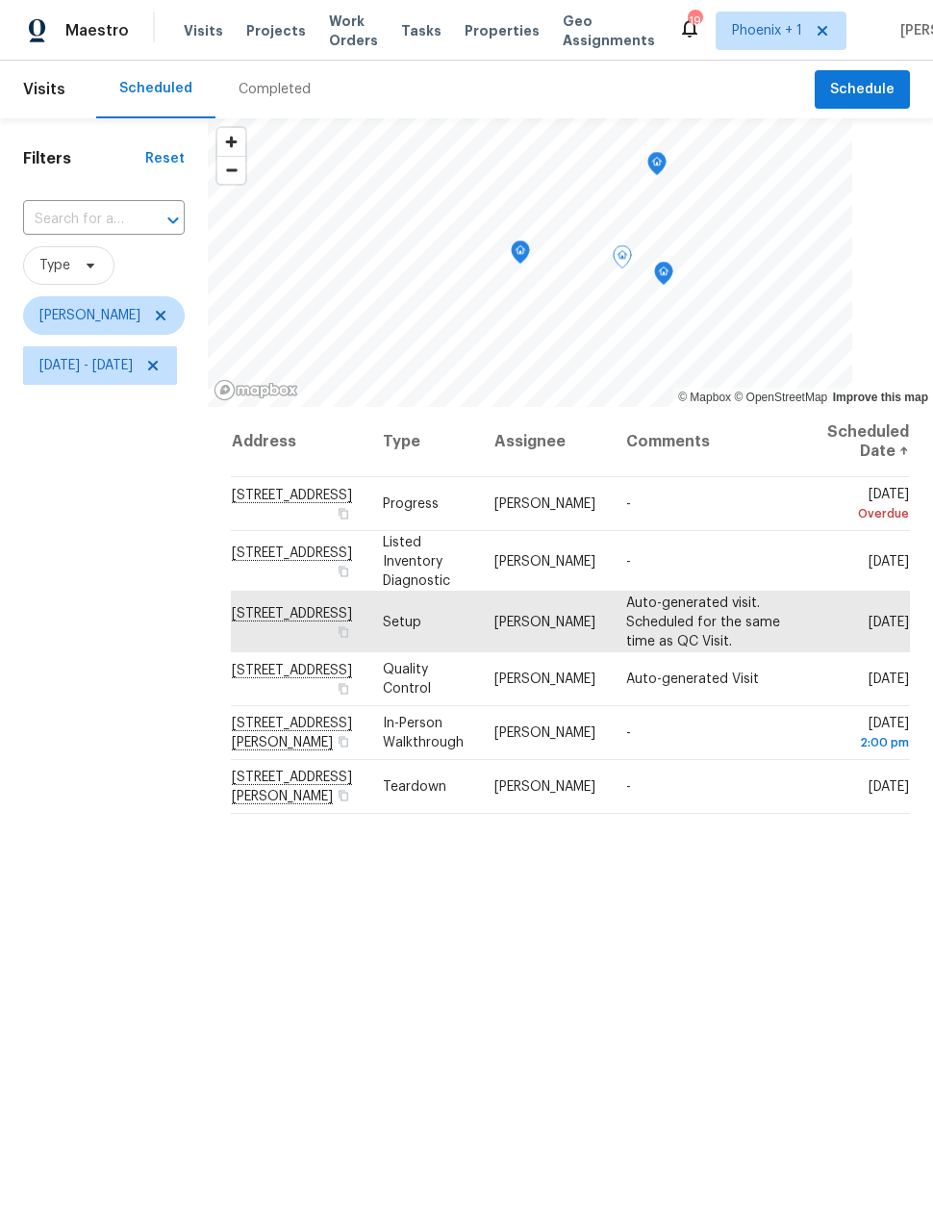
click at [530, 262] on icon "Map marker" at bounding box center [520, 252] width 19 height 24
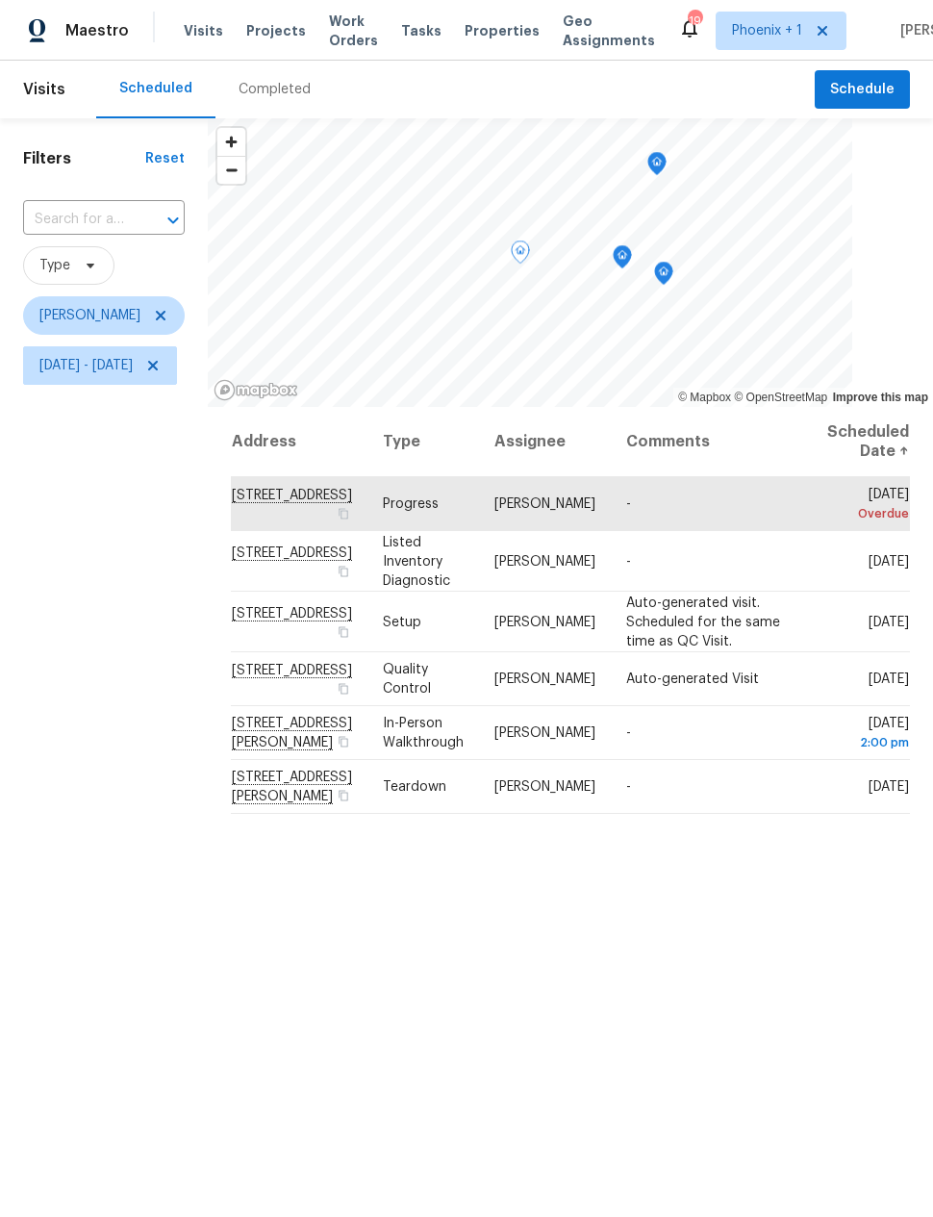
click at [146, 533] on div "Filters Reset ​ Type Eric Scott Sun, Aug 03 - Sun, Aug 24" at bounding box center [104, 749] width 208 height 1262
click at [104, 371] on span "Sun, Aug 03 - Sun, Aug 24" at bounding box center [85, 365] width 93 height 19
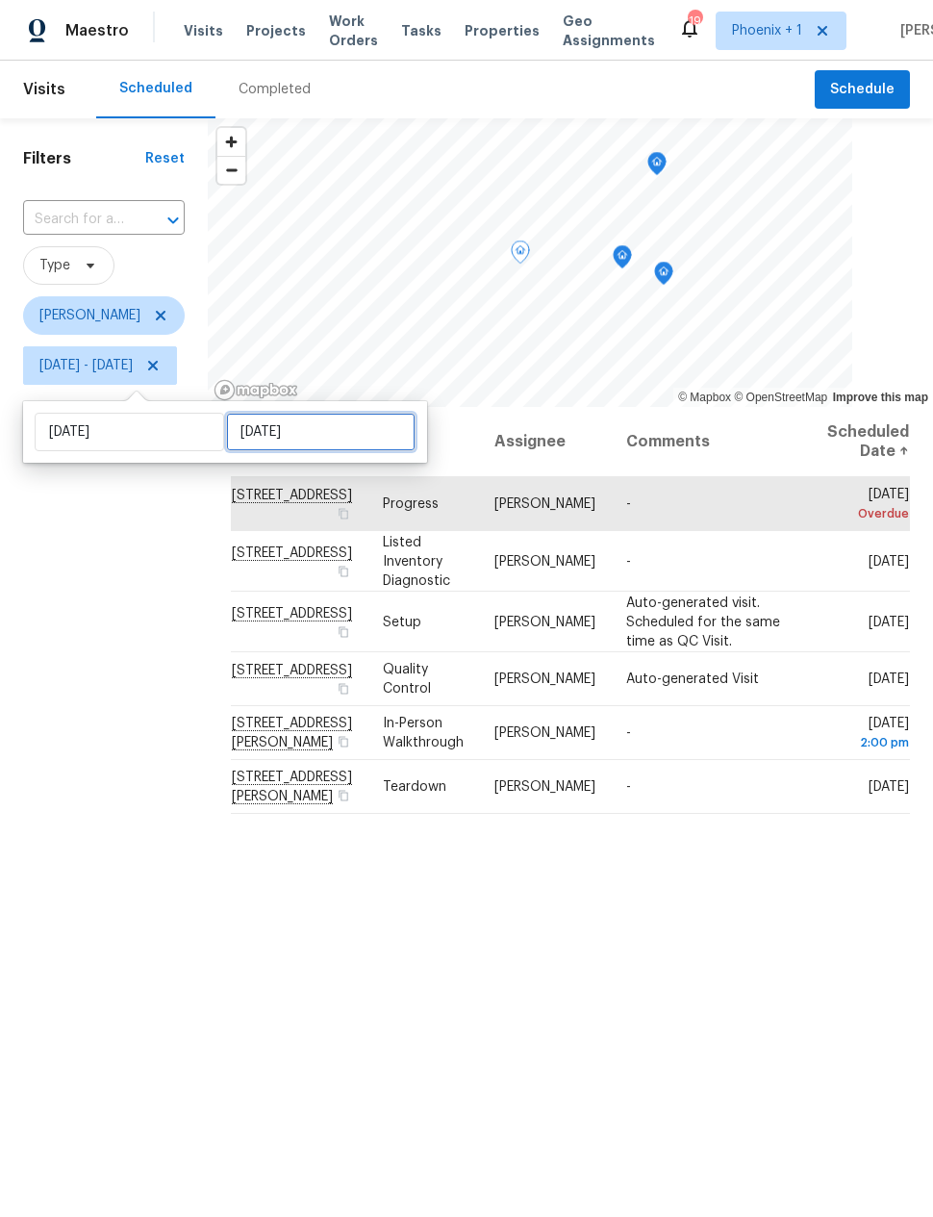
click at [271, 428] on input "Sun, Aug 24" at bounding box center [320, 432] width 189 height 38
select select "7"
select select "2025"
select select "8"
select select "2025"
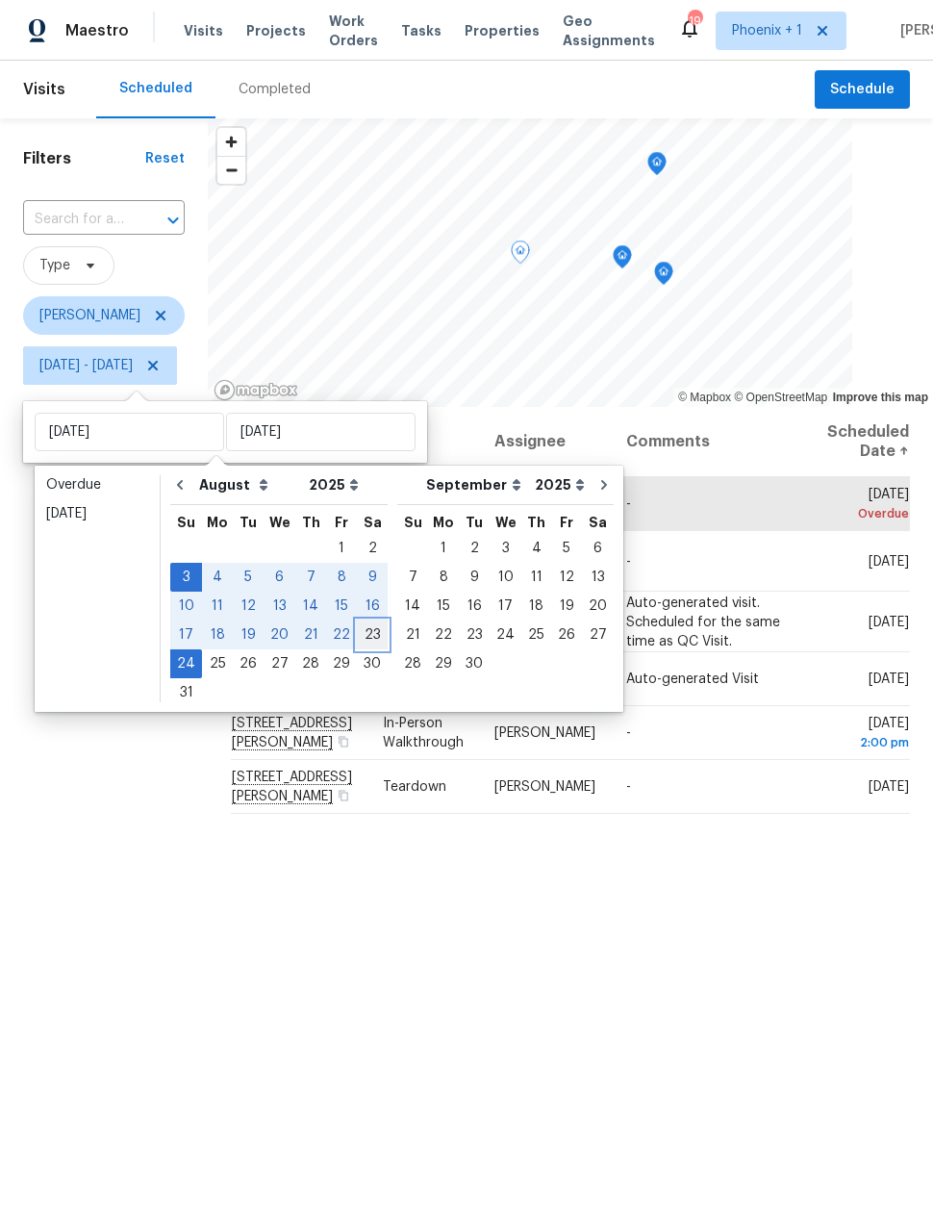
click at [359, 631] on div "23" at bounding box center [372, 634] width 31 height 27
type input "Sat, Aug 23"
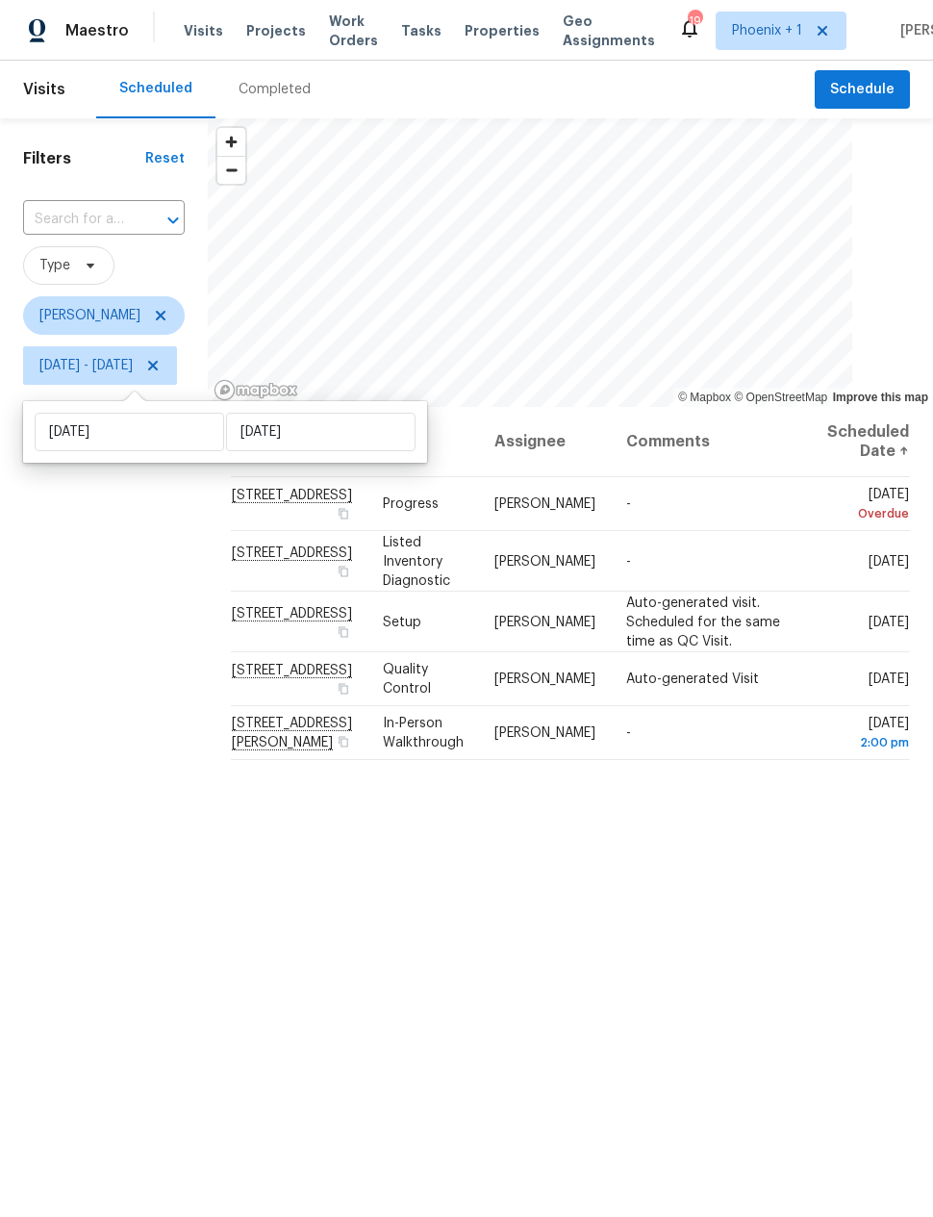
click at [171, 619] on div "Filters Reset ​ Type Eric Scott Sun, Aug 03 - Sat, Aug 23" at bounding box center [104, 749] width 208 height 1262
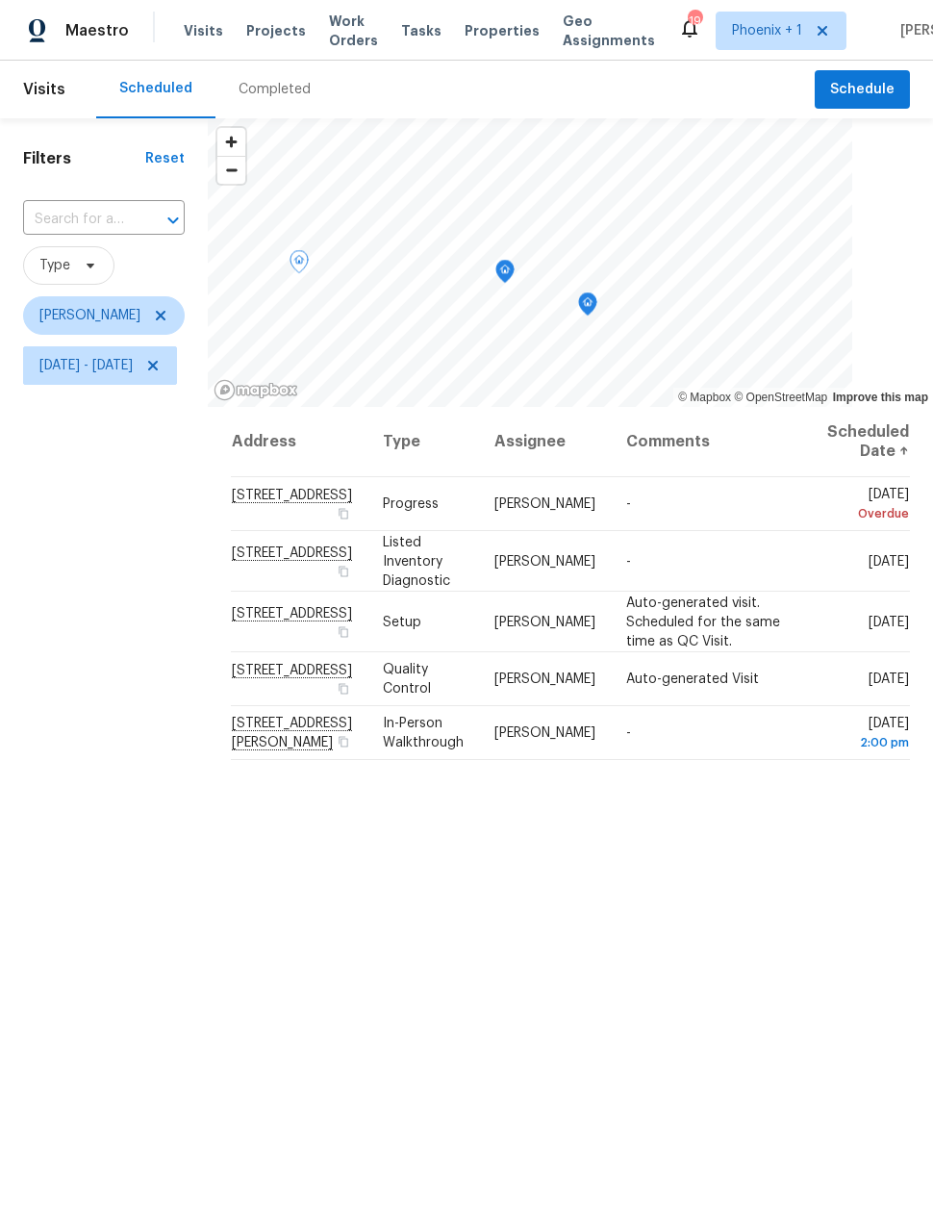
click at [596, 312] on icon "Map marker" at bounding box center [587, 304] width 17 height 22
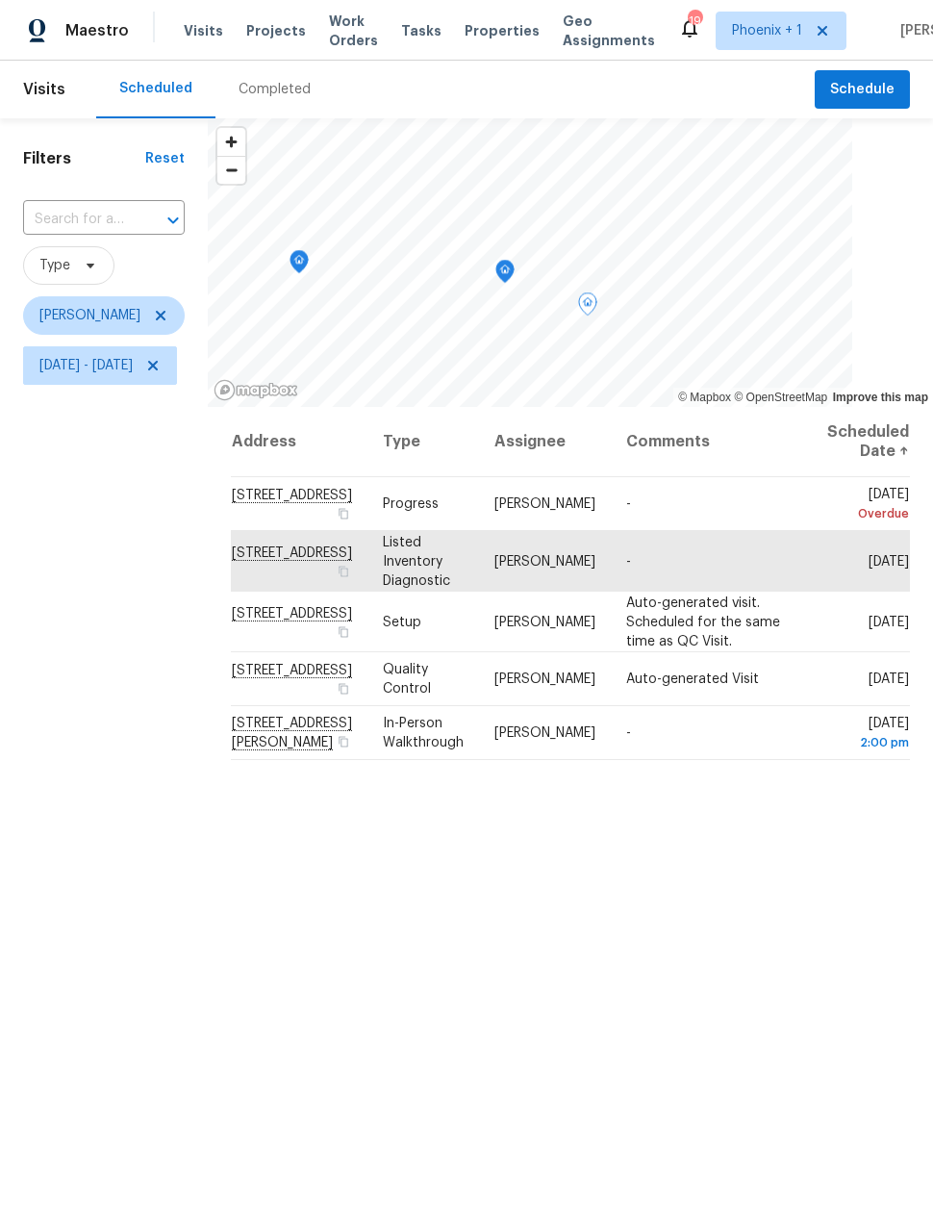
click at [514, 265] on icon "Map marker" at bounding box center [504, 272] width 17 height 22
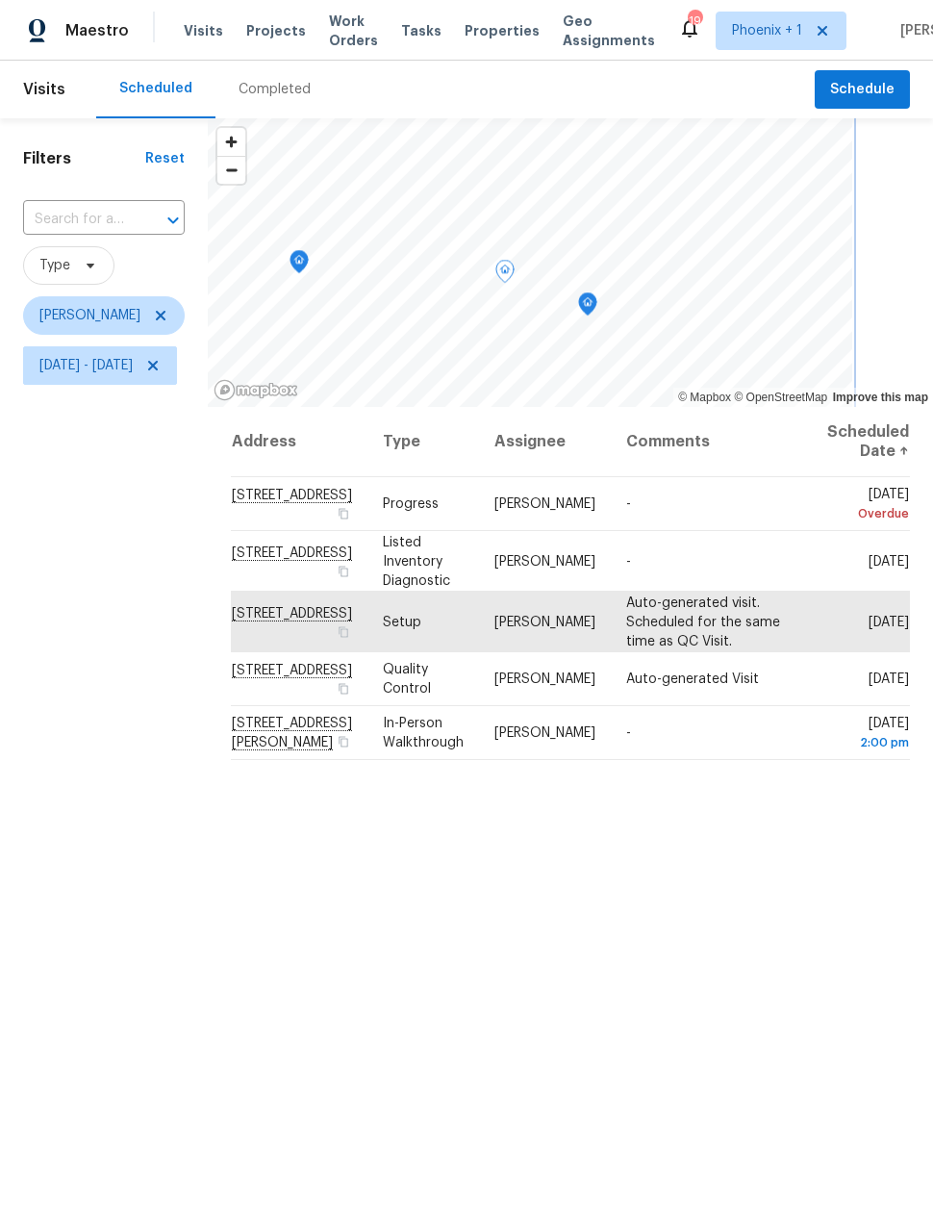
click at [300, 263] on icon "Map marker" at bounding box center [299, 262] width 2 height 3
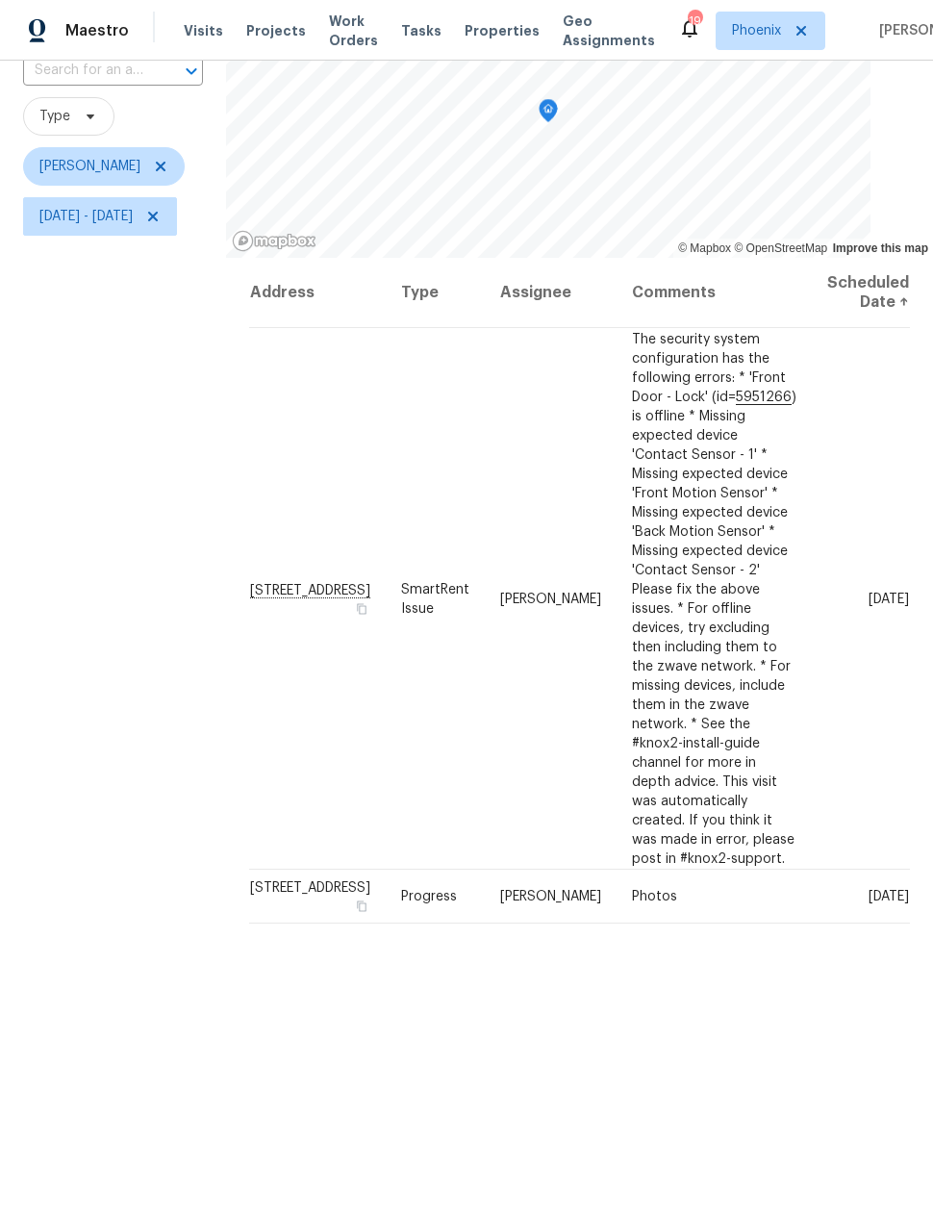
scroll to position [148, 0]
click at [0, 0] on icon at bounding box center [0, 0] width 0 height 0
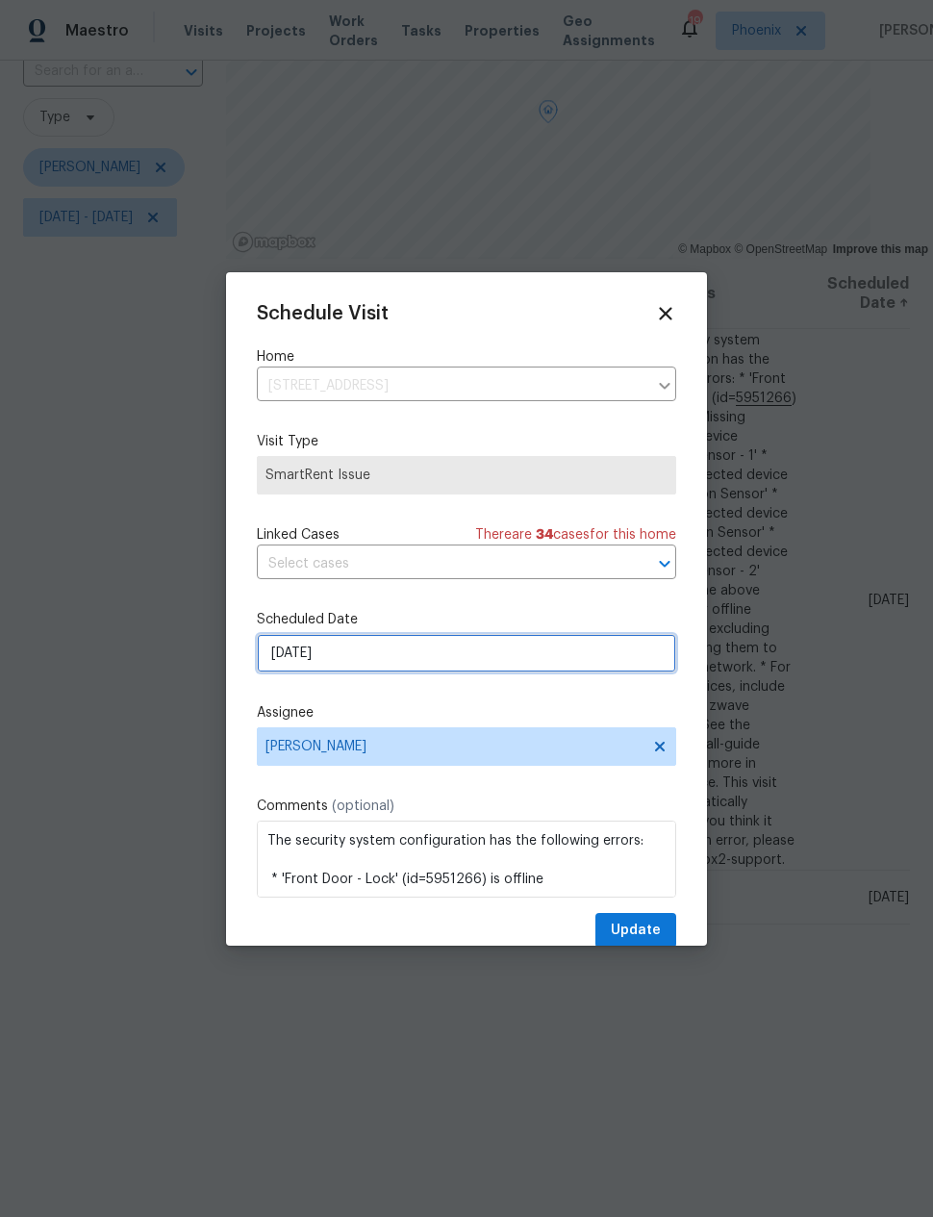
click at [289, 654] on input "[DATE]" at bounding box center [466, 653] width 419 height 38
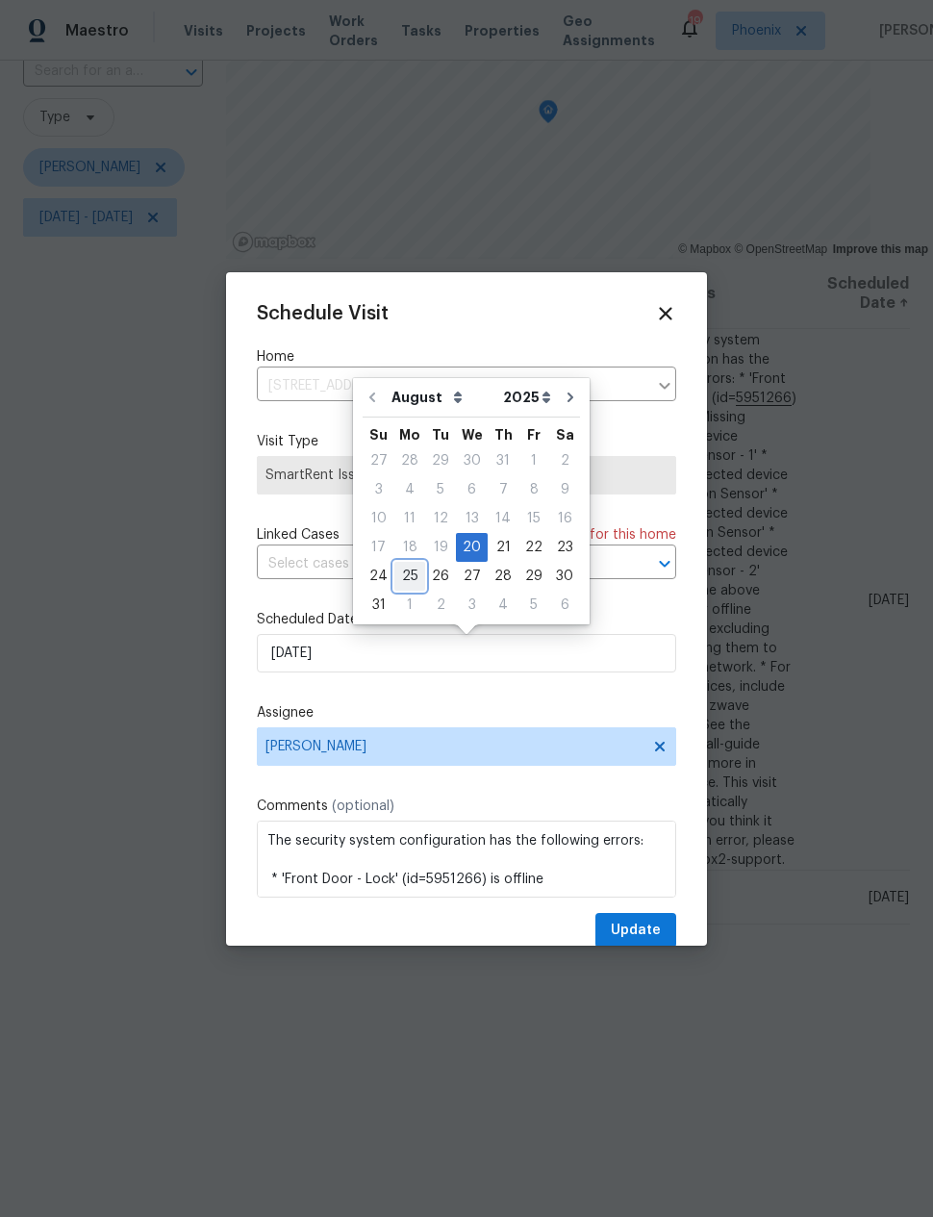
click at [405, 570] on div "25" at bounding box center [409, 576] width 31 height 27
type input "[DATE]"
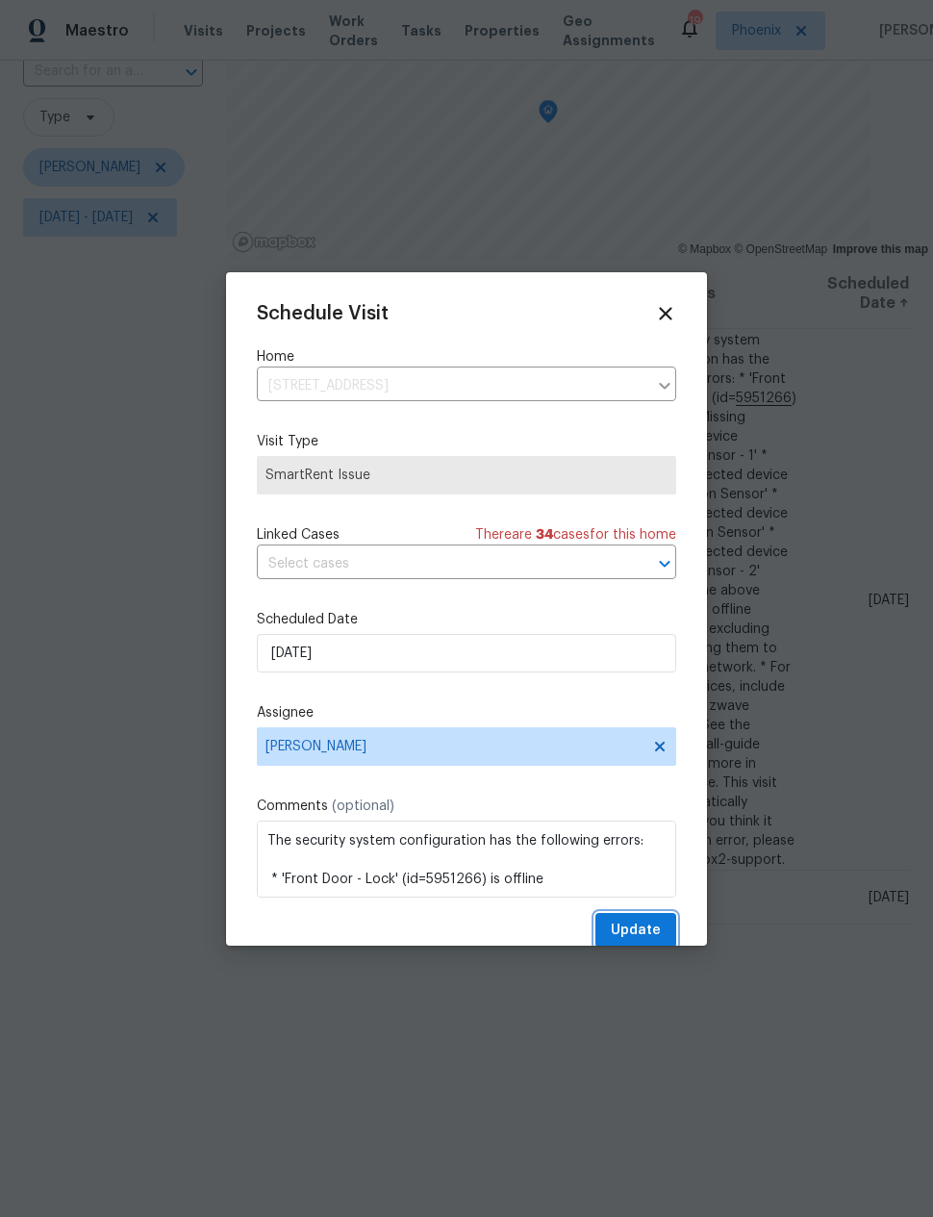
click at [635, 942] on span "Update" at bounding box center [636, 930] width 50 height 24
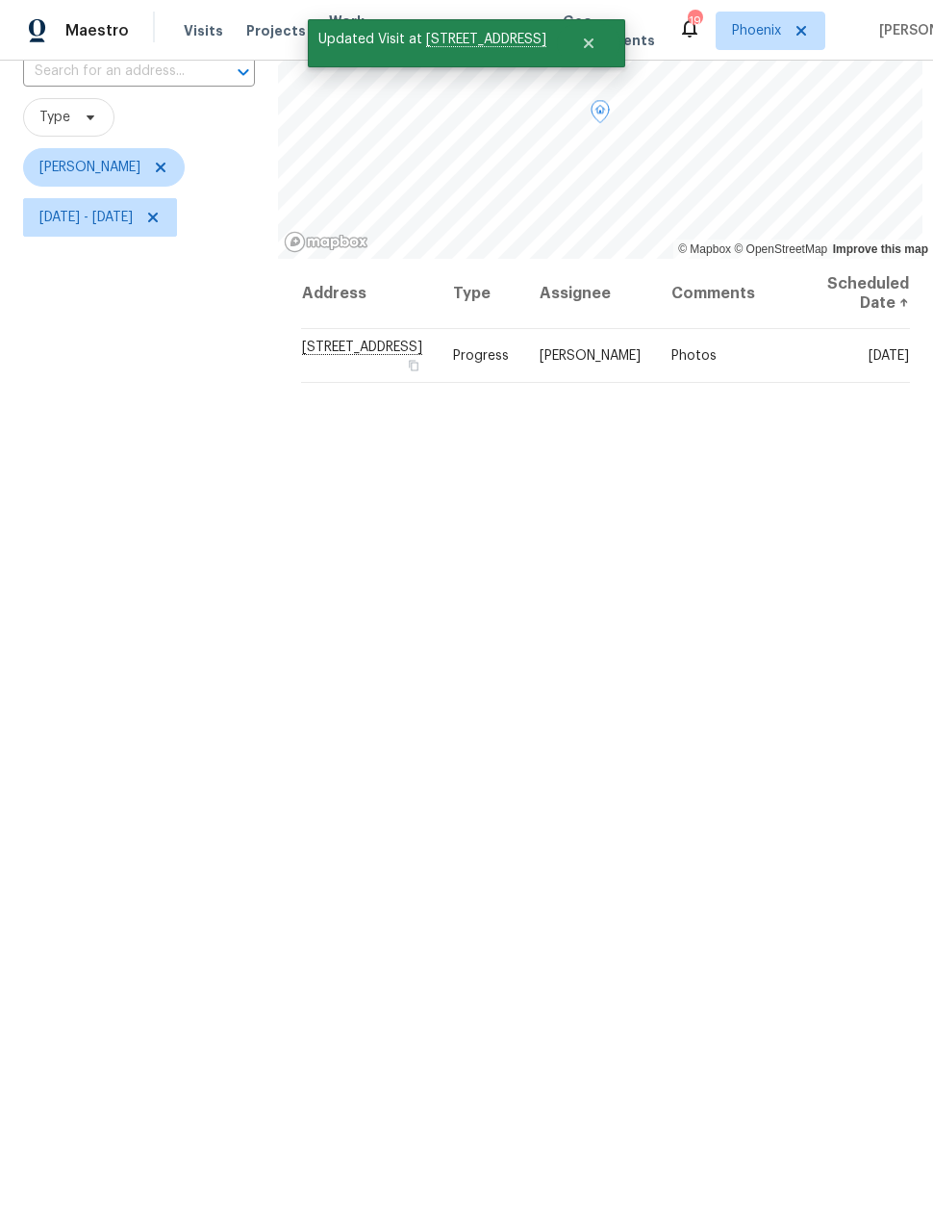
click at [0, 0] on icon at bounding box center [0, 0] width 0 height 0
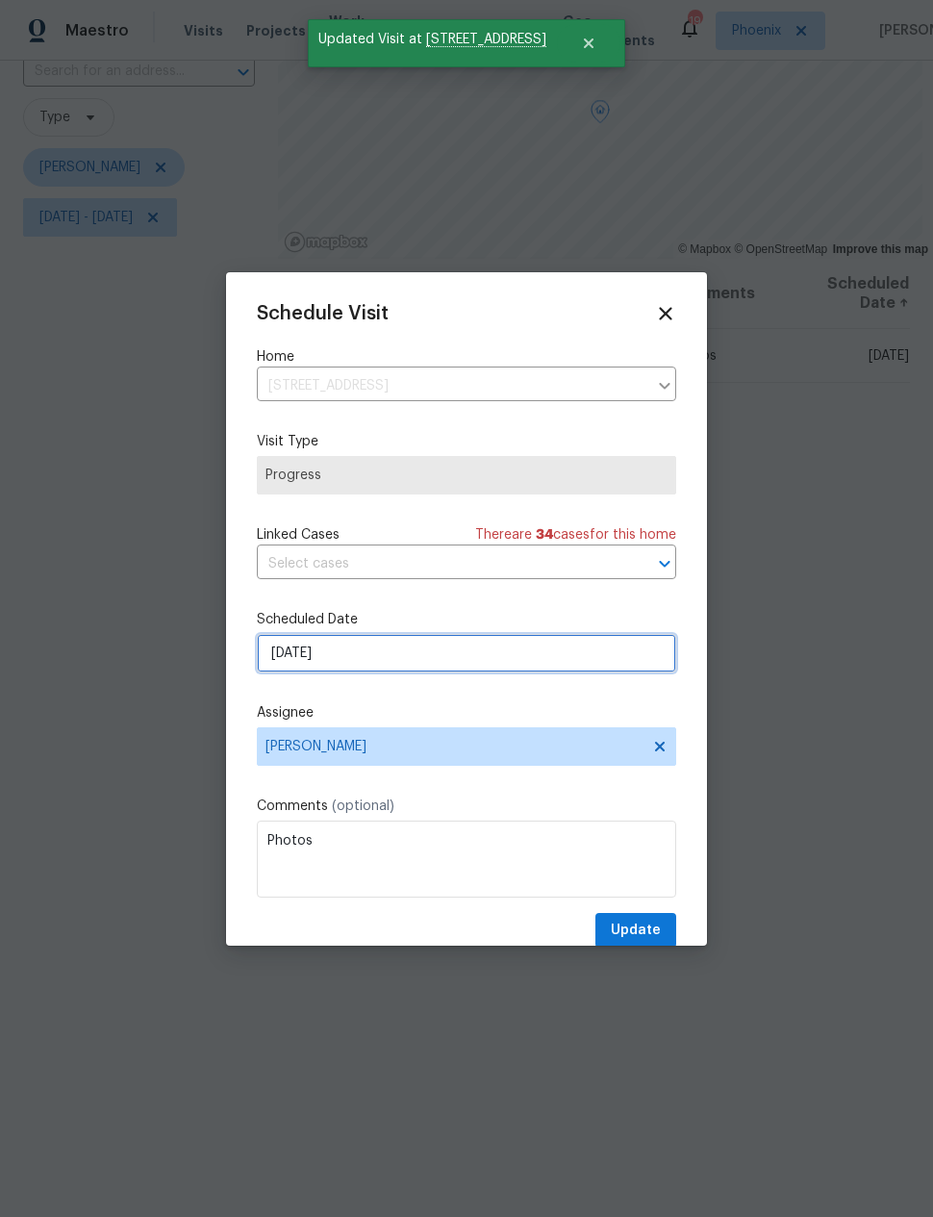
click at [295, 661] on input "[DATE]" at bounding box center [466, 653] width 419 height 38
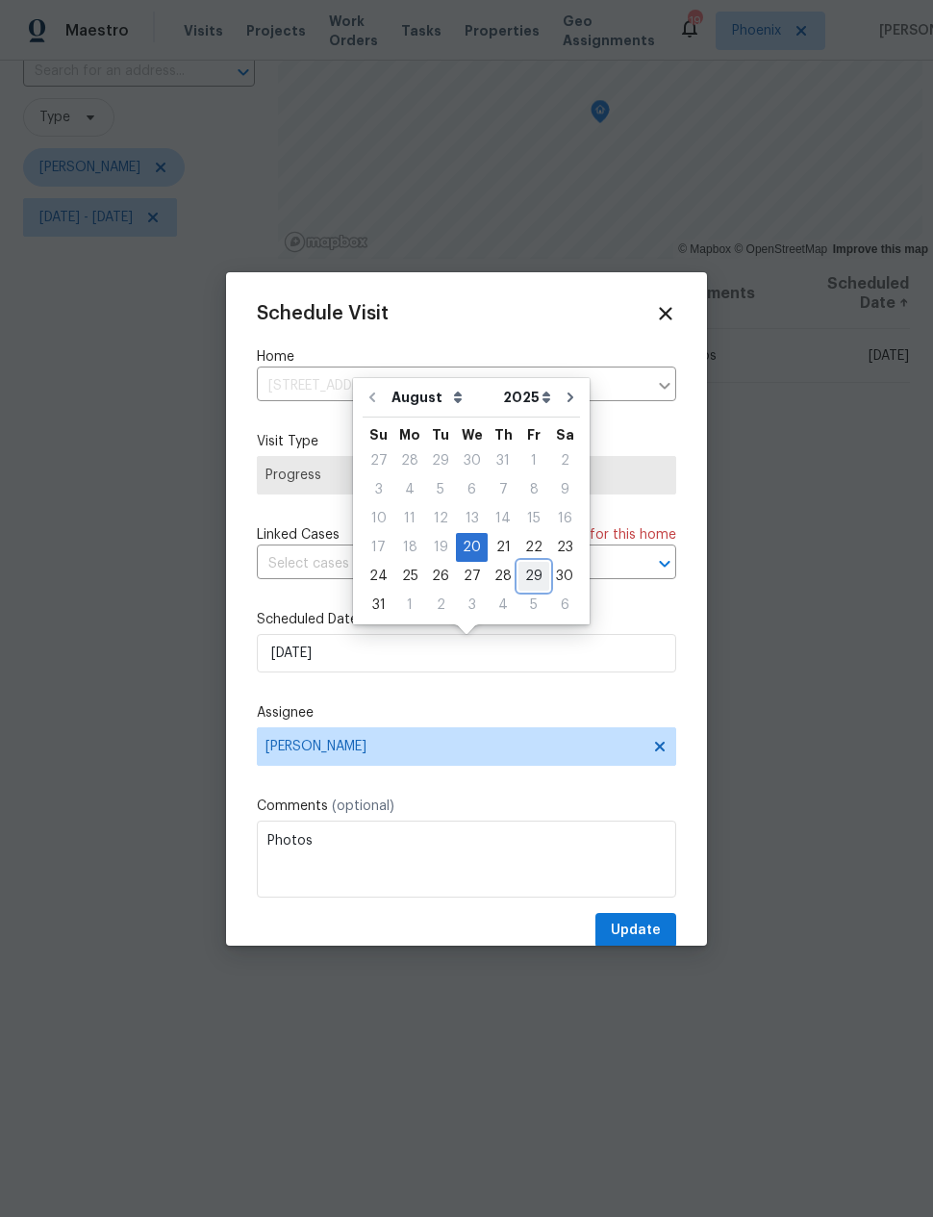
click at [527, 576] on div "29" at bounding box center [533, 576] width 31 height 27
type input "[DATE]"
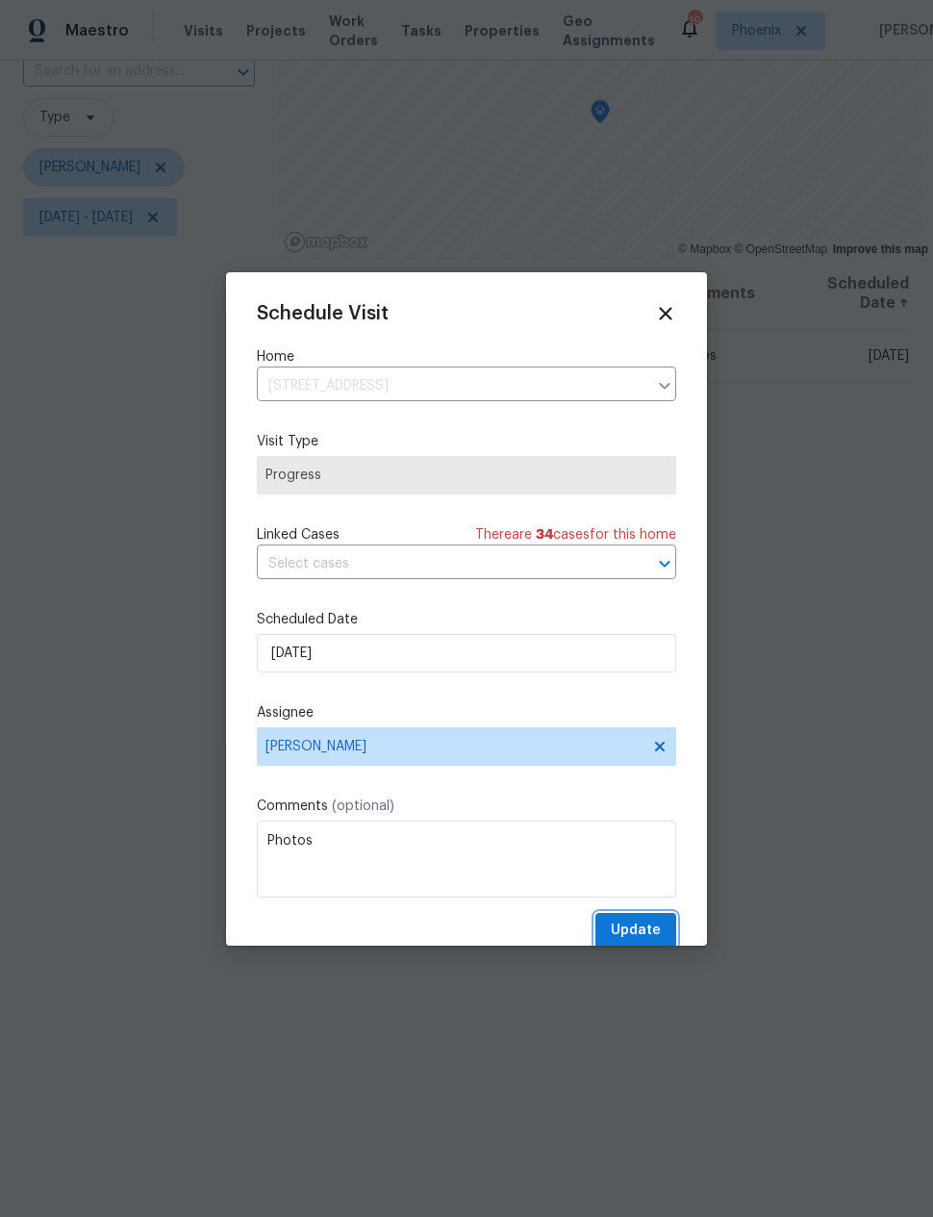
click at [640, 939] on span "Update" at bounding box center [636, 930] width 50 height 24
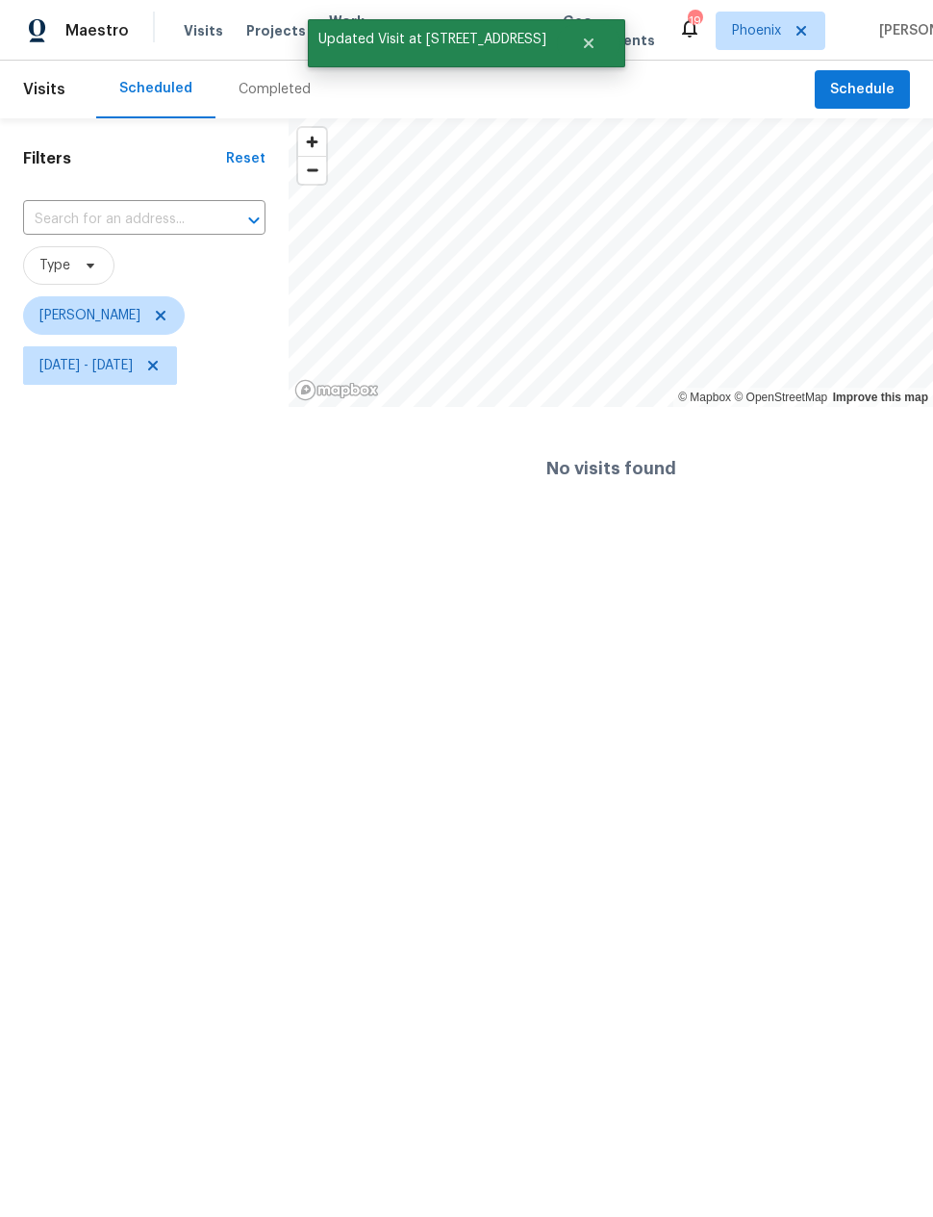
scroll to position [0, 0]
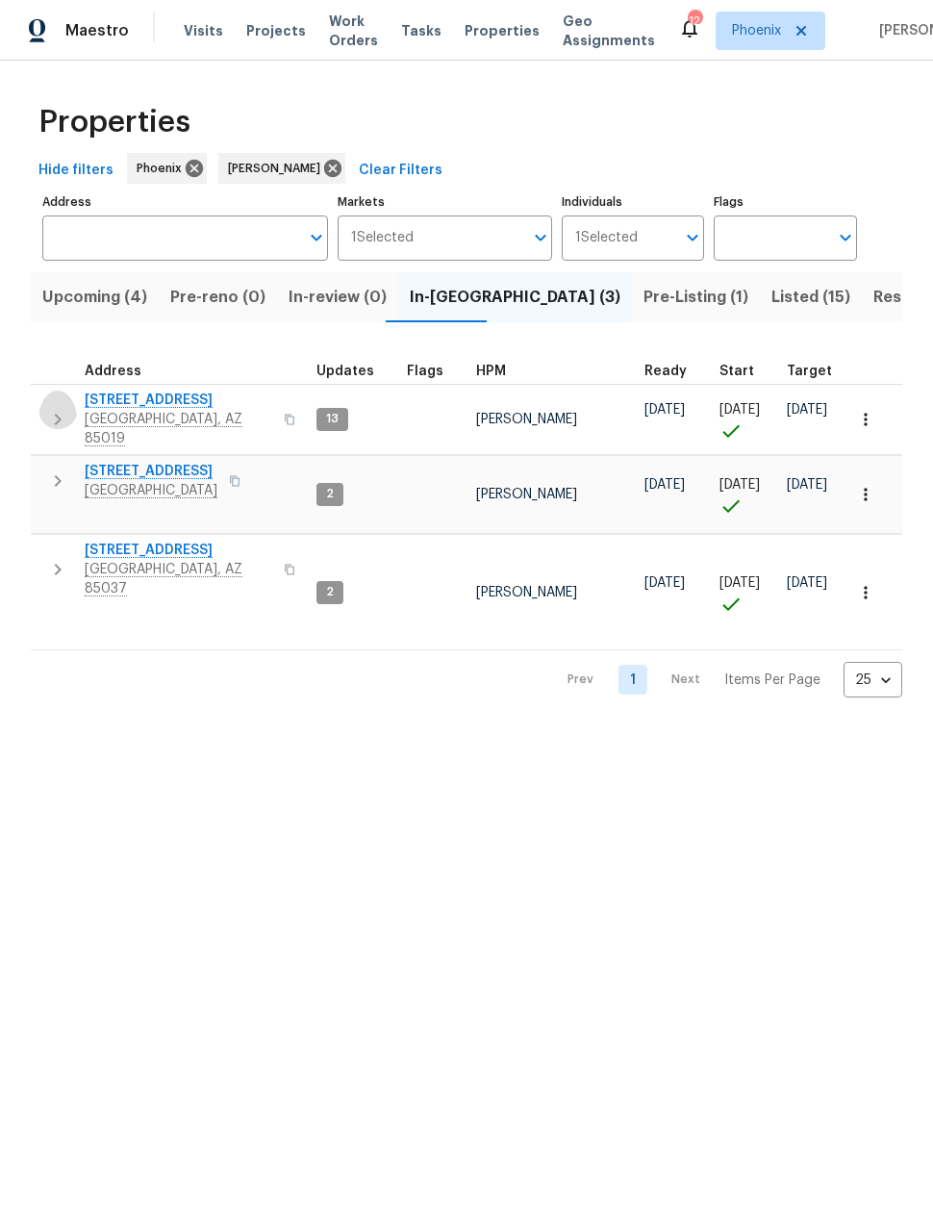
click at [66, 408] on icon "button" at bounding box center [57, 419] width 23 height 23
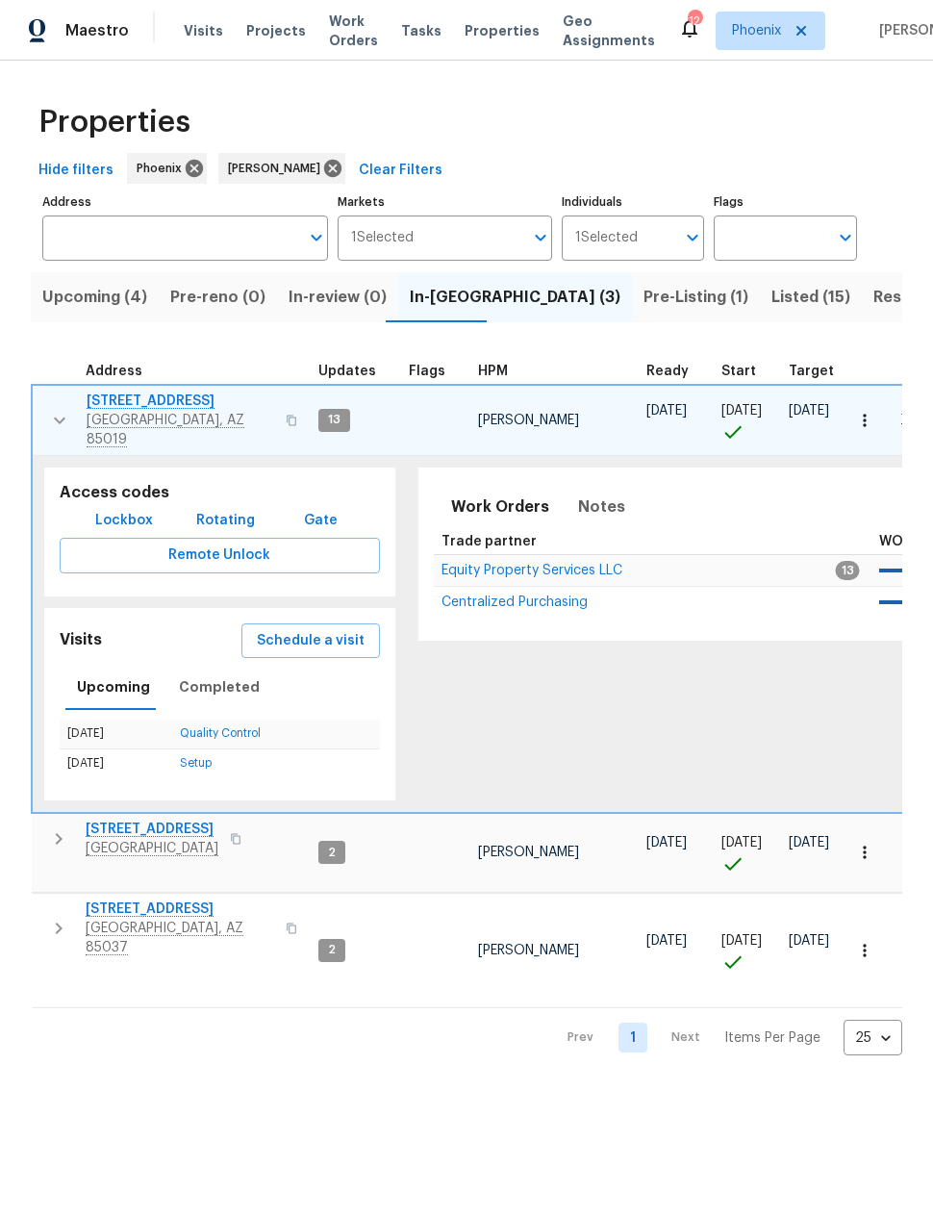
click at [312, 633] on span "Schedule a visit" at bounding box center [311, 641] width 108 height 24
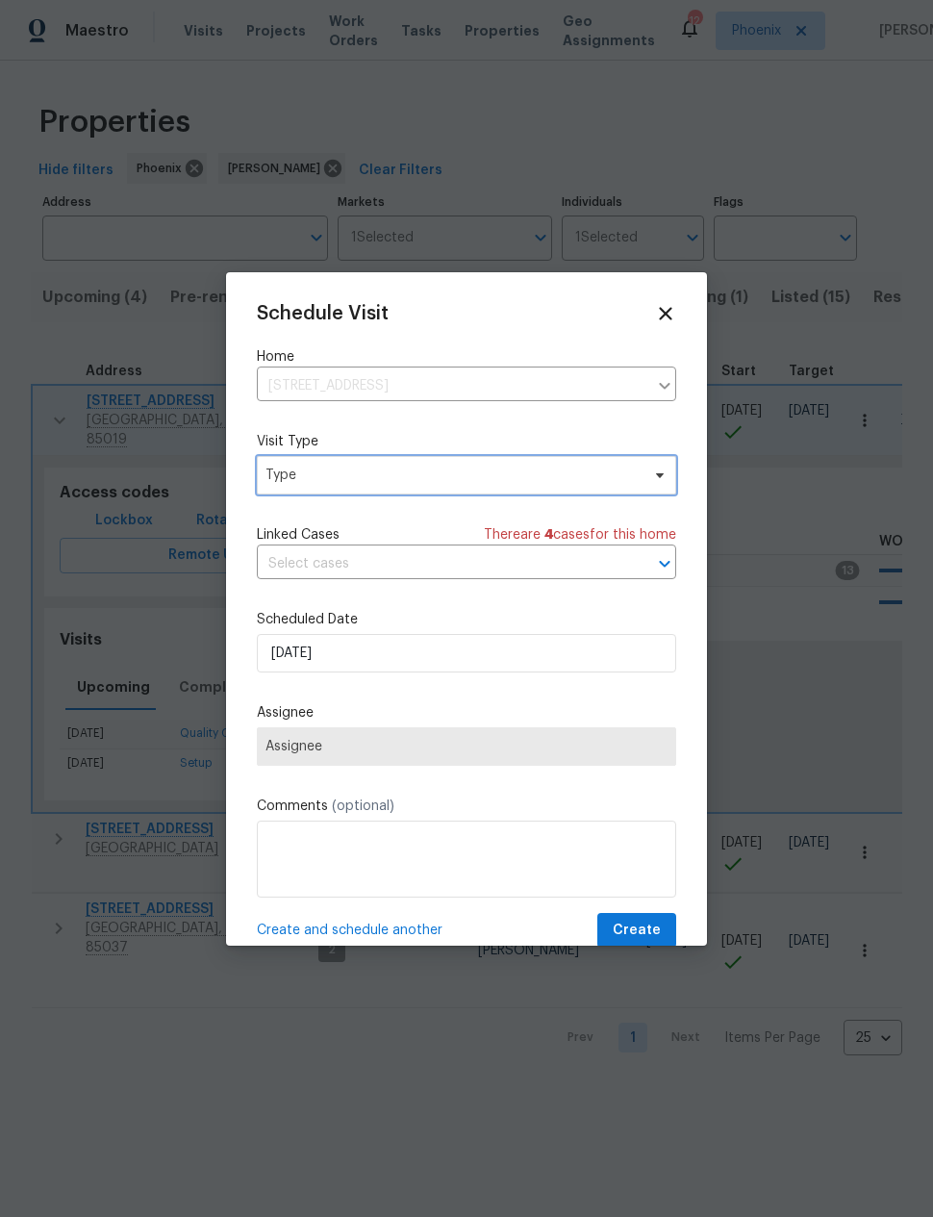
click at [289, 470] on span "Type" at bounding box center [452, 474] width 374 height 19
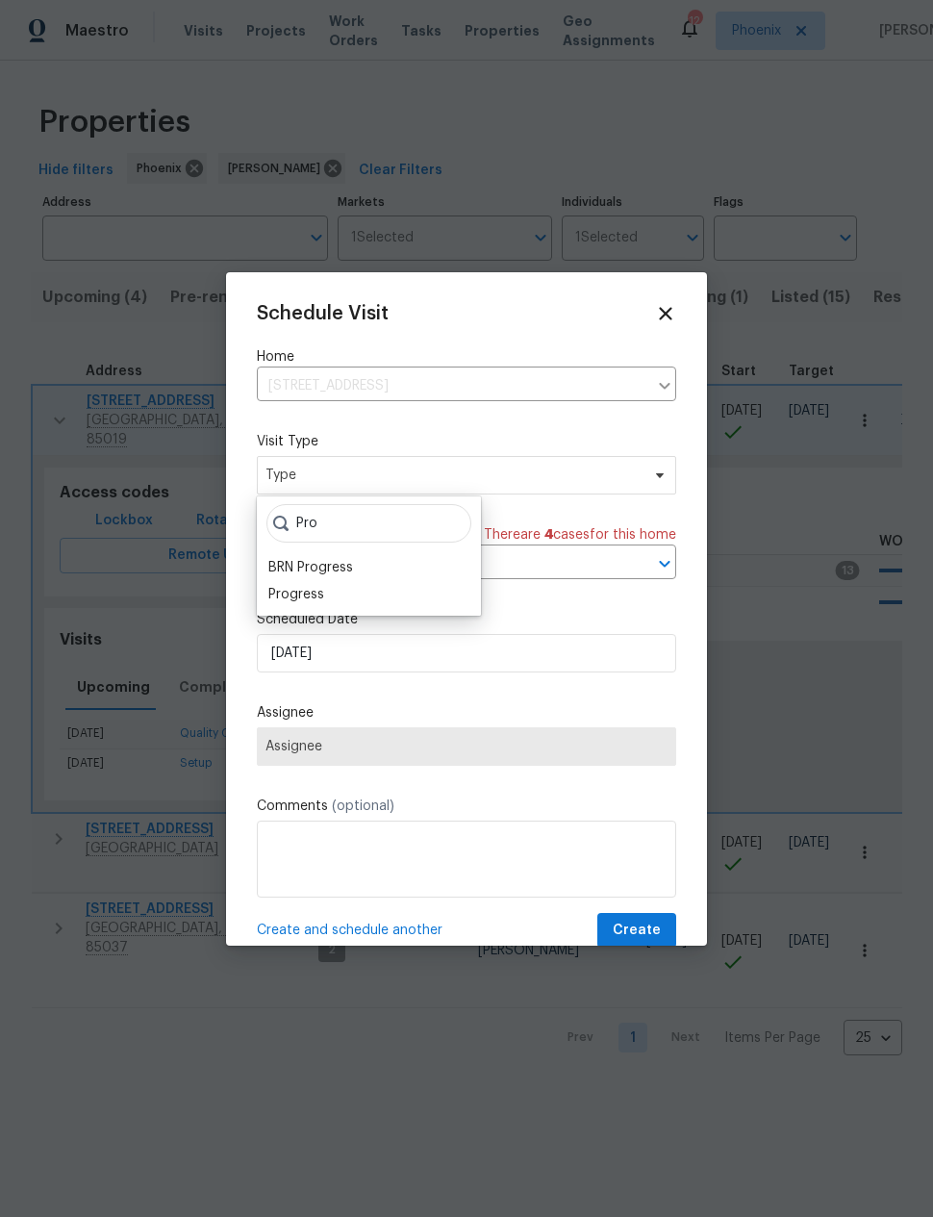
type input "Pro"
click at [296, 596] on div "Progress" at bounding box center [296, 594] width 56 height 19
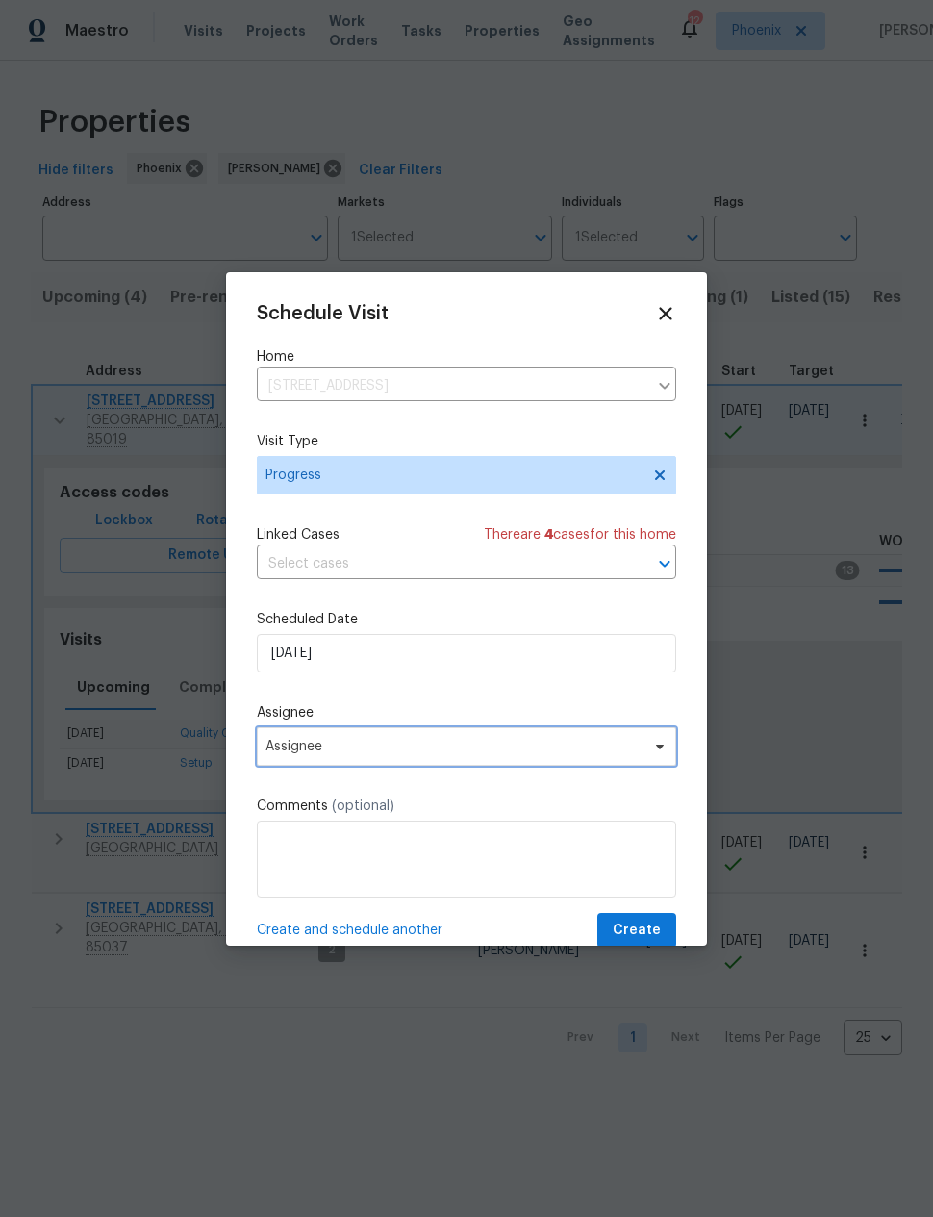
click at [277, 743] on span "Assignee" at bounding box center [453, 746] width 377 height 15
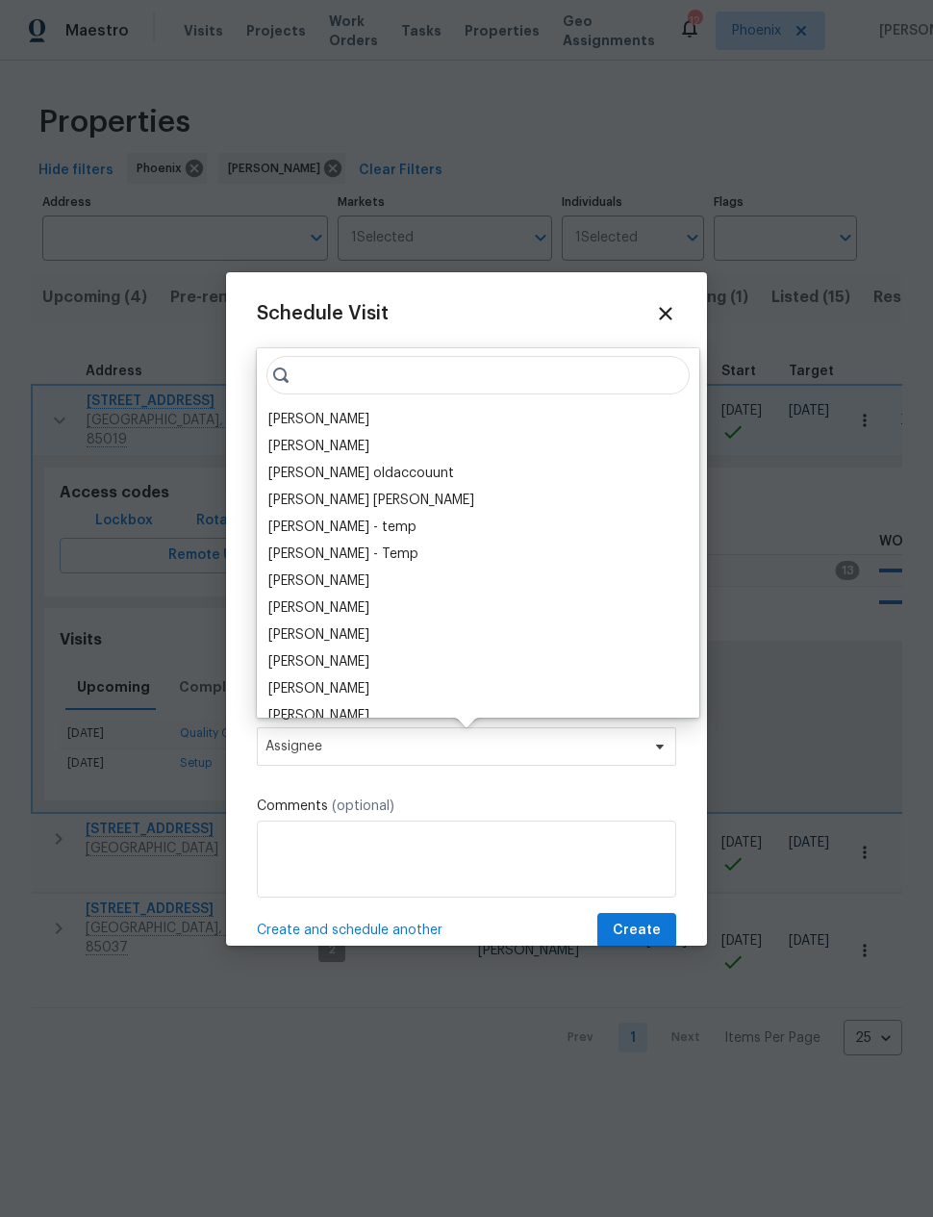
click at [293, 418] on div "[PERSON_NAME]" at bounding box center [318, 419] width 101 height 19
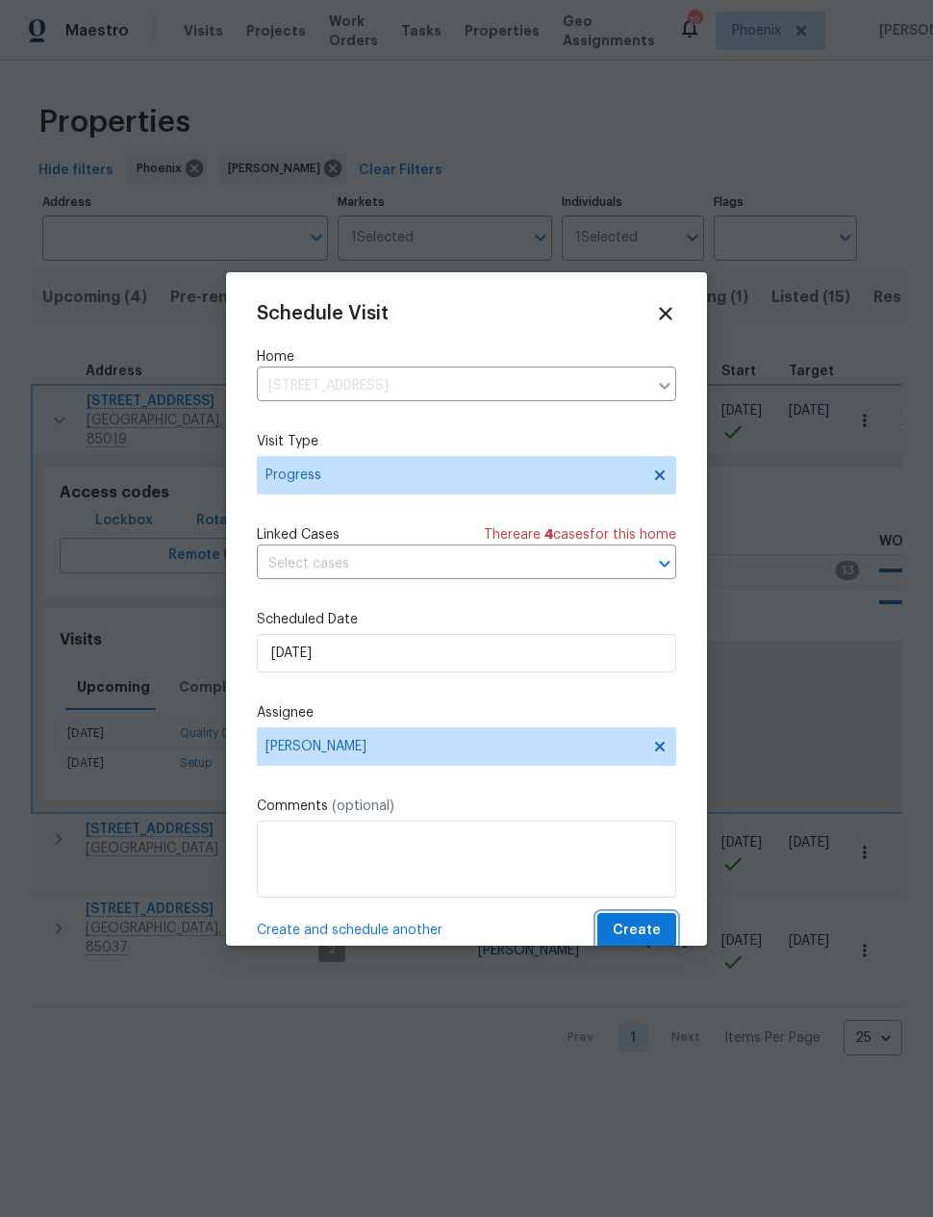
click at [661, 917] on button "Create" at bounding box center [636, 931] width 79 height 36
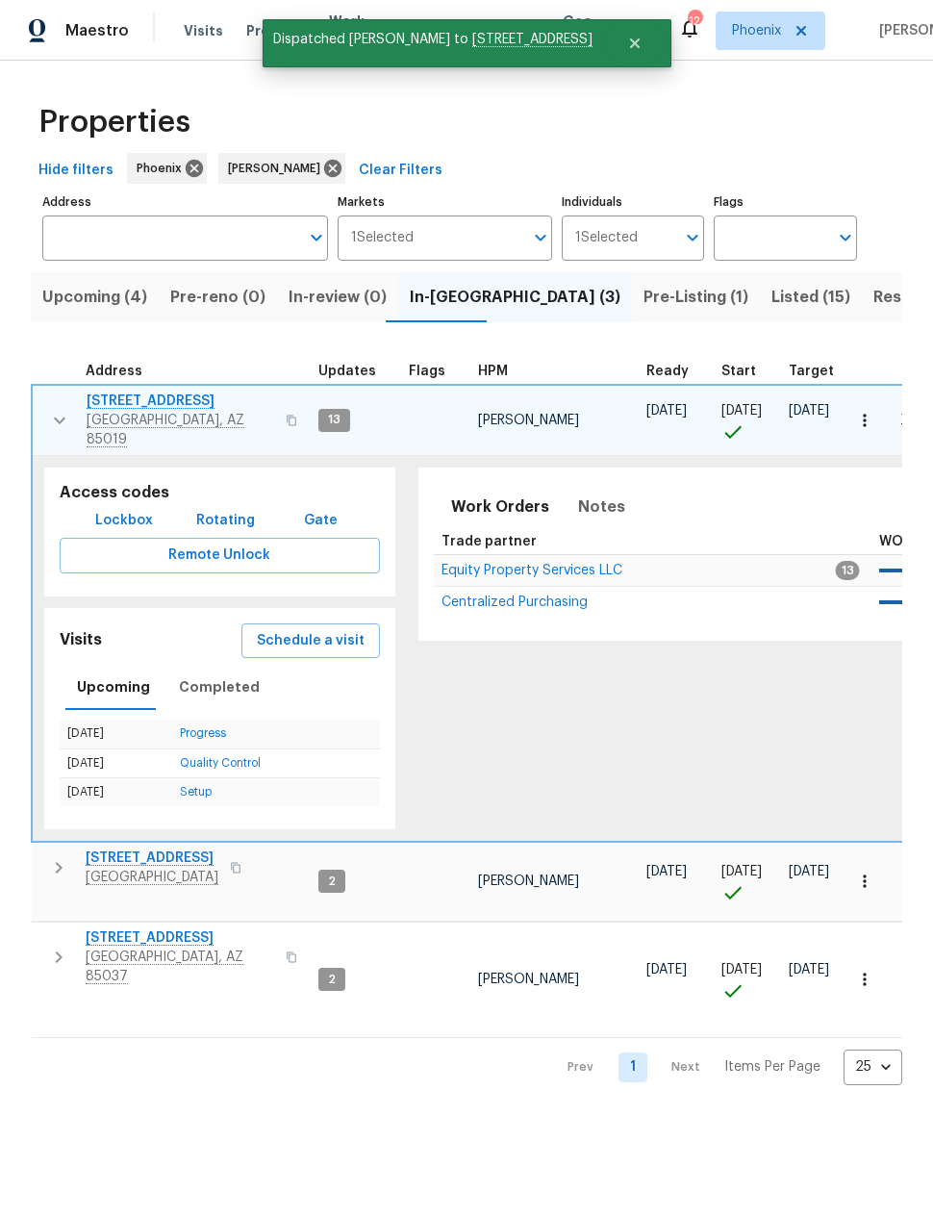
click at [59, 416] on icon "button" at bounding box center [60, 419] width 12 height 7
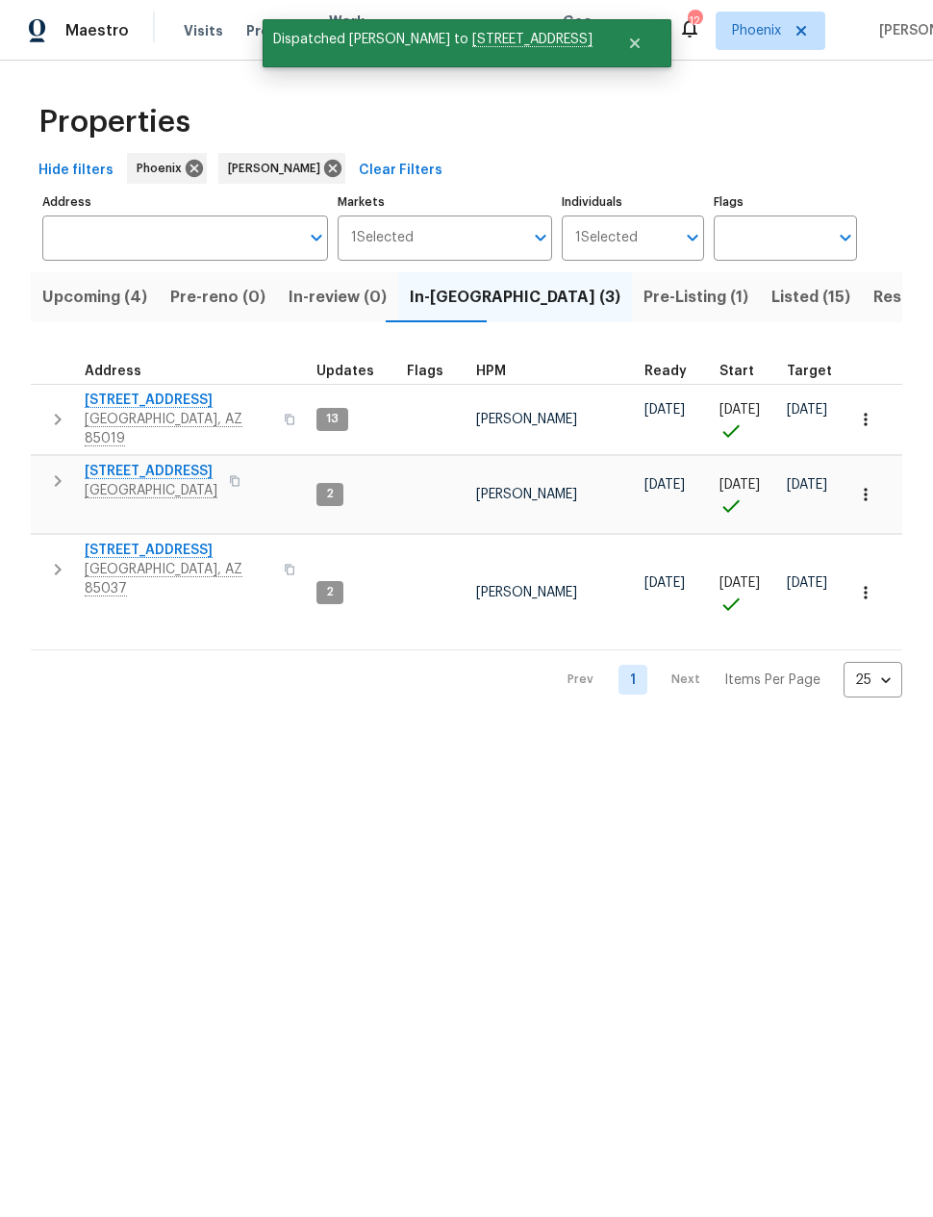
click at [58, 469] on icon "button" at bounding box center [57, 480] width 23 height 23
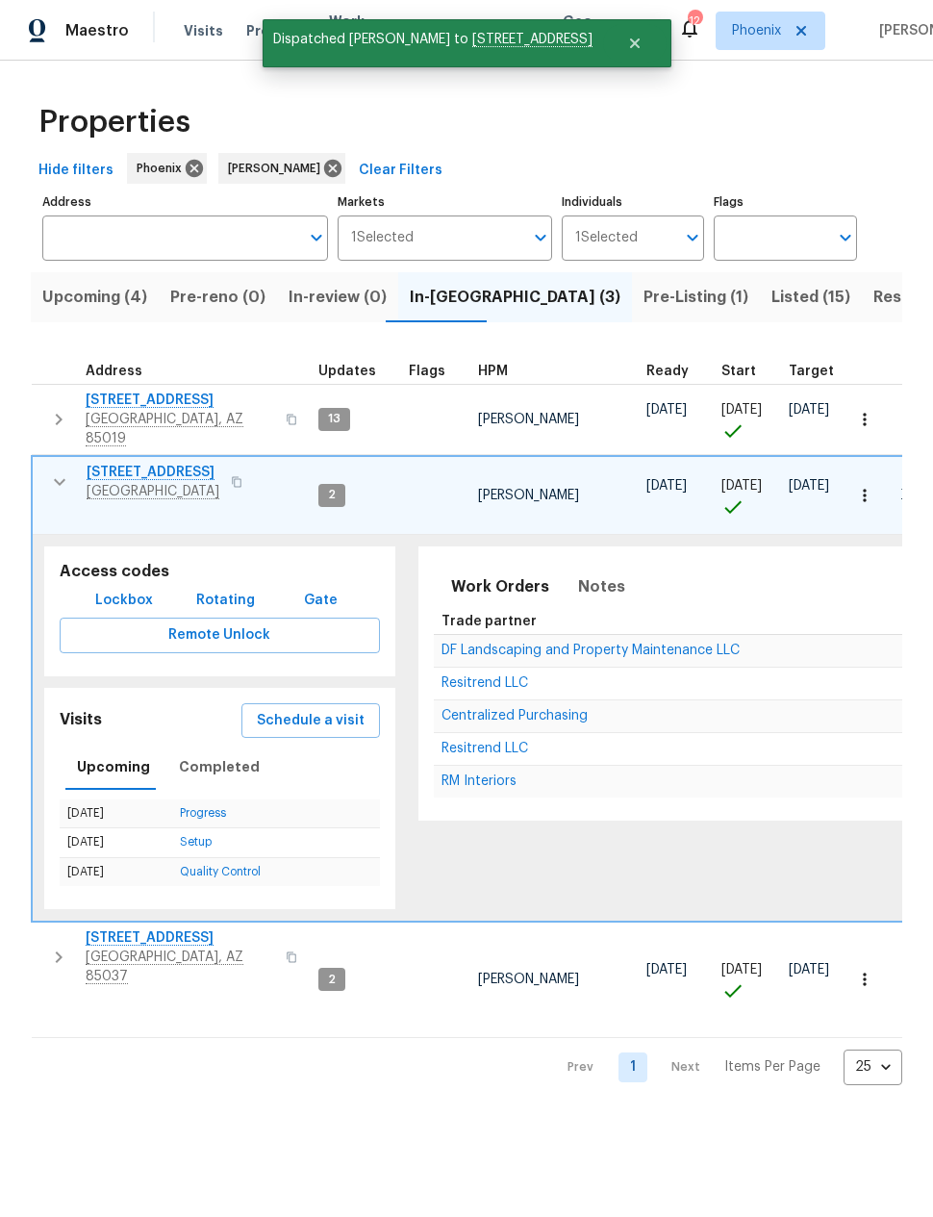
click at [305, 709] on span "Schedule a visit" at bounding box center [311, 721] width 108 height 24
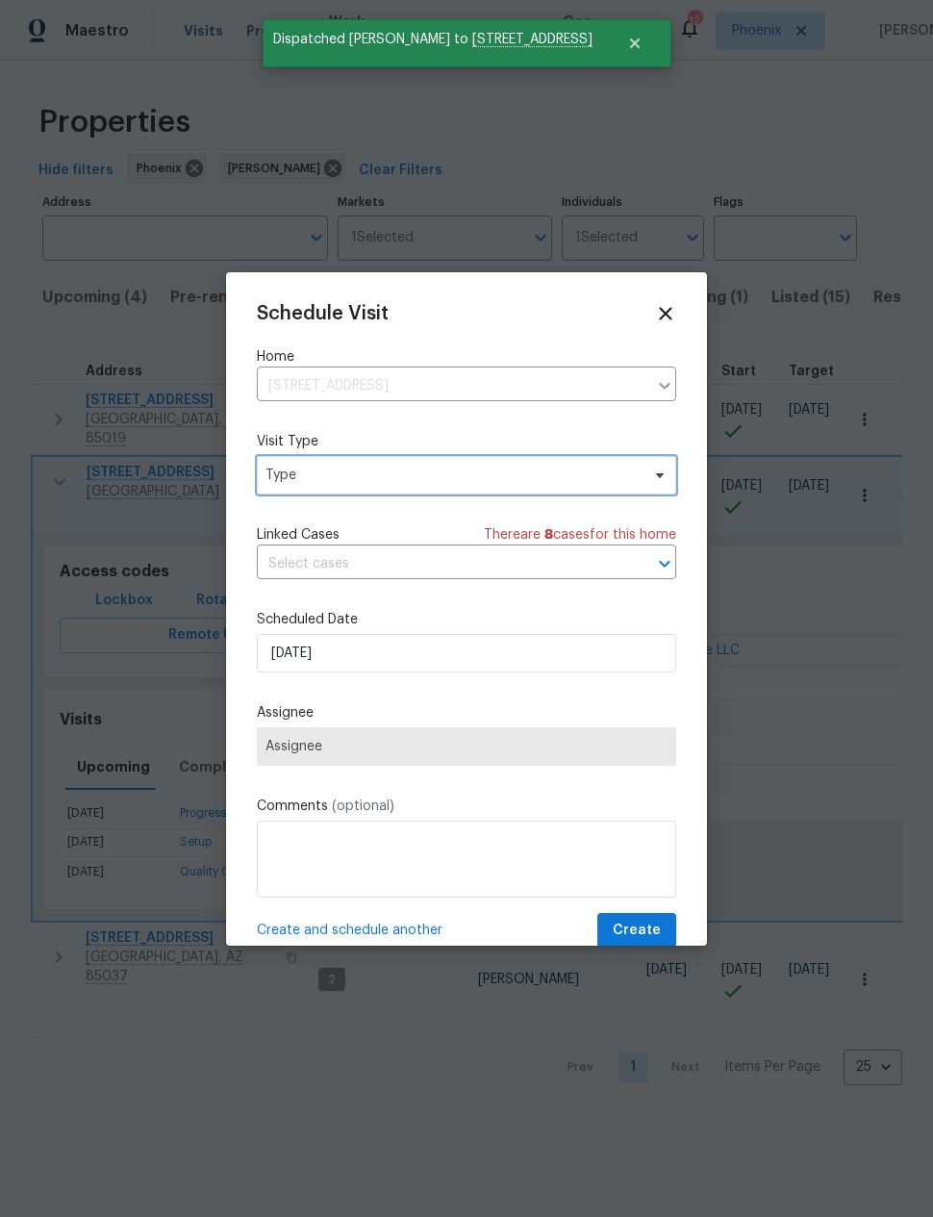
click at [289, 479] on span "Type" at bounding box center [452, 474] width 374 height 19
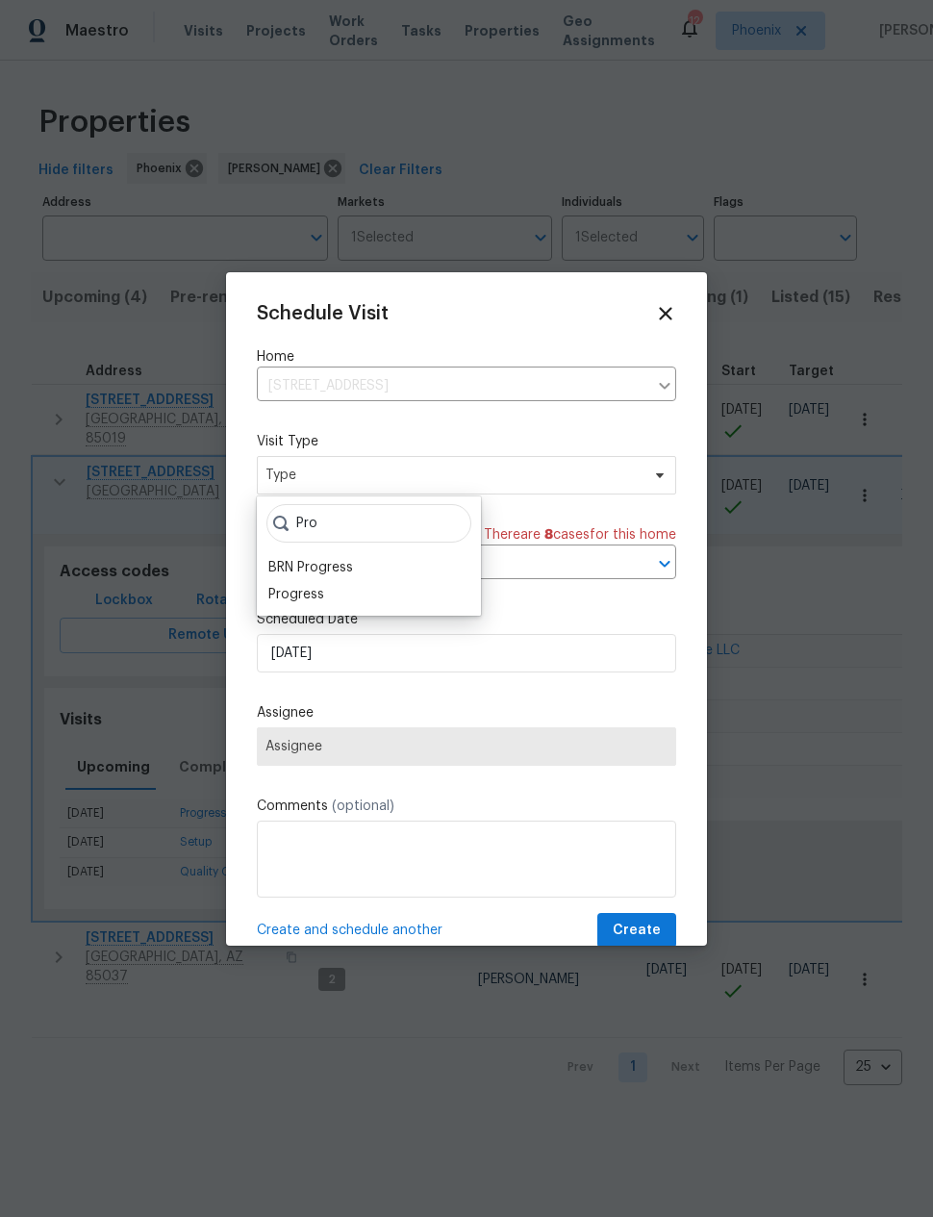
type input "Pro"
click at [290, 593] on div "Progress" at bounding box center [296, 594] width 56 height 19
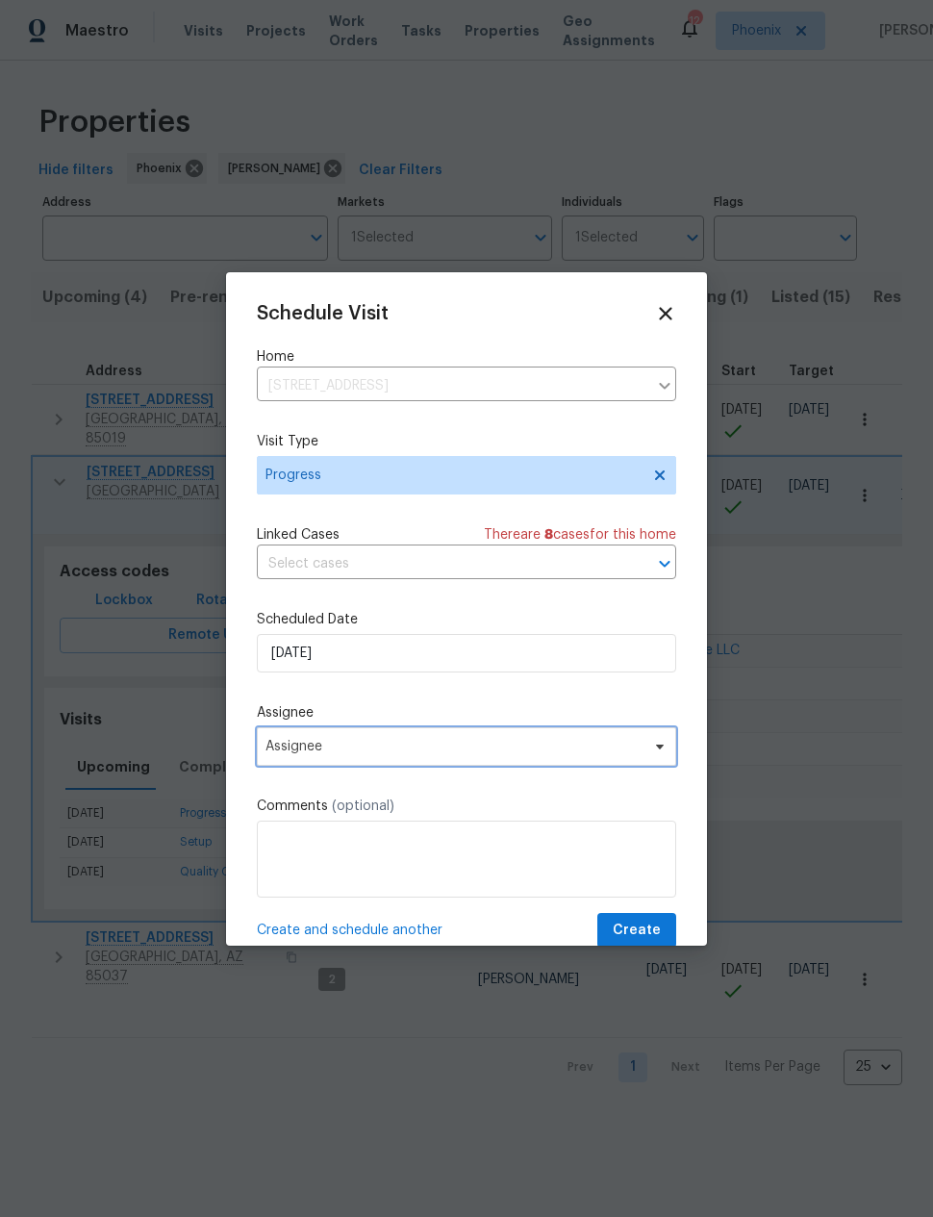
click at [294, 754] on span "Assignee" at bounding box center [453, 746] width 377 height 15
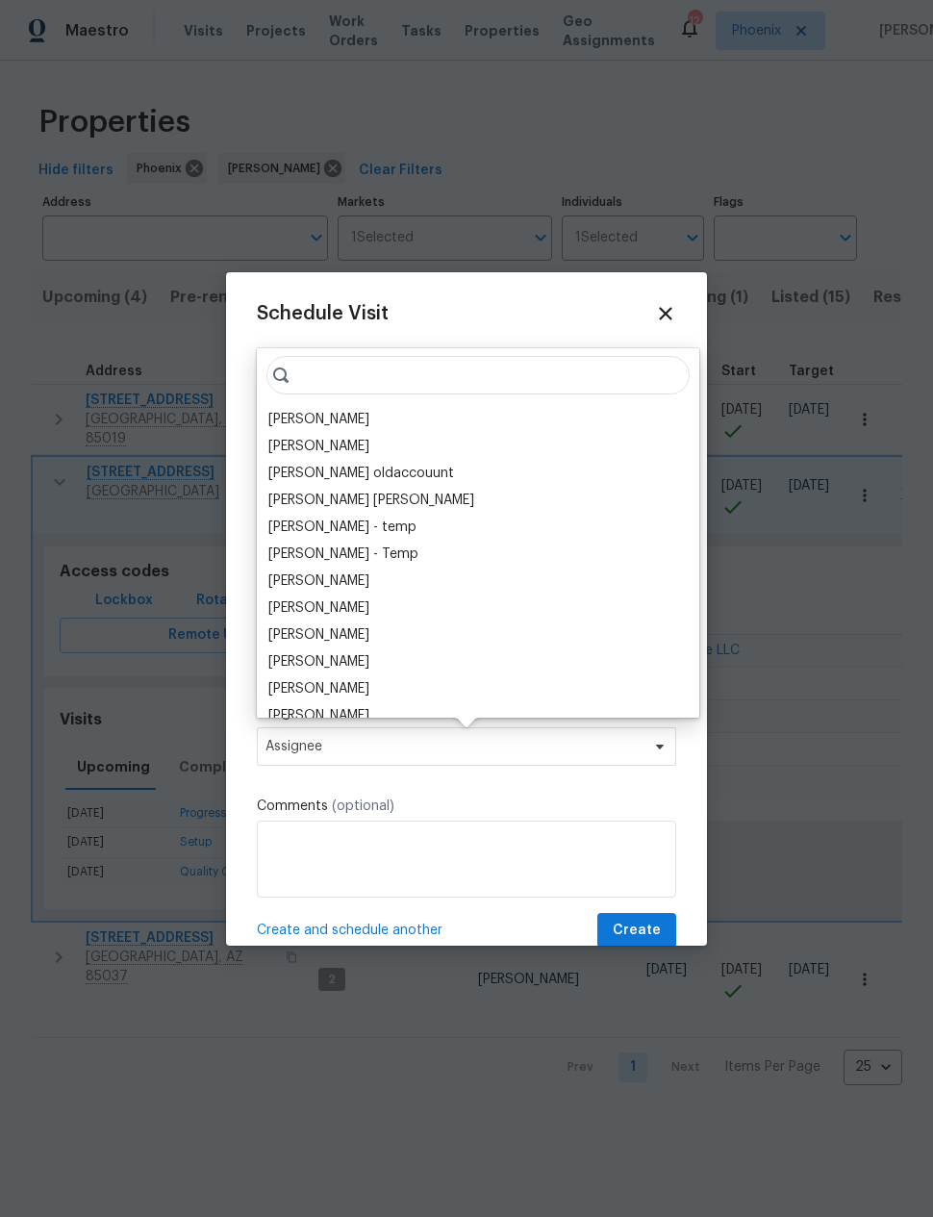
click at [291, 415] on div "[PERSON_NAME]" at bounding box center [318, 419] width 101 height 19
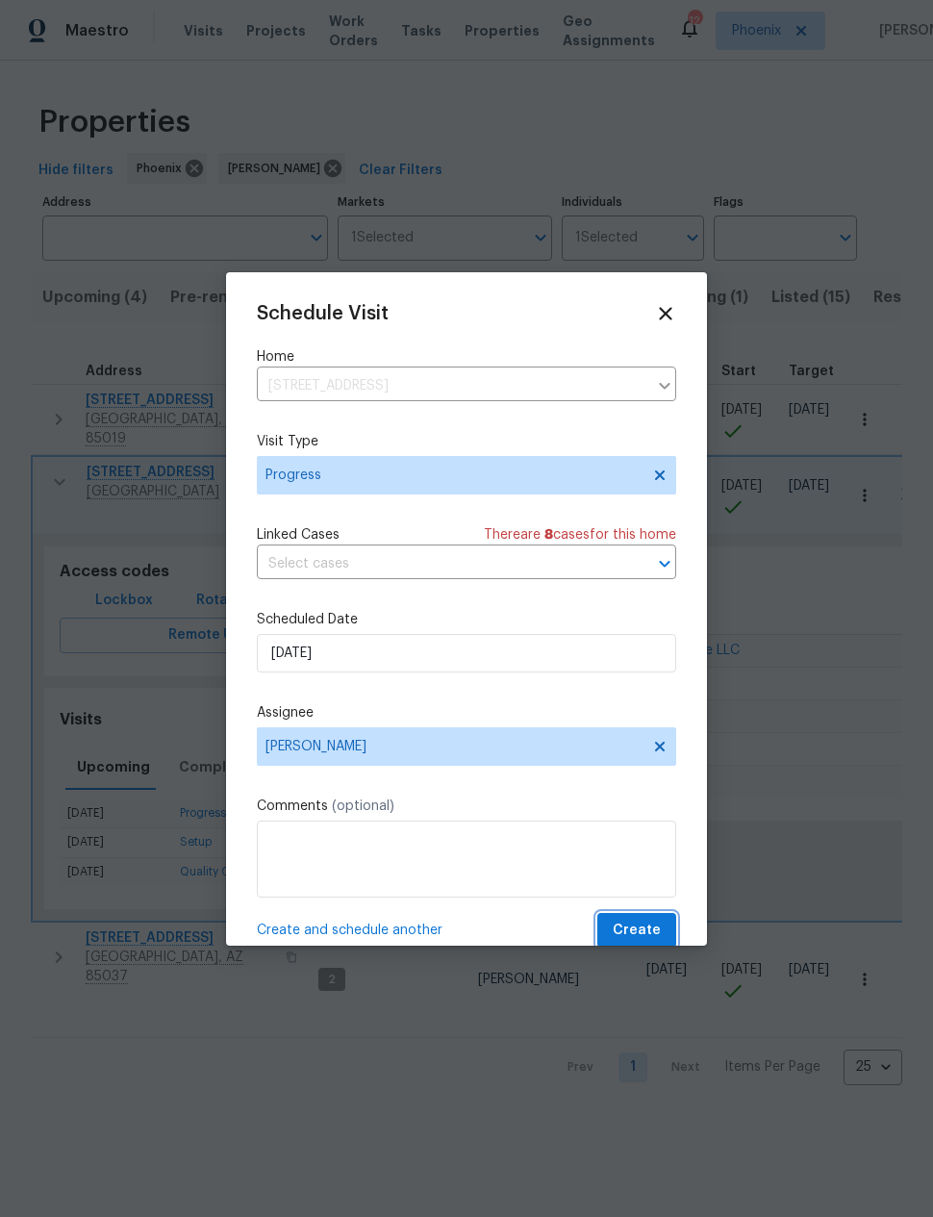
click at [644, 919] on button "Create" at bounding box center [636, 931] width 79 height 36
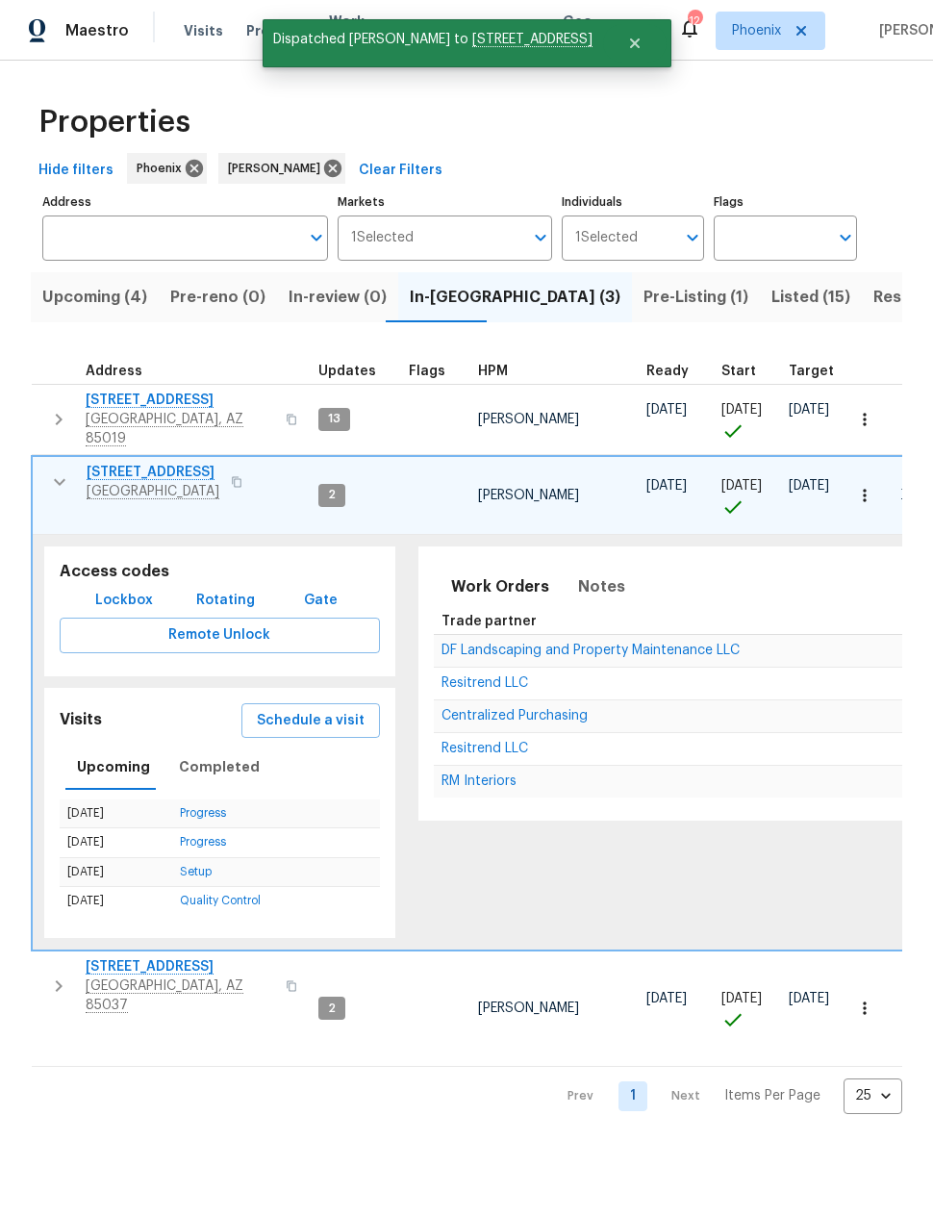
click at [52, 470] on icon "button" at bounding box center [59, 481] width 23 height 23
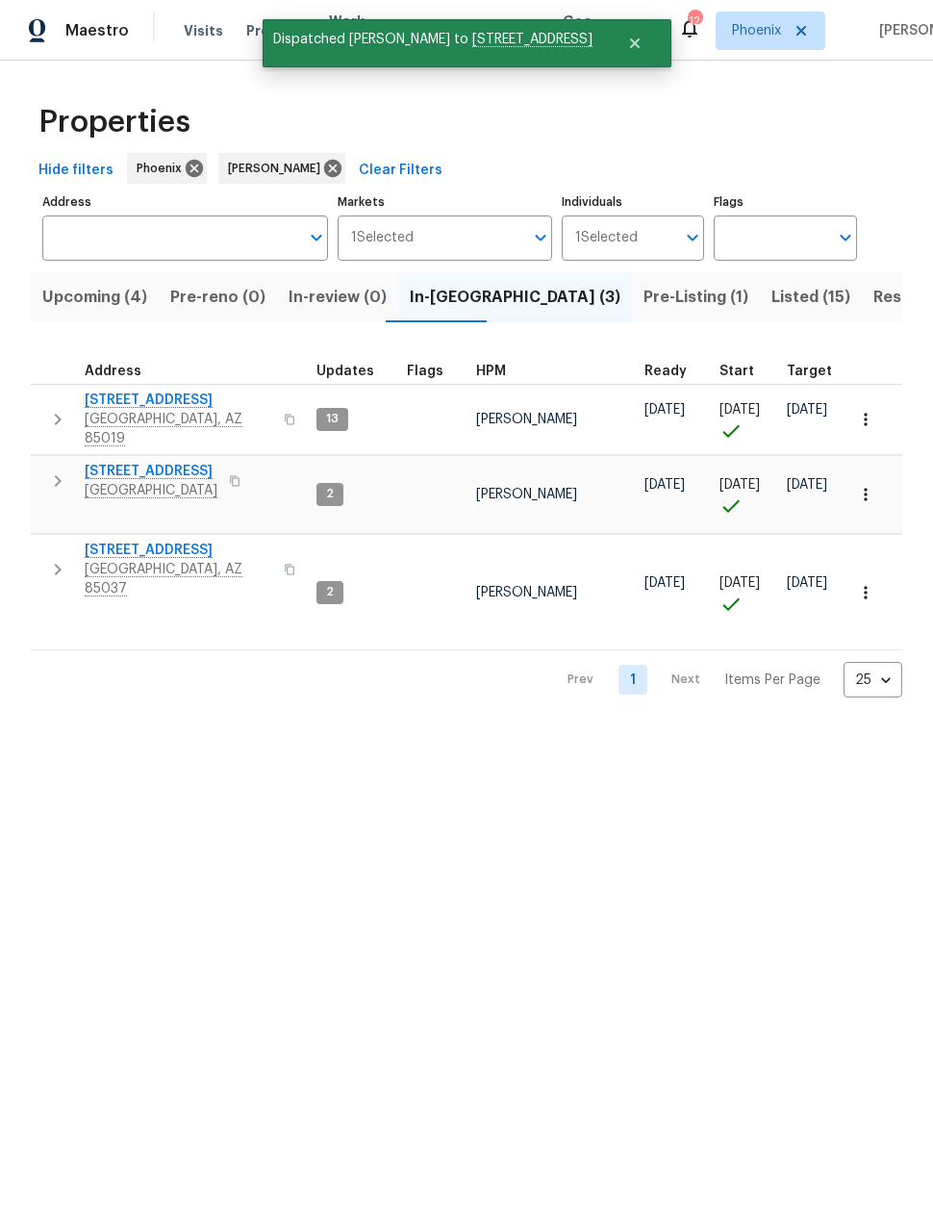
click at [60, 558] on icon "button" at bounding box center [57, 569] width 23 height 23
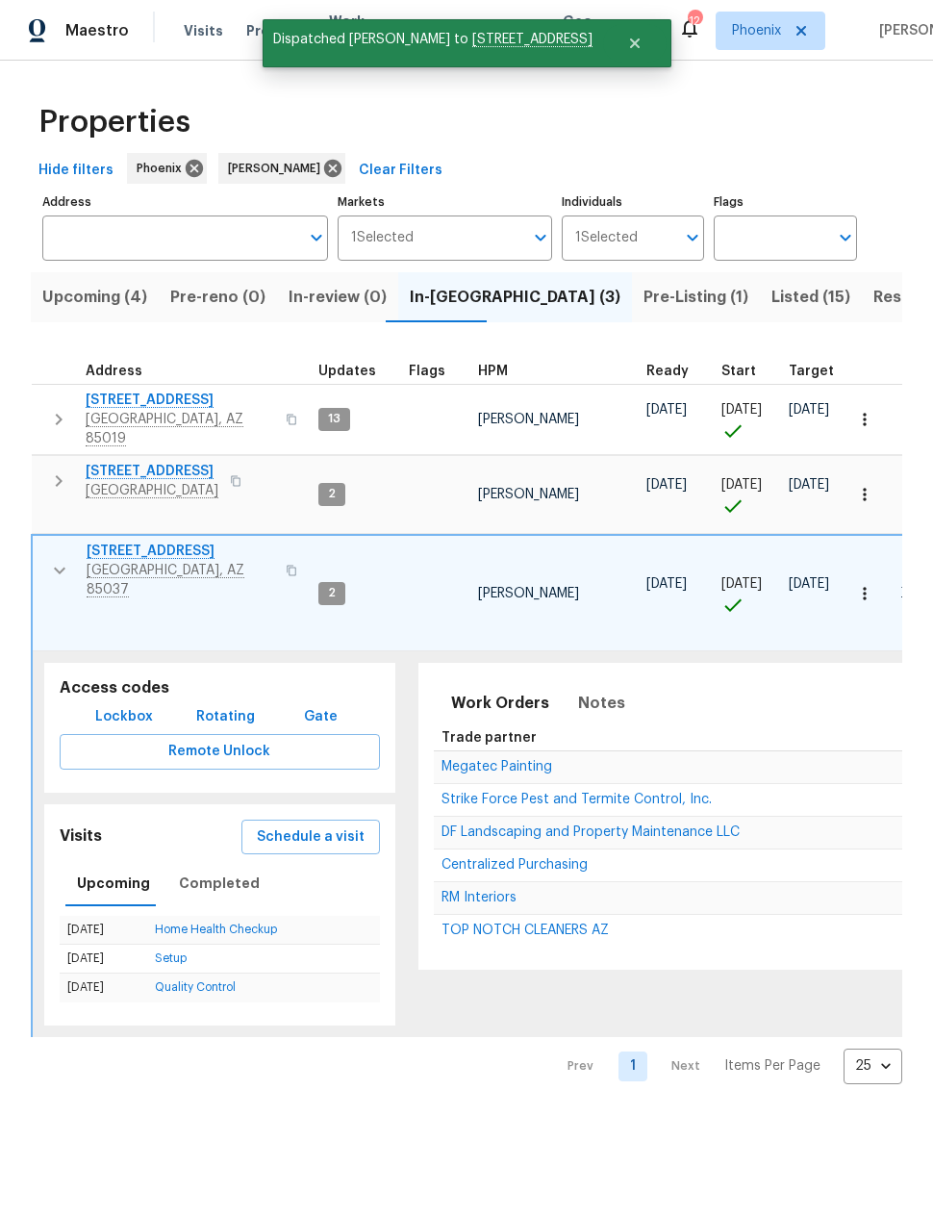
click at [301, 825] on span "Schedule a visit" at bounding box center [311, 837] width 108 height 24
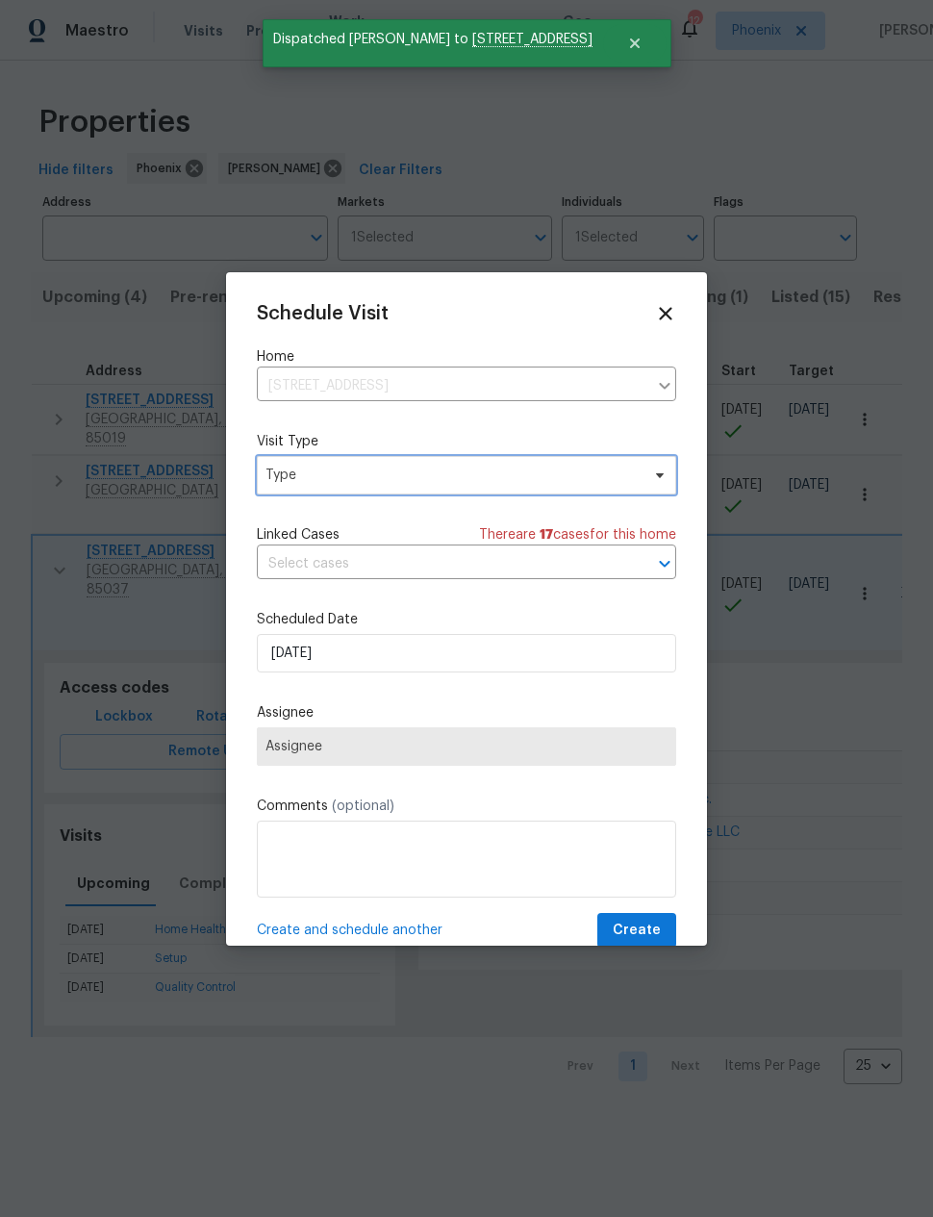
click at [292, 485] on span "Type" at bounding box center [452, 474] width 374 height 19
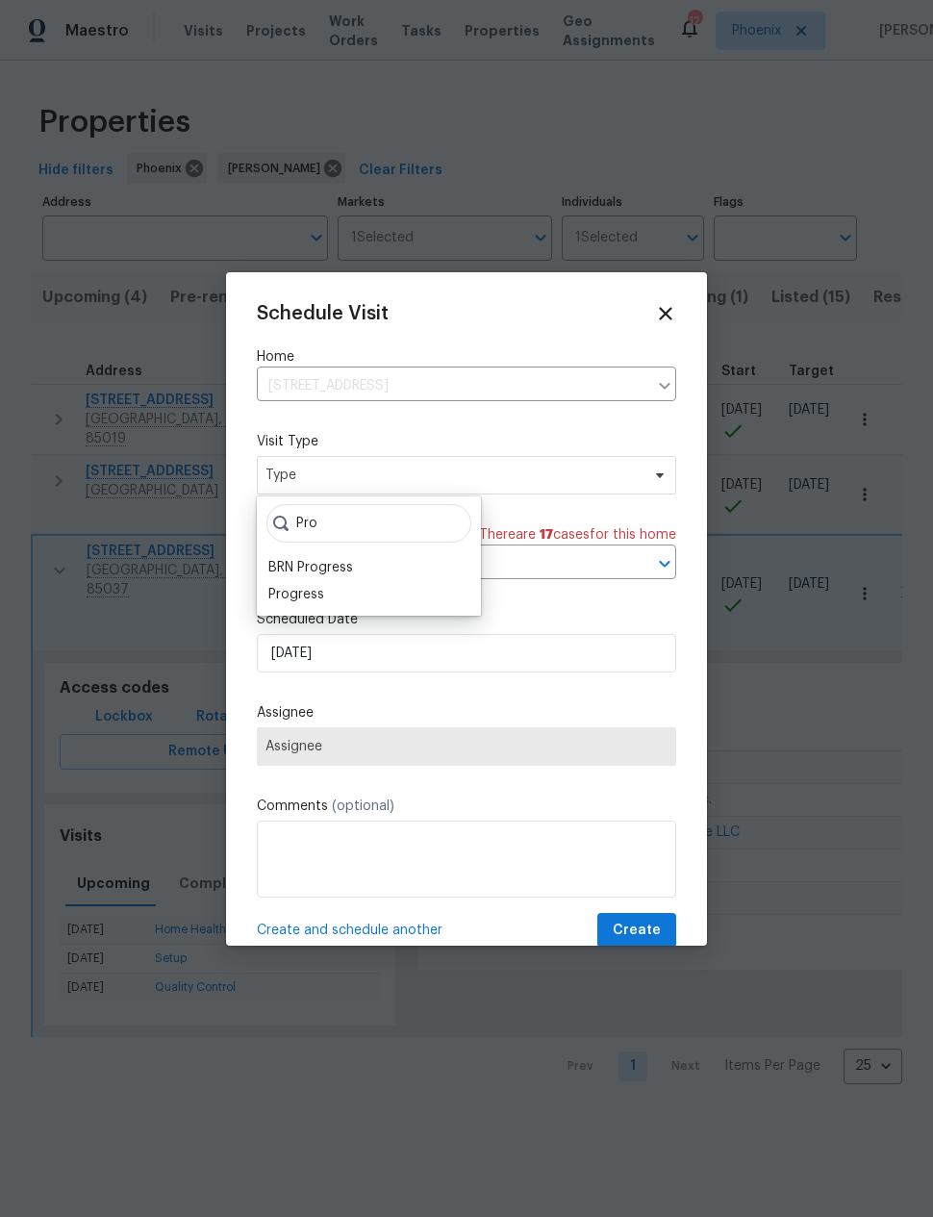
type input "Pro"
click at [291, 598] on div "Progress" at bounding box center [296, 594] width 56 height 19
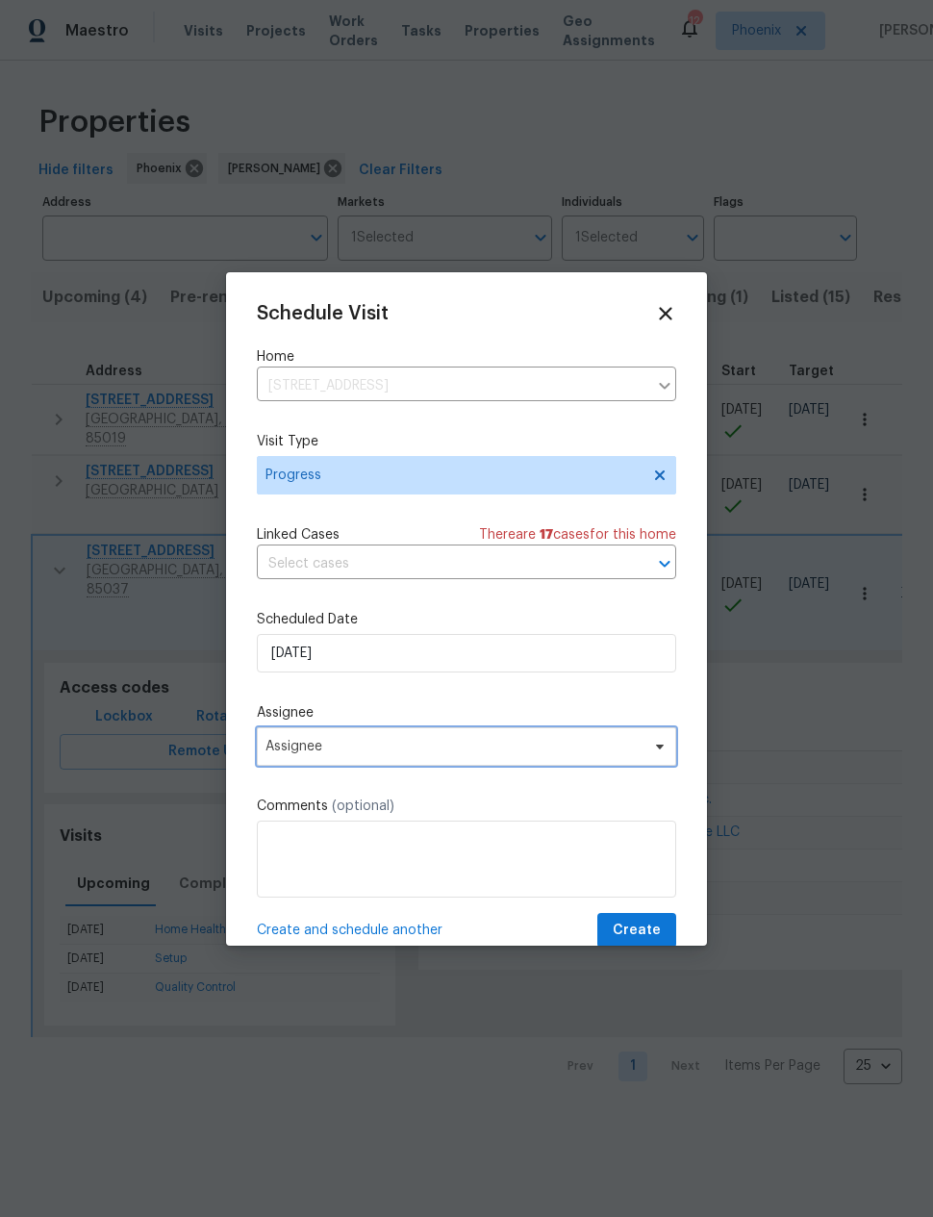
click at [287, 754] on span "Assignee" at bounding box center [453, 746] width 377 height 15
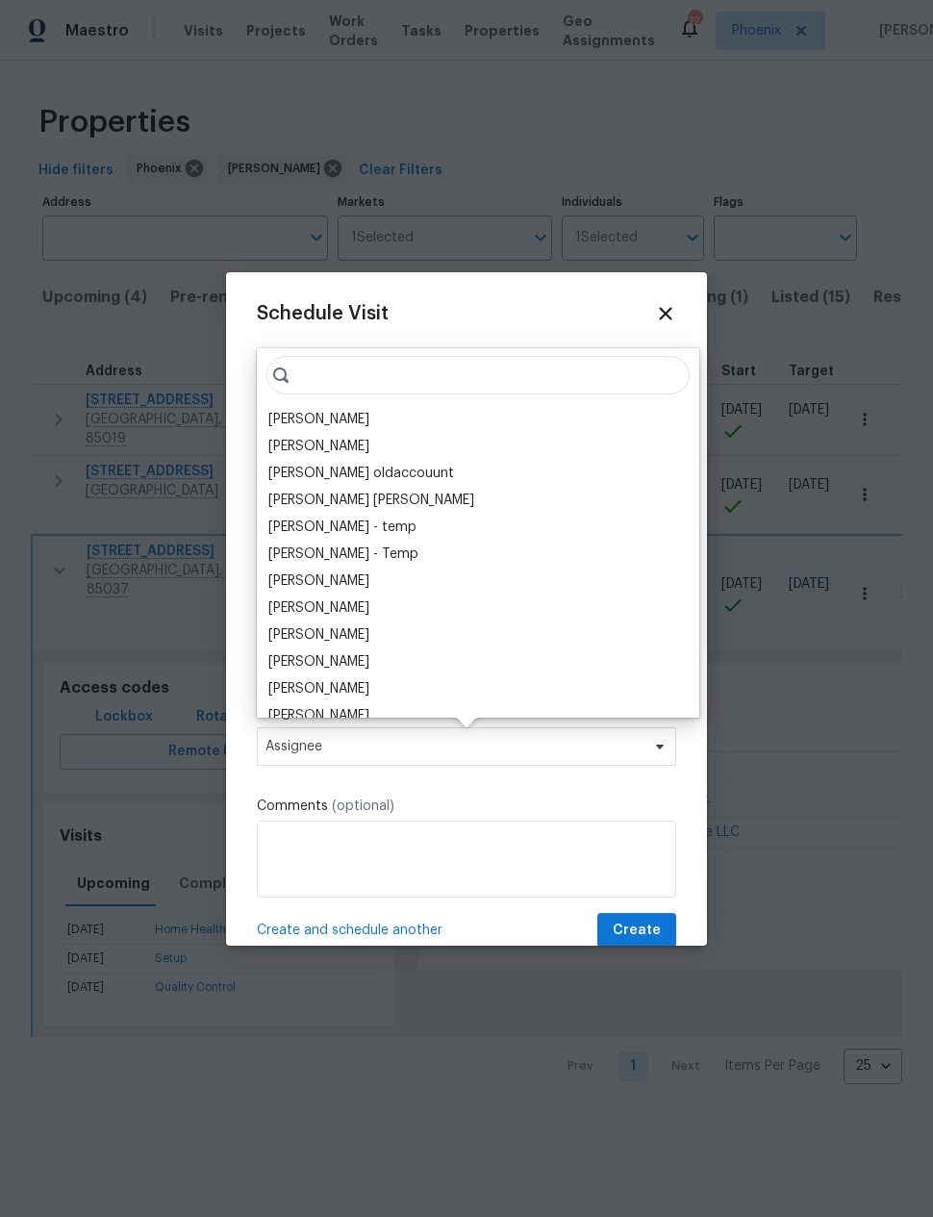
click at [283, 420] on div "[PERSON_NAME]" at bounding box center [318, 419] width 101 height 19
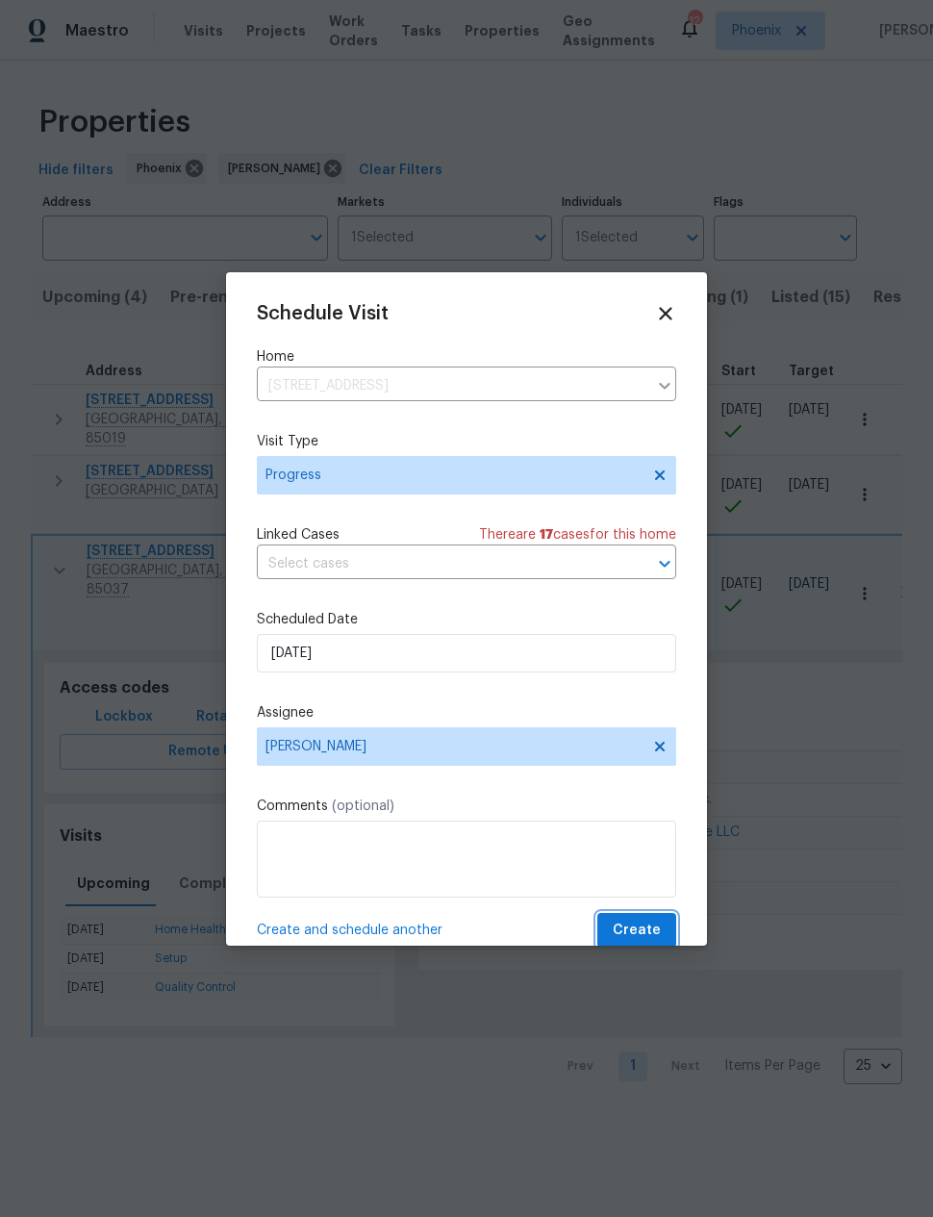
click at [653, 920] on button "Create" at bounding box center [636, 931] width 79 height 36
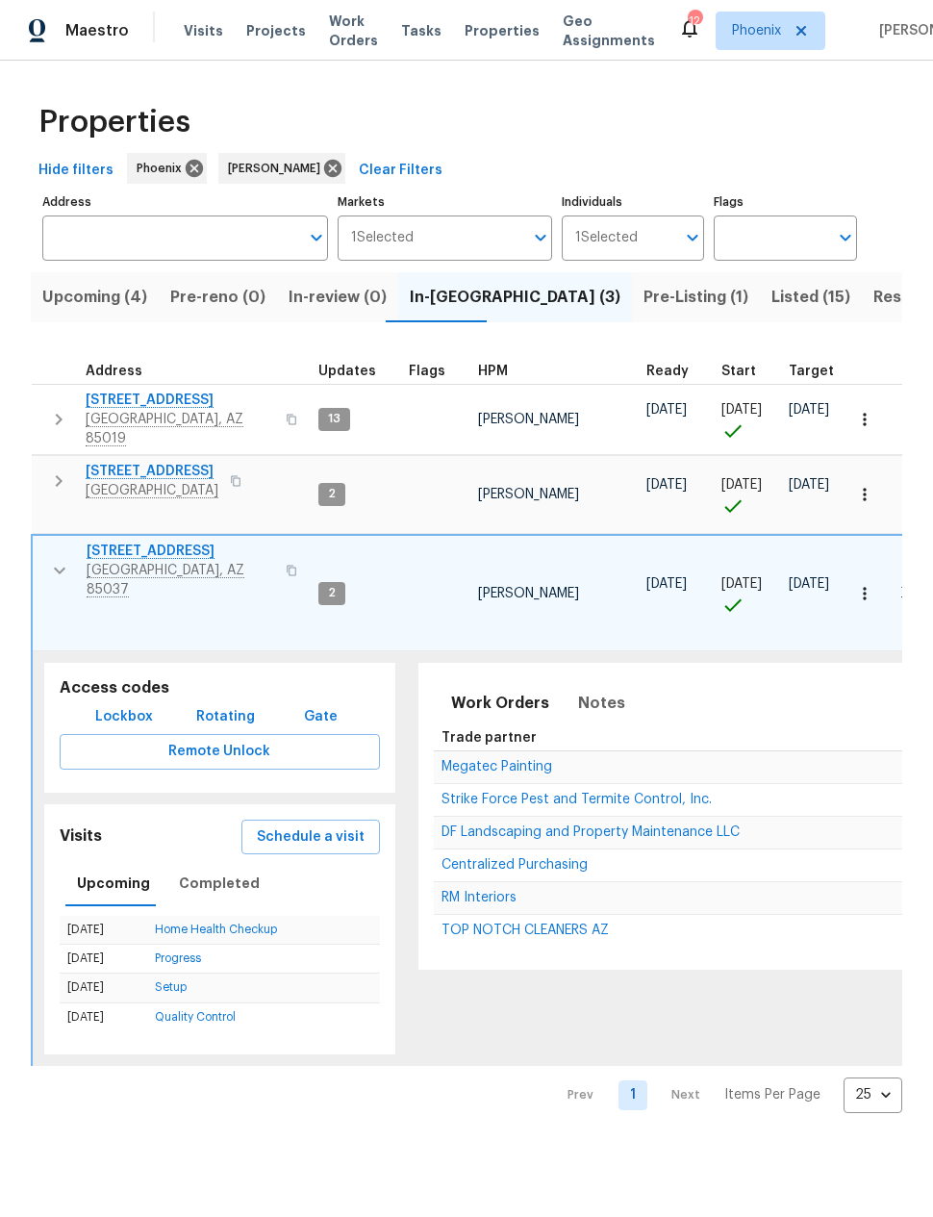
click at [643, 298] on span "Pre-Listing (1)" at bounding box center [695, 297] width 105 height 27
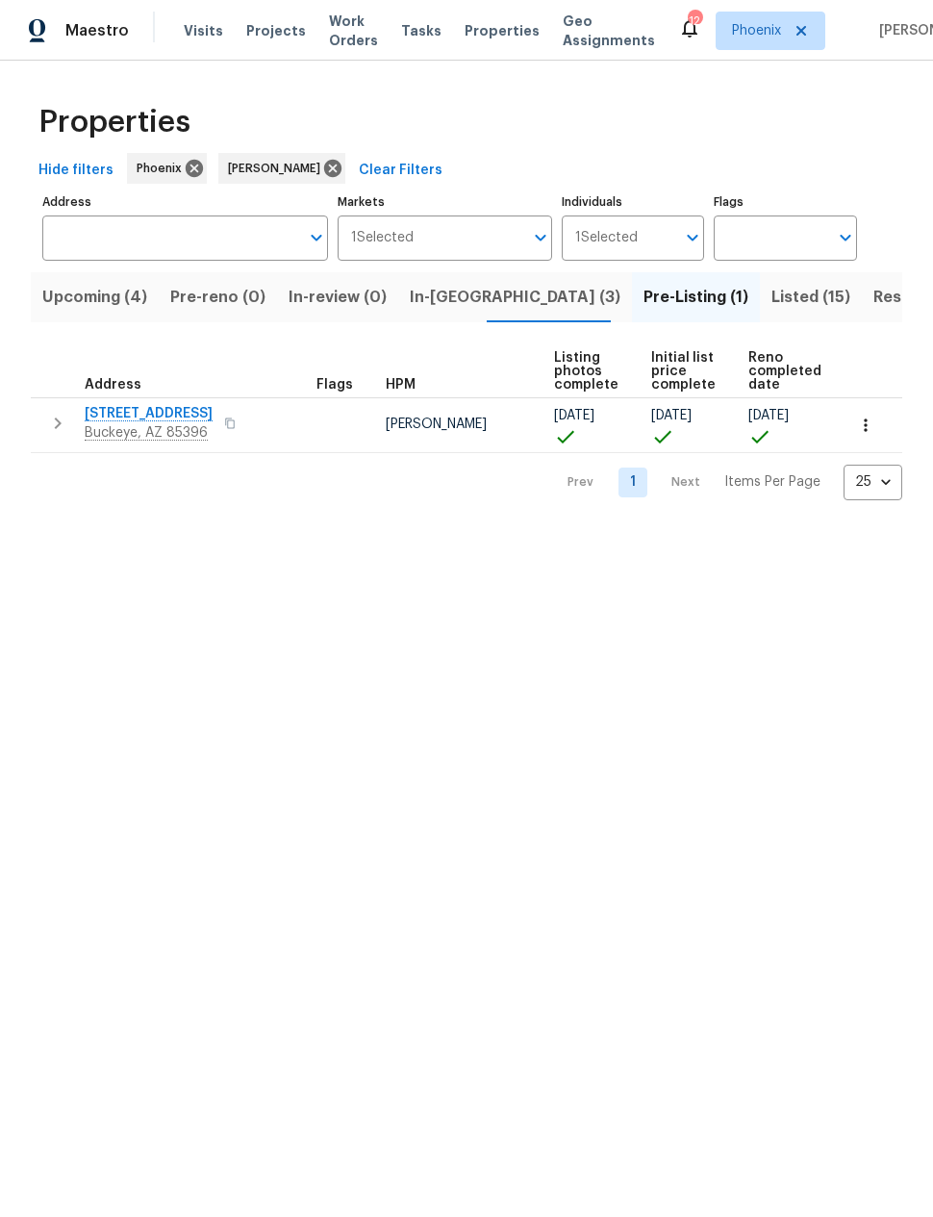
click at [771, 307] on span "Listed (15)" at bounding box center [810, 297] width 79 height 27
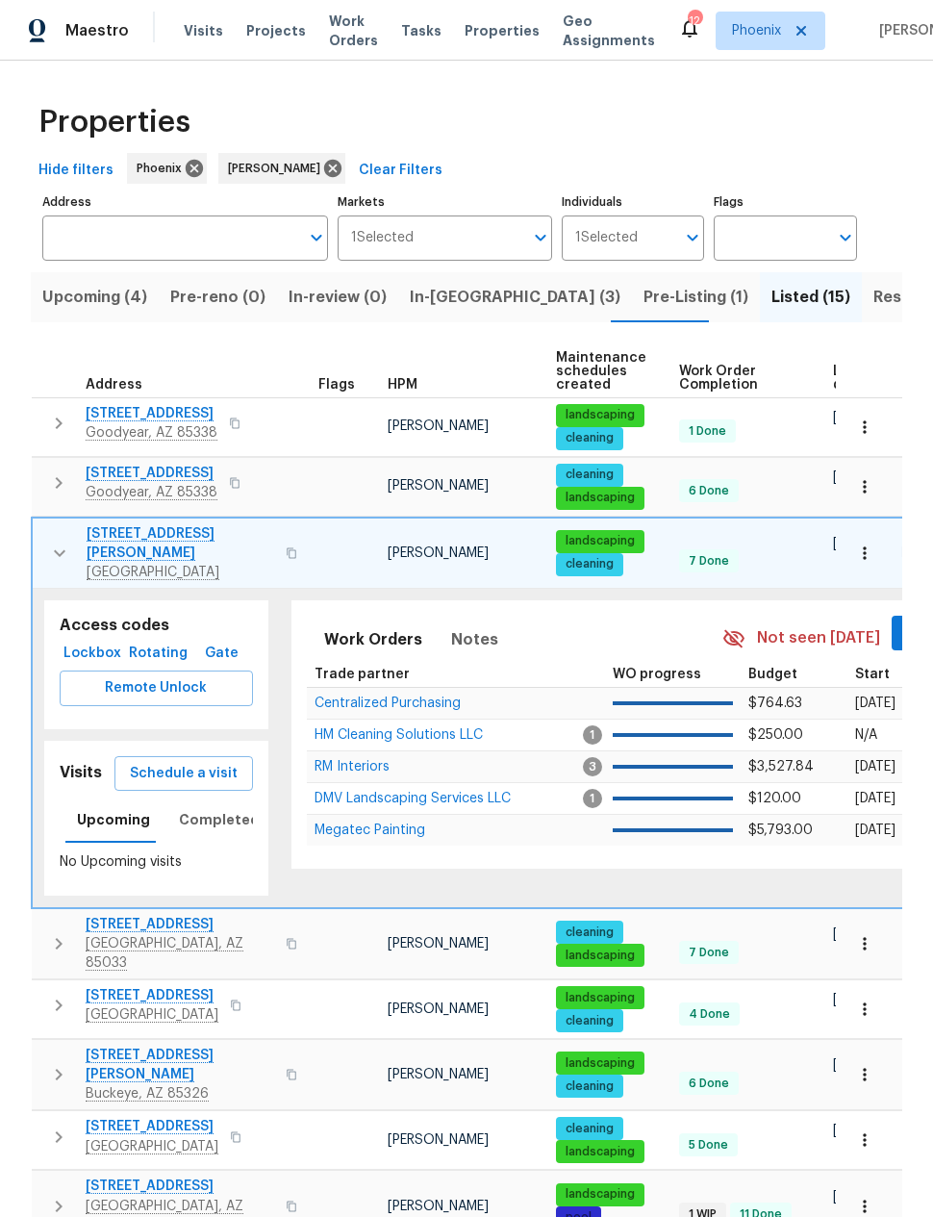
click at [873, 297] on span "Resale (7)" at bounding box center [910, 297] width 75 height 27
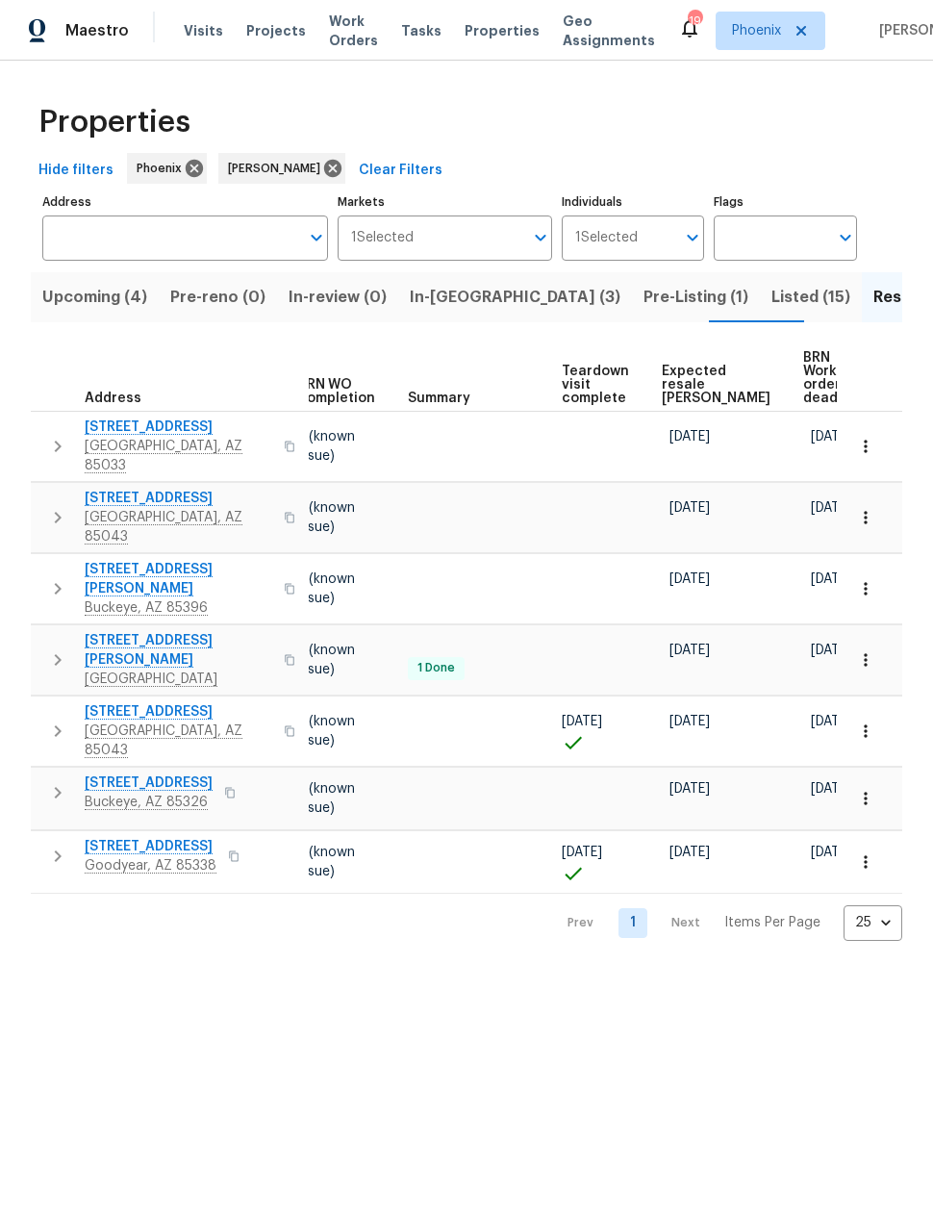
scroll to position [0, 255]
click at [689, 371] on span "Expected resale [PERSON_NAME]" at bounding box center [717, 384] width 109 height 40
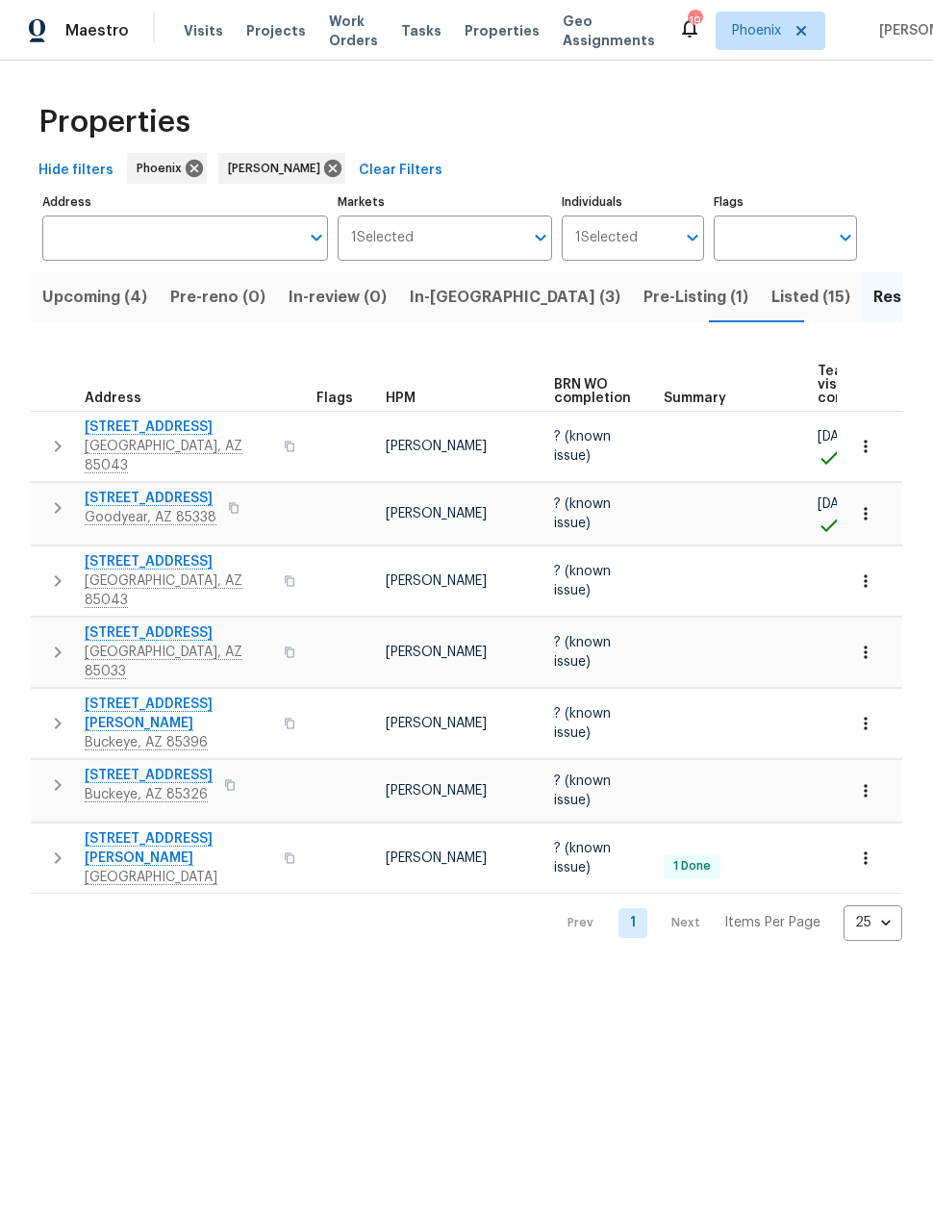
click at [771, 299] on span "Listed (15)" at bounding box center [810, 297] width 79 height 27
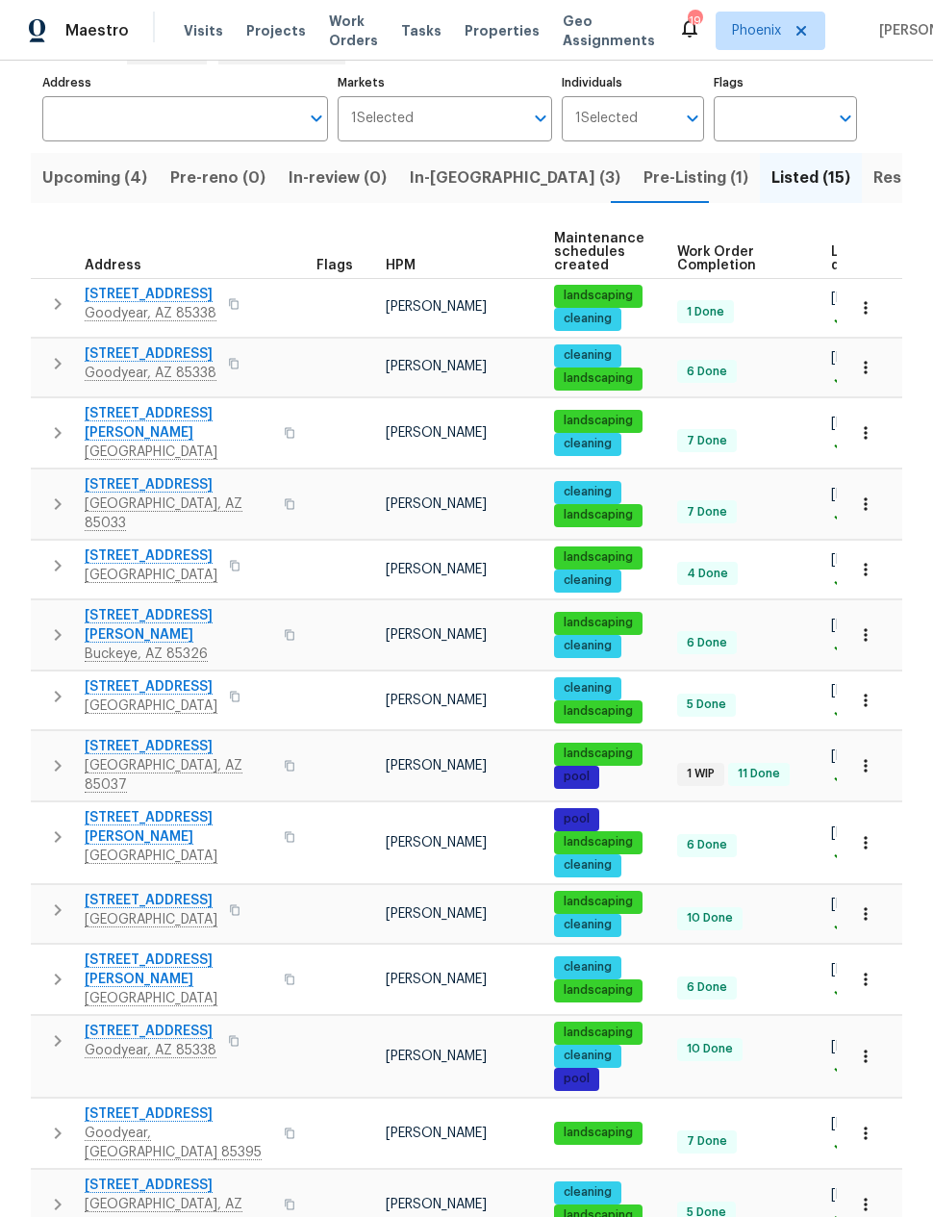
click at [80, 188] on span "Upcoming (4)" at bounding box center [94, 177] width 105 height 27
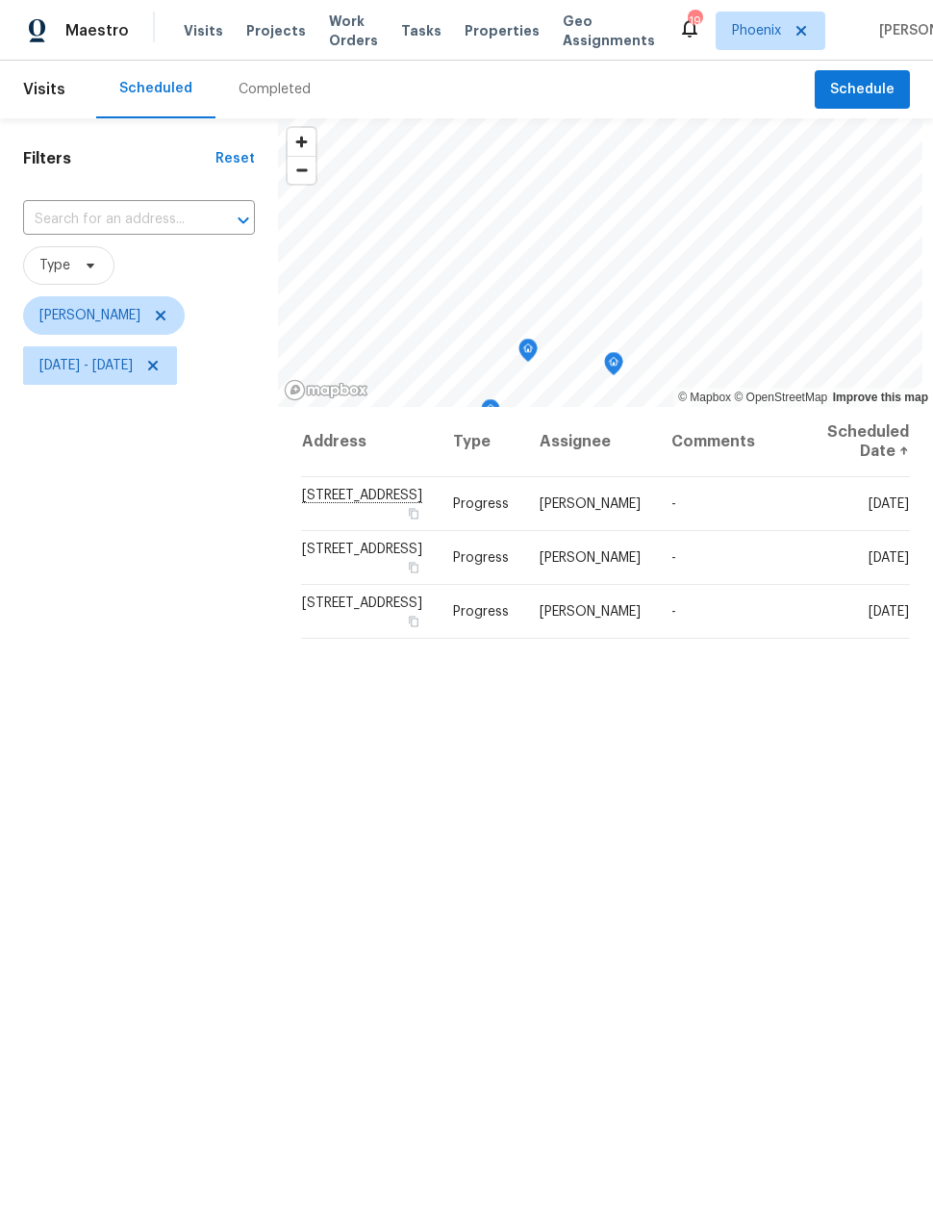
click at [612, 361] on icon "Map marker" at bounding box center [613, 364] width 17 height 22
